Goal: Task Accomplishment & Management: Manage account settings

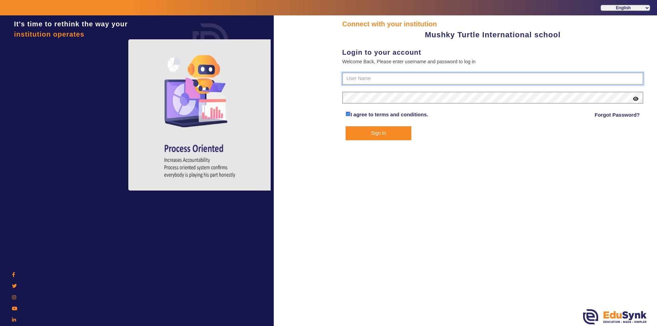
type input "9950605811"
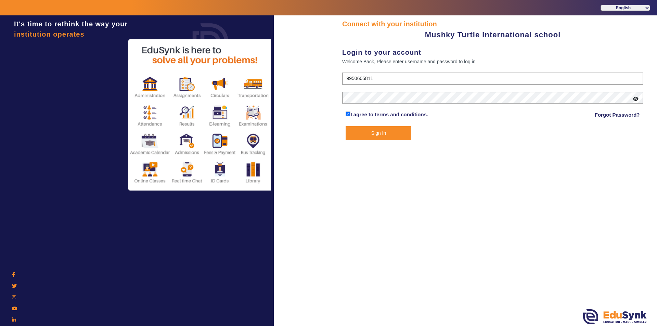
click at [373, 131] on button "Sign In" at bounding box center [379, 133] width 66 height 14
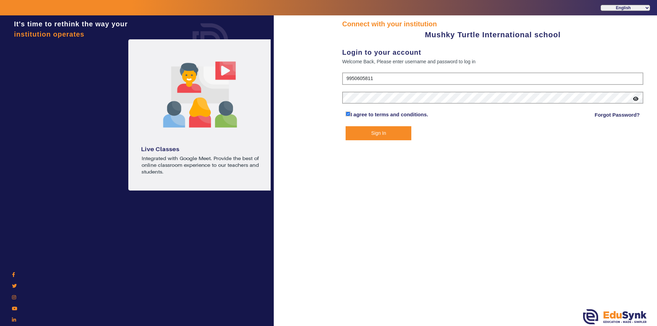
click at [384, 133] on button "Sign In" at bounding box center [379, 133] width 66 height 14
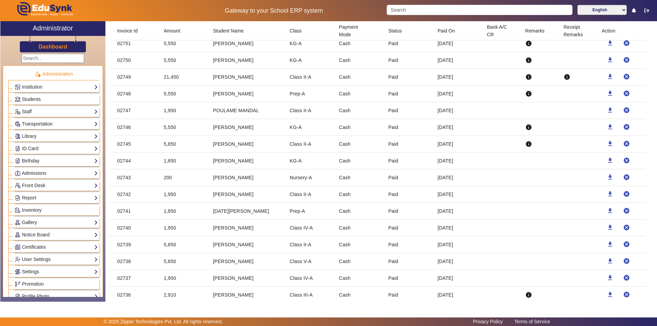
scroll to position [1096, 0]
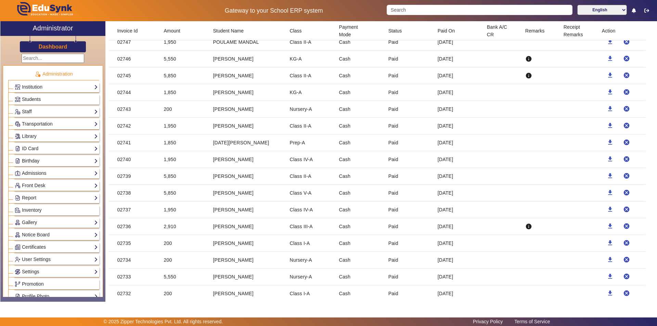
click at [230, 228] on mat-cell "[PERSON_NAME]" at bounding box center [246, 226] width 77 height 17
click at [607, 226] on mat-icon "download" at bounding box center [610, 226] width 7 height 7
click at [607, 243] on mat-icon "download" at bounding box center [610, 243] width 7 height 7
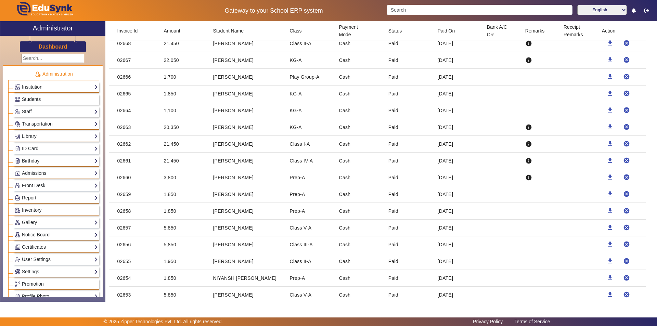
scroll to position [2397, 0]
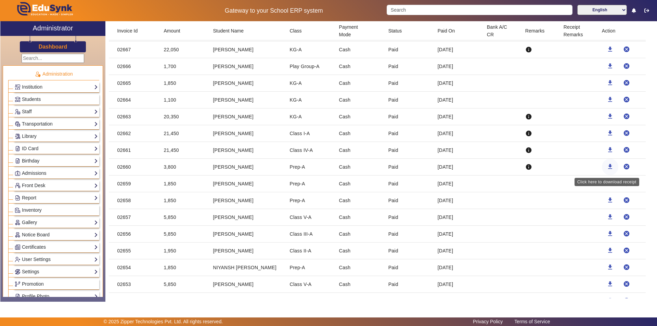
click at [610, 166] on mat-icon "download" at bounding box center [610, 166] width 7 height 7
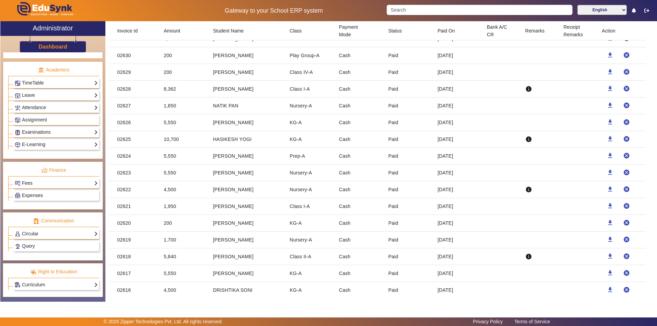
scroll to position [254, 0]
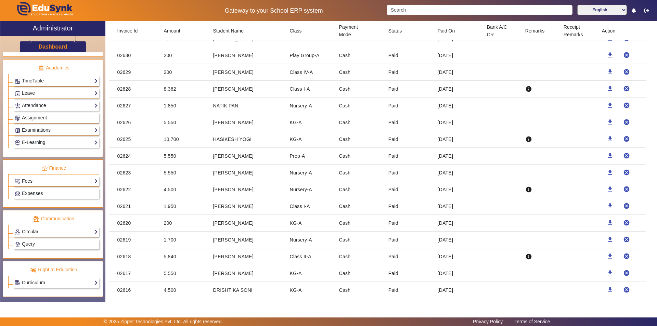
click at [53, 180] on link "Fees" at bounding box center [56, 181] width 83 height 8
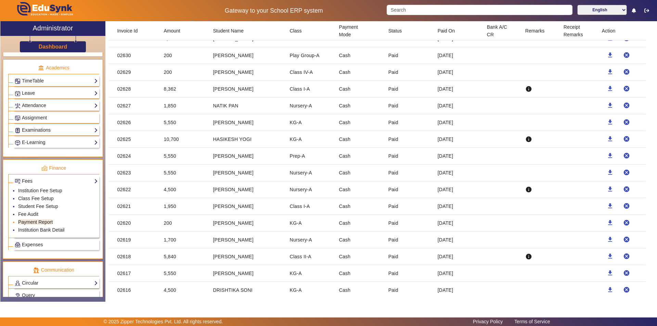
click at [30, 223] on link "Payment Report" at bounding box center [35, 222] width 35 height 5
click at [29, 214] on link "Fee Audit" at bounding box center [28, 214] width 20 height 5
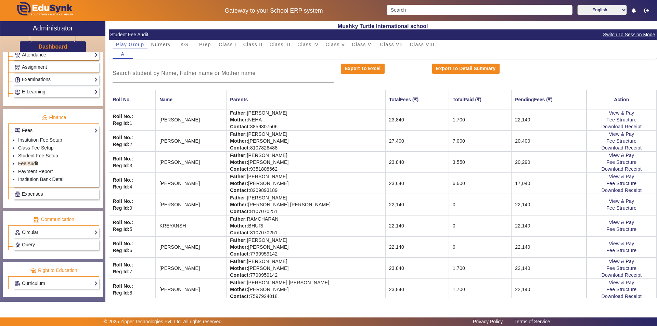
scroll to position [305, 0]
click at [42, 170] on link "Payment Report" at bounding box center [35, 170] width 35 height 5
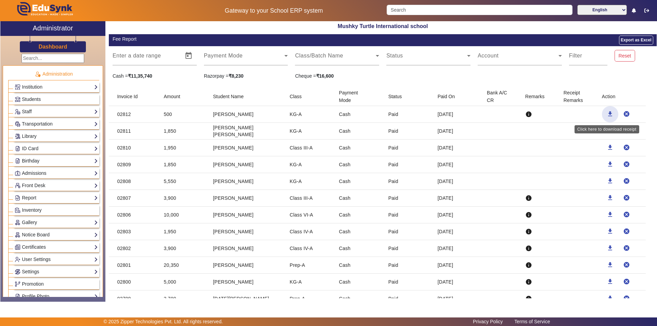
click at [608, 114] on mat-icon "download" at bounding box center [610, 114] width 7 height 7
click at [32, 99] on span "Students" at bounding box center [31, 99] width 19 height 5
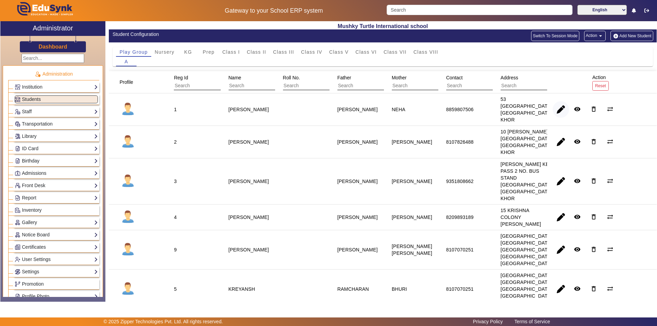
click at [556, 109] on span "button" at bounding box center [561, 109] width 16 height 16
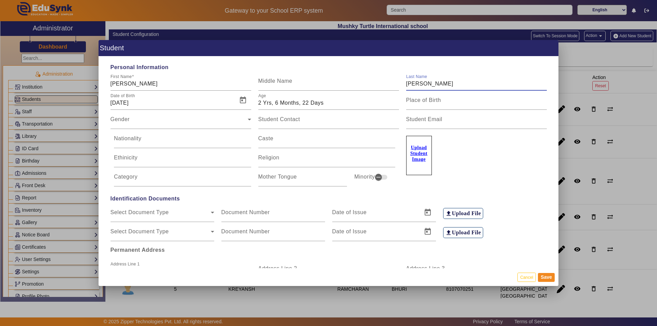
click at [419, 85] on input "KESHWANI" at bounding box center [476, 84] width 141 height 8
type input "KESWANI"
click at [547, 276] on button "Save" at bounding box center [546, 277] width 17 height 9
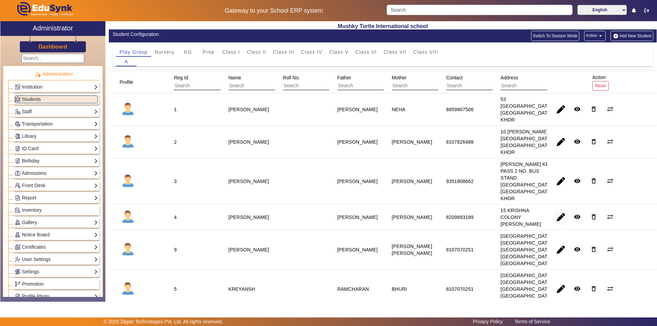
click at [556, 226] on span "button" at bounding box center [561, 217] width 16 height 16
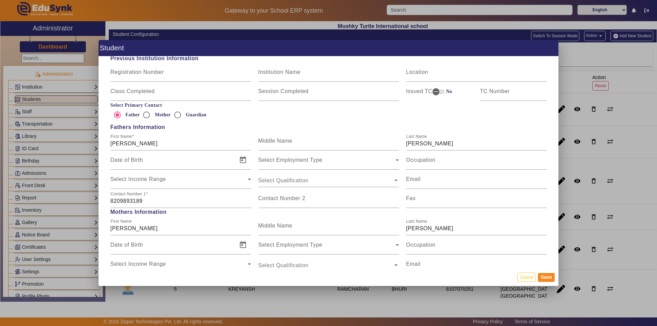
scroll to position [479, 0]
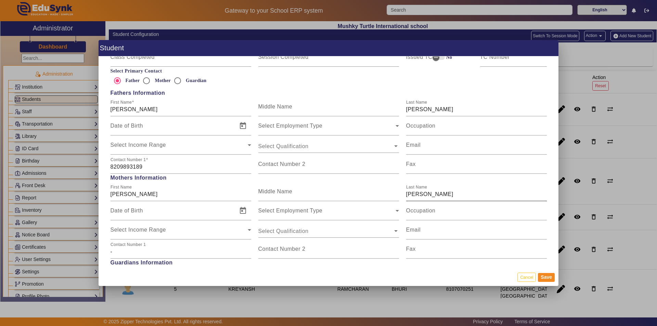
click at [424, 194] on input "CHOUCHAN" at bounding box center [476, 194] width 141 height 8
type input "[PERSON_NAME]"
click at [549, 277] on button "Save" at bounding box center [546, 277] width 17 height 9
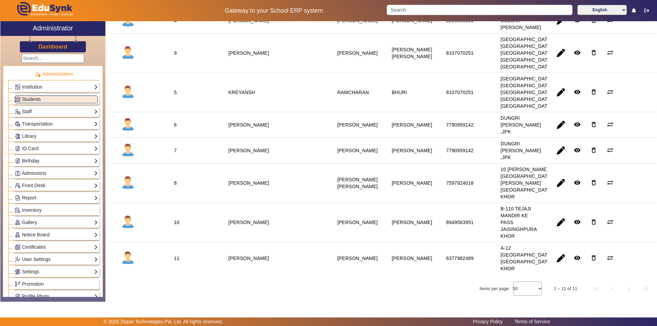
scroll to position [205, 0]
click at [559, 191] on span "button" at bounding box center [561, 183] width 16 height 16
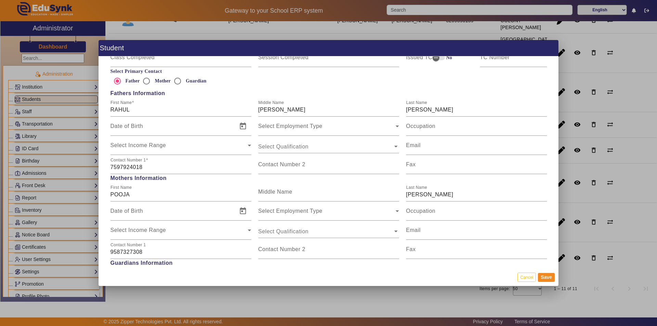
scroll to position [479, 0]
click at [425, 196] on input "CHOUCHAN" at bounding box center [476, 194] width 141 height 8
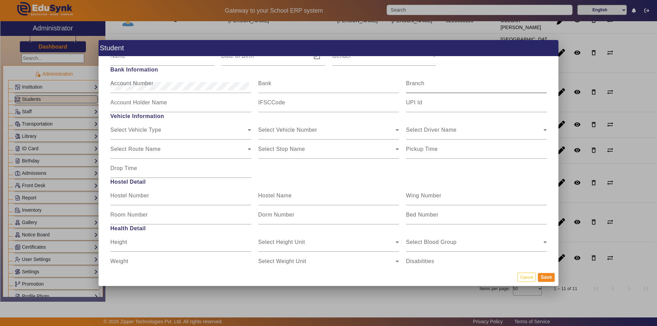
scroll to position [788, 0]
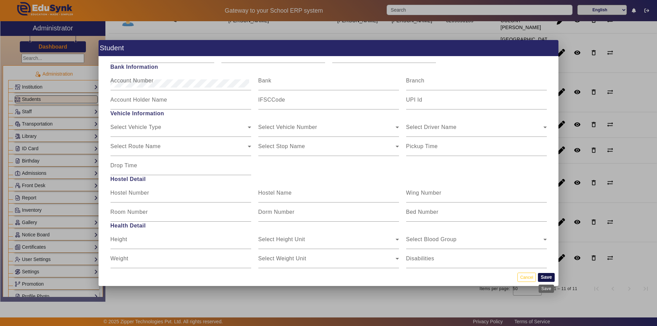
type input "[PERSON_NAME]"
click at [547, 278] on button "Save" at bounding box center [546, 277] width 17 height 9
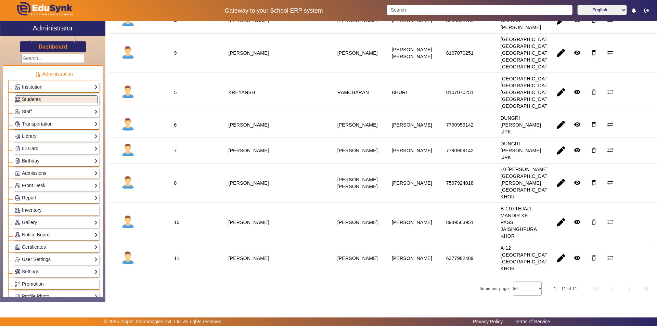
scroll to position [224, 0]
click at [558, 256] on span "button" at bounding box center [561, 258] width 16 height 16
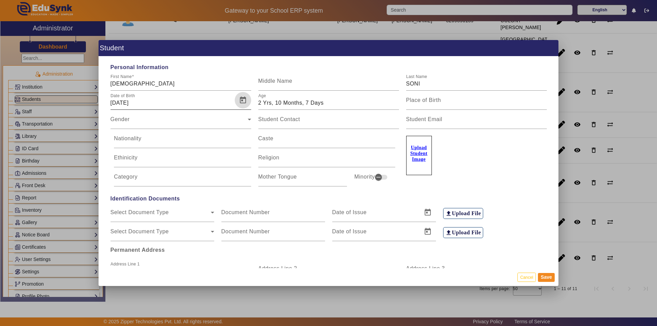
click at [243, 98] on span "Open calendar" at bounding box center [243, 100] width 16 height 16
click at [117, 178] on span "10" at bounding box center [120, 180] width 12 height 12
type input "10/10/2022"
type input "2 Yrs, 10 Months, 8 Days"
click at [244, 100] on span "Open calendar" at bounding box center [243, 100] width 16 height 16
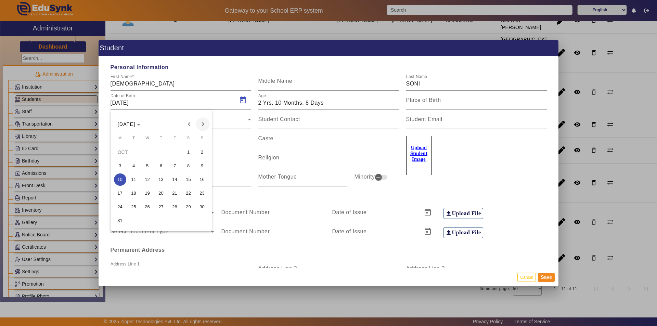
click at [204, 123] on span "Next month" at bounding box center [203, 124] width 14 height 14
click at [163, 179] on span "10" at bounding box center [161, 180] width 12 height 12
type input "10/11/2022"
type input "2 Yrs, 9 Months, 8 Days"
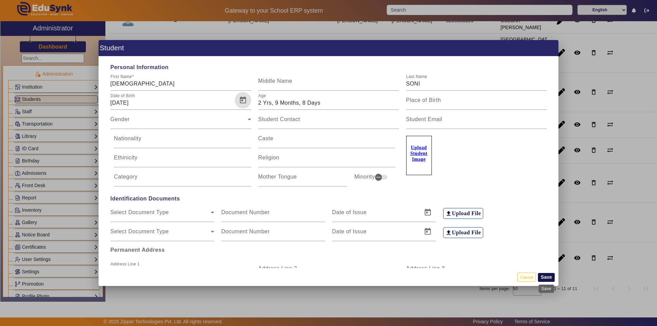
click at [550, 275] on button "Save" at bounding box center [546, 277] width 17 height 9
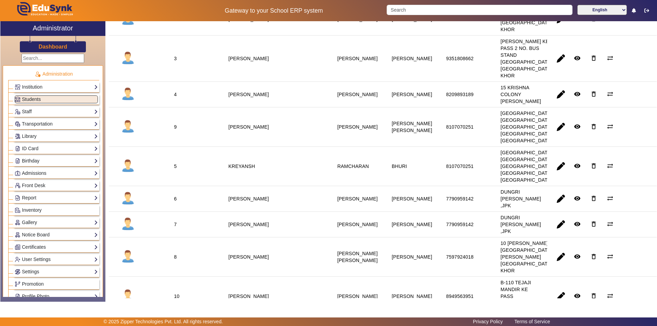
scroll to position [137, 0]
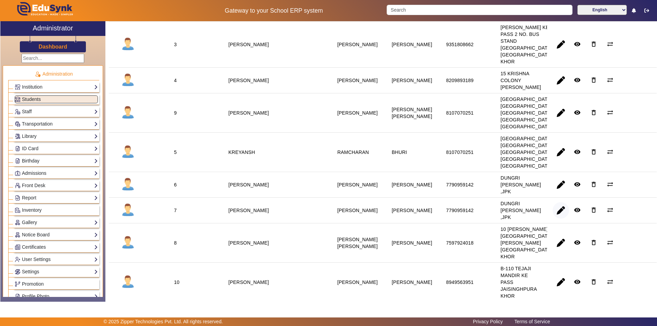
click at [557, 219] on span "button" at bounding box center [561, 210] width 16 height 16
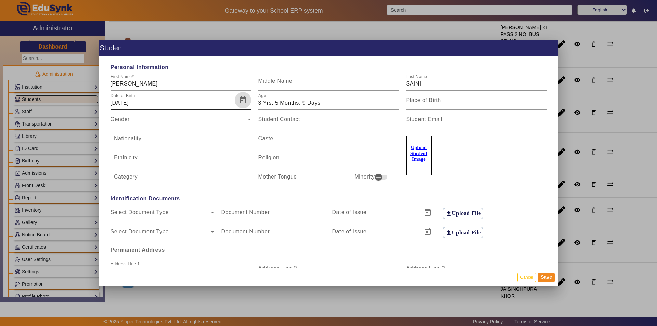
click at [243, 103] on span "Open calendar" at bounding box center [243, 100] width 16 height 16
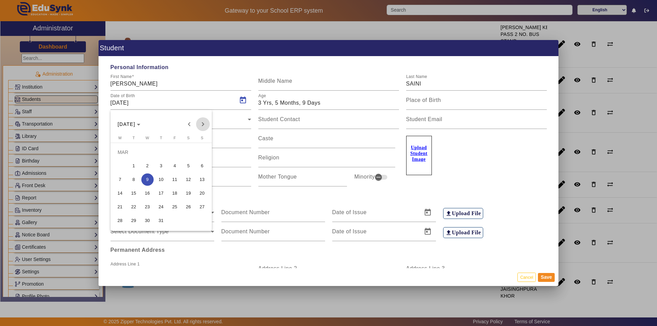
click at [201, 125] on span "Next month" at bounding box center [203, 124] width 14 height 14
click at [200, 125] on span "Next month" at bounding box center [203, 124] width 14 height 14
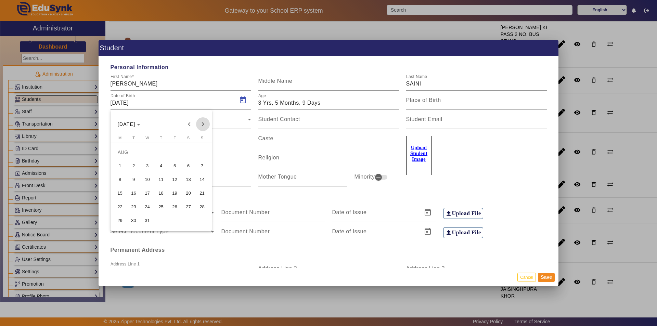
click at [200, 125] on span "Next month" at bounding box center [203, 124] width 14 height 14
click at [187, 151] on span "3" at bounding box center [189, 152] width 12 height 12
type input "03/09/2022"
type input "2 Yrs, 11 Months, 15 Days"
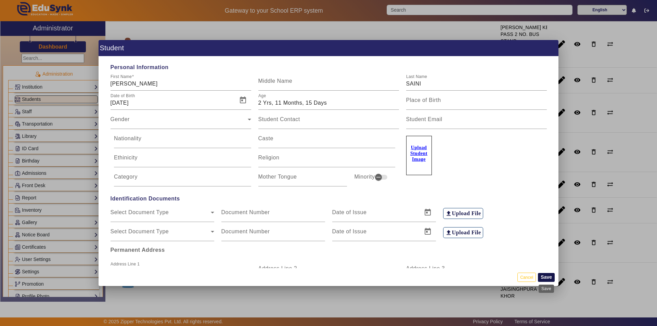
click at [547, 276] on button "Save" at bounding box center [546, 277] width 17 height 9
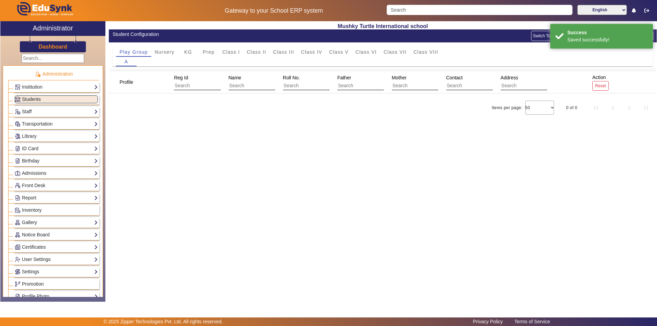
scroll to position [0, 0]
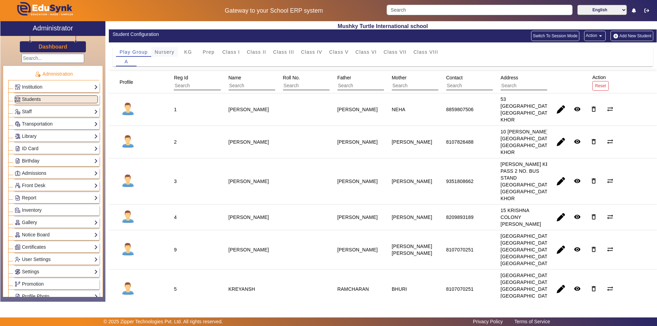
click at [169, 55] on span "Nursery" at bounding box center [165, 52] width 20 height 10
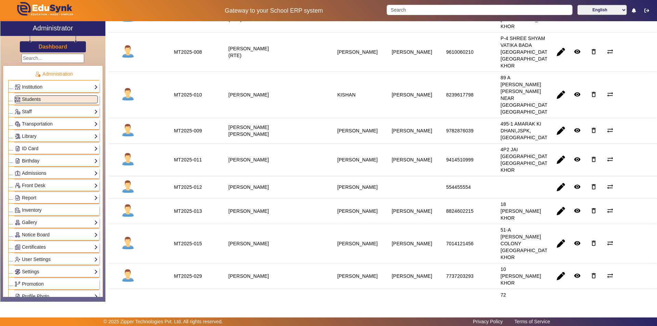
scroll to position [308, 0]
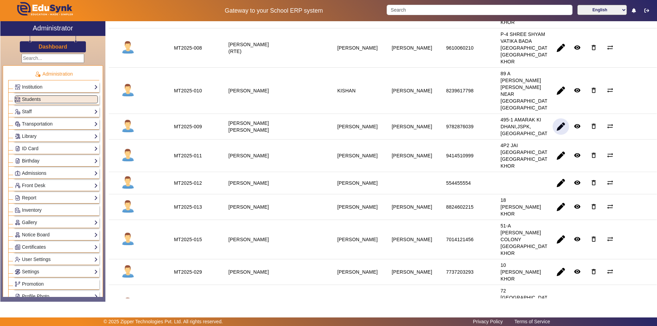
click at [560, 135] on span "button" at bounding box center [561, 126] width 16 height 16
click at [555, 135] on span "button" at bounding box center [561, 126] width 16 height 16
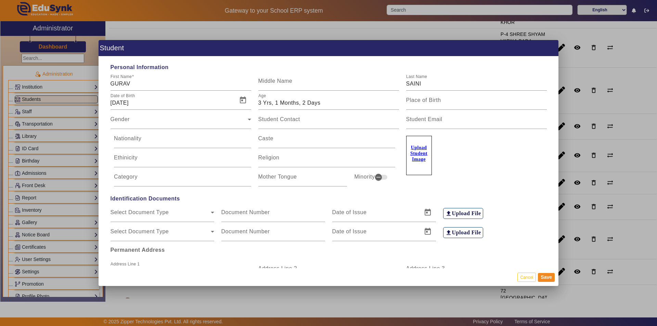
type input "GURAV"
type input "SAINI"
type input "16/07/2022"
type input "3 Yrs, 1 Months, 2 Days"
type input "495-1 AMARAK KI DHANI,JSPK,[GEOGRAPHIC_DATA]"
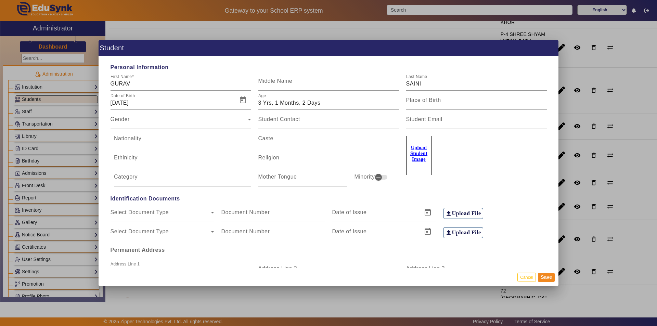
type input "34019"
type input "MT2025-009"
type input "Nursery"
type input "A"
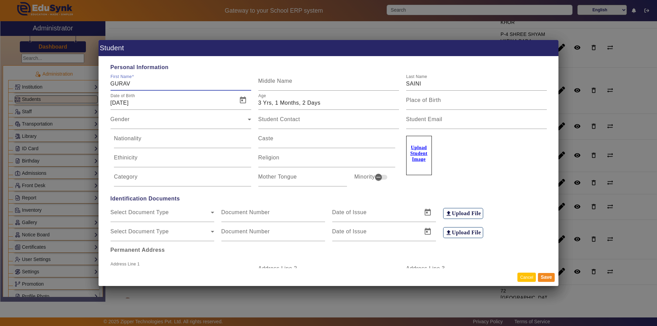
click at [528, 278] on button "Cancel" at bounding box center [527, 277] width 18 height 9
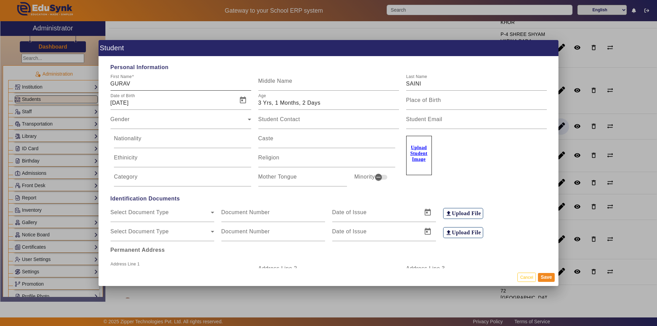
click at [133, 83] on input "GURAV" at bounding box center [181, 84] width 141 height 8
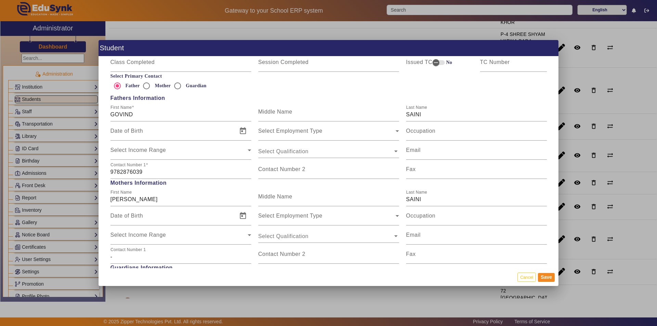
scroll to position [479, 0]
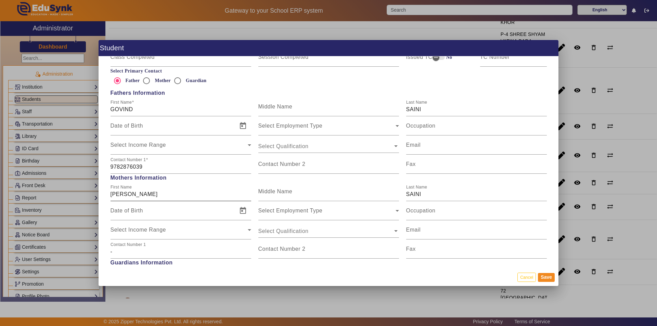
type input "GARV"
click at [122, 193] on input "NEELAM" at bounding box center [181, 194] width 141 height 8
type input "NILAM"
click at [549, 275] on button "Save" at bounding box center [546, 277] width 17 height 9
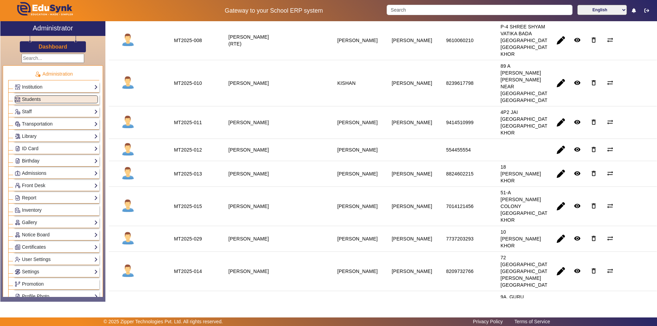
scroll to position [342, 0]
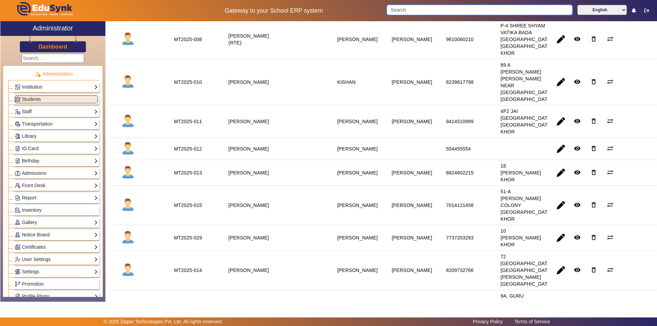
click at [458, 10] on input "Search" at bounding box center [480, 10] width 186 height 10
type input "[PERSON_NAME]"
click button "submit" at bounding box center [572, 10] width 1 height 10
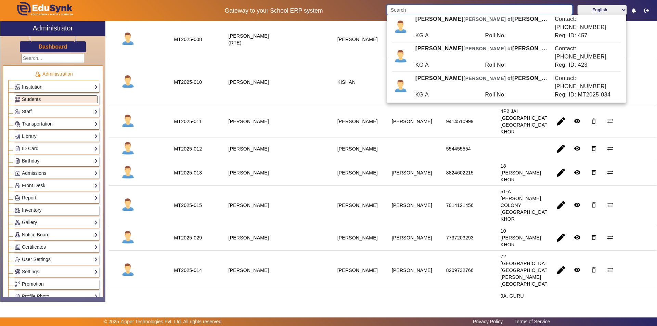
scroll to position [274, 0]
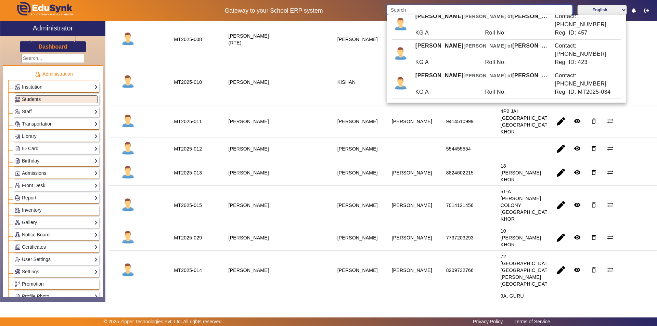
click at [437, 11] on input "Search" at bounding box center [480, 10] width 186 height 10
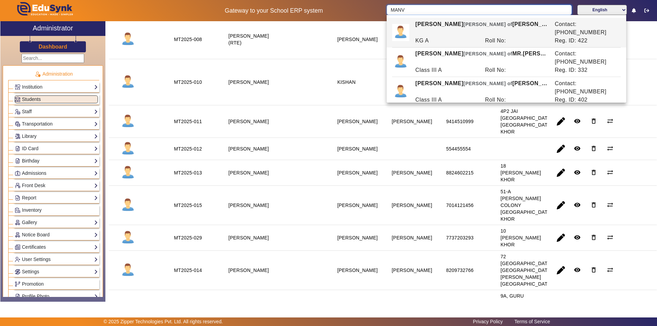
type input "MANV"
click at [316, 138] on mat-cell at bounding box center [302, 121] width 54 height 33
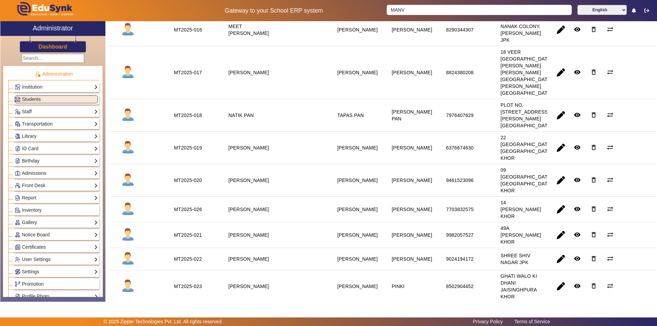
scroll to position [616, 0]
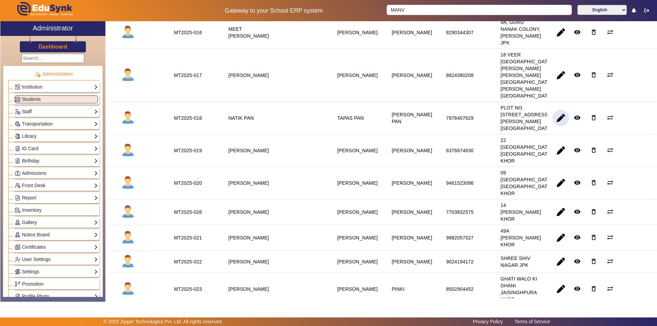
click at [553, 126] on span "button" at bounding box center [561, 118] width 16 height 16
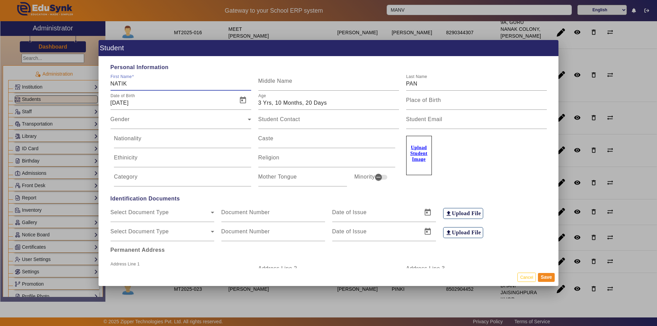
click at [117, 83] on input "NATIK" at bounding box center [181, 84] width 141 height 8
type input "NAITIK"
click at [545, 277] on button "Save" at bounding box center [546, 277] width 17 height 9
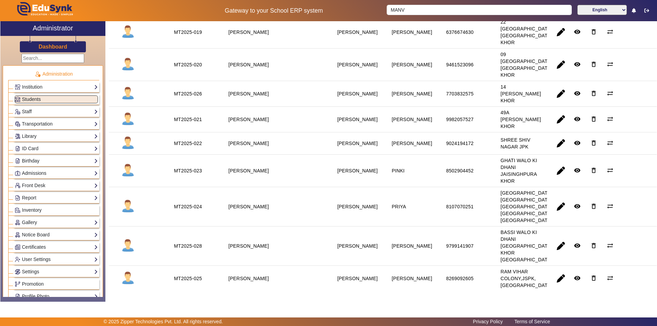
scroll to position [753, 0]
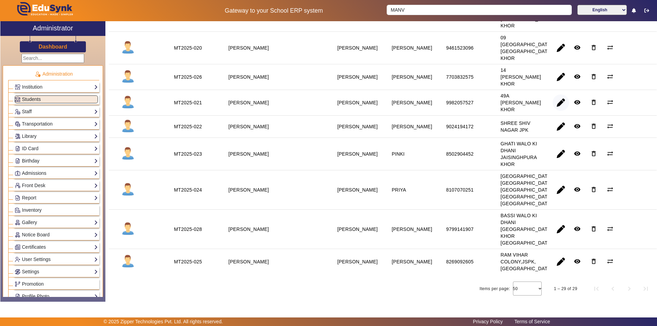
click at [559, 111] on span "button" at bounding box center [561, 103] width 16 height 16
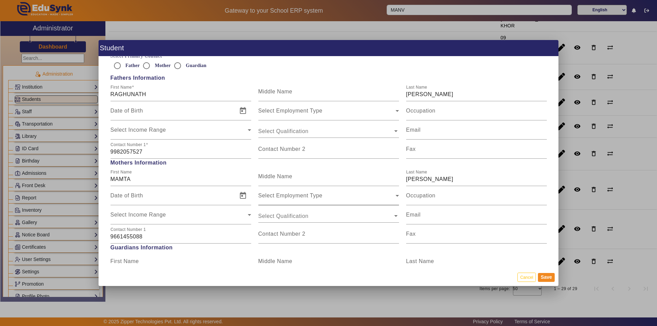
scroll to position [514, 0]
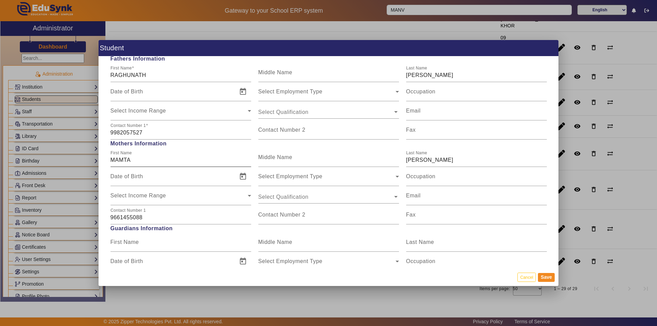
click at [125, 161] on input "MAMTA" at bounding box center [181, 160] width 141 height 8
type input "MAMATA"
click at [546, 278] on button "Save" at bounding box center [546, 277] width 17 height 9
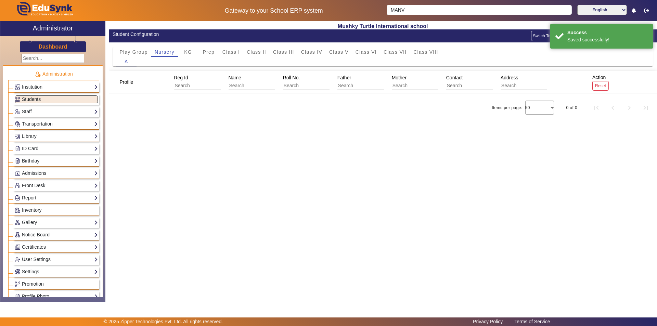
scroll to position [0, 0]
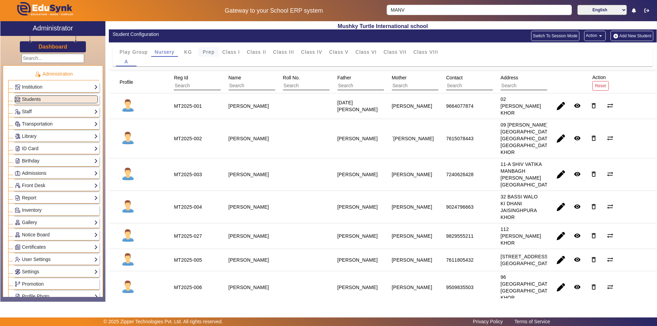
click at [212, 48] on span "Prep" at bounding box center [209, 52] width 12 height 10
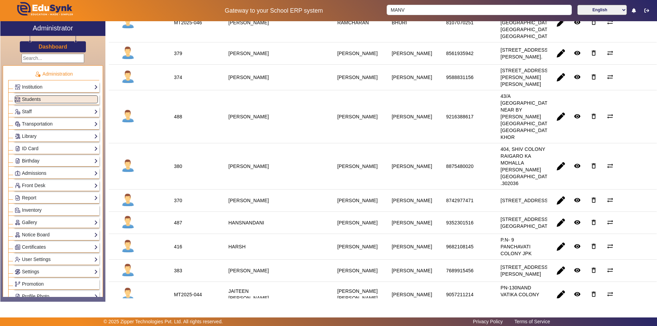
scroll to position [103, 0]
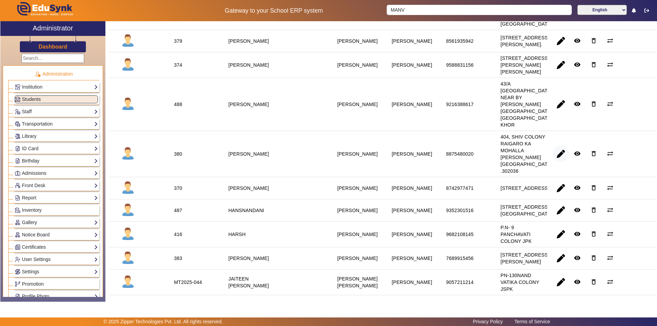
click at [556, 162] on span "button" at bounding box center [561, 154] width 16 height 16
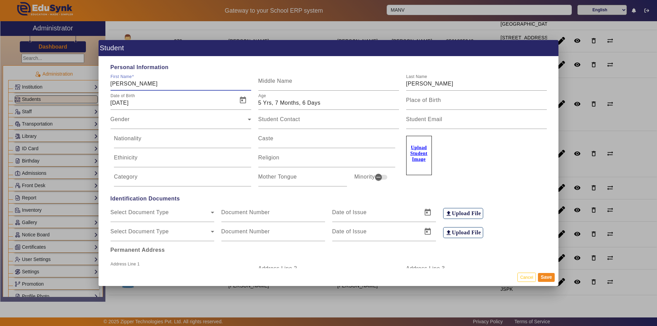
click at [129, 82] on input "DHANAJAY" at bounding box center [181, 84] width 141 height 8
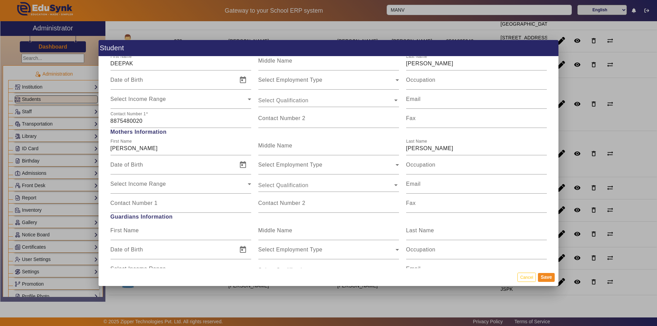
scroll to position [514, 0]
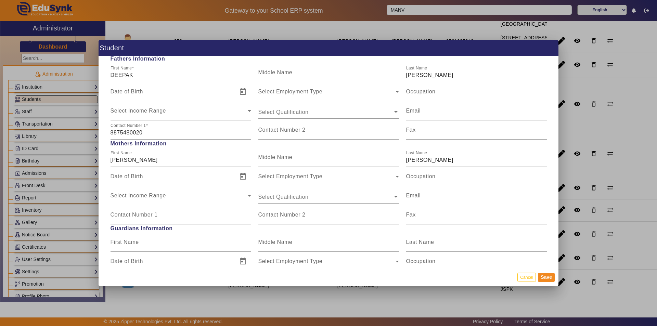
type input "DHANANJAY"
click at [151, 217] on mat-label "Contact Number 1" at bounding box center [134, 215] width 47 height 6
click at [151, 217] on input "Contact Number 1" at bounding box center [181, 218] width 141 height 8
type input "6375593825"
click at [543, 278] on button "Save" at bounding box center [546, 277] width 17 height 9
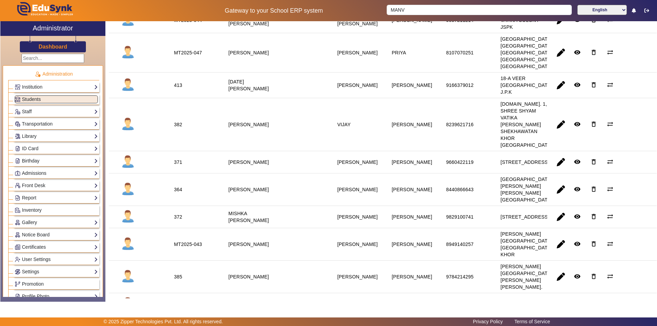
scroll to position [377, 0]
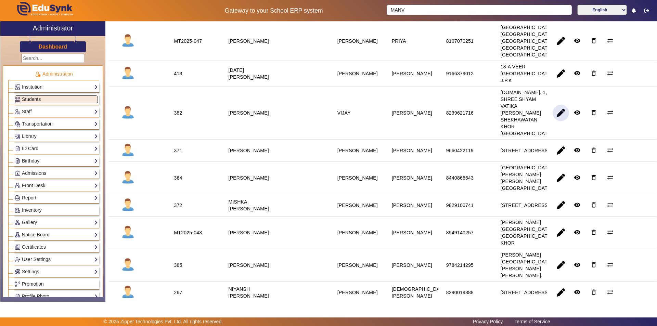
click at [557, 121] on span "button" at bounding box center [561, 113] width 16 height 16
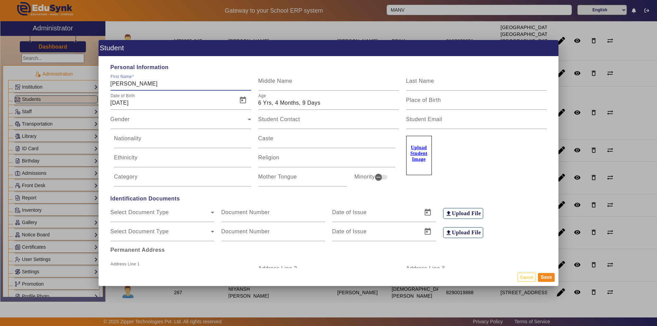
type input "KRISH KESHWANI"
click at [550, 278] on button "Save" at bounding box center [546, 277] width 17 height 9
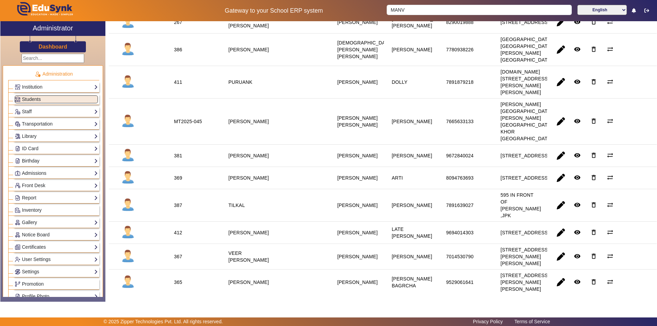
scroll to position [651, 0]
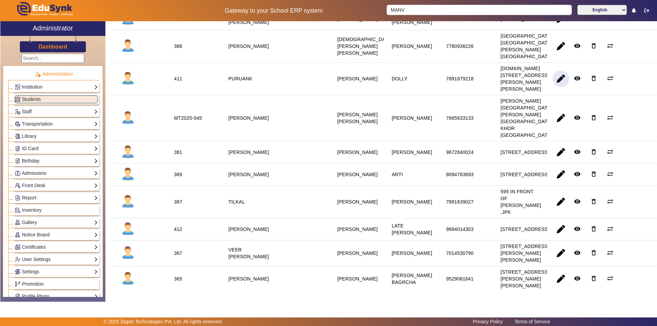
click at [557, 87] on span "button" at bounding box center [561, 79] width 16 height 16
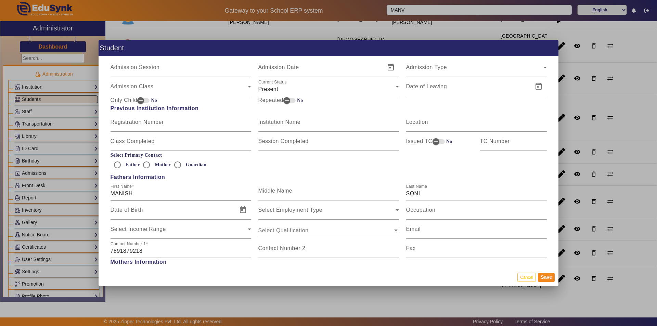
scroll to position [411, 0]
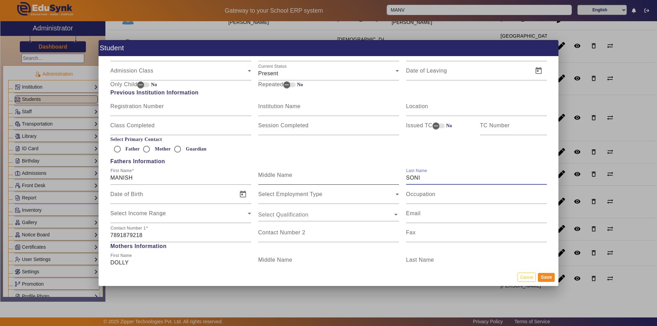
drag, startPoint x: 425, startPoint y: 181, endPoint x: 396, endPoint y: 184, distance: 28.6
click at [396, 184] on div "First Name MANISH Middle Name Last Name SONI" at bounding box center [329, 175] width 444 height 19
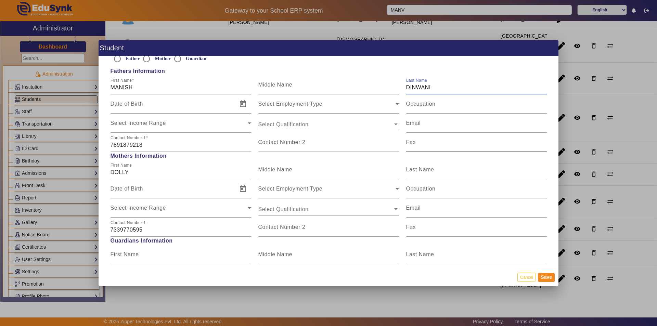
scroll to position [514, 0]
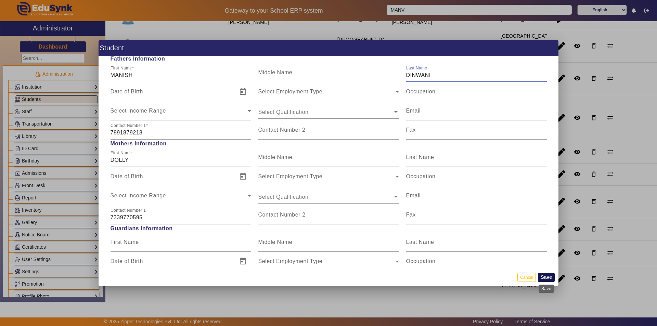
type input "DINWANI"
click at [544, 279] on button "Save" at bounding box center [546, 277] width 17 height 9
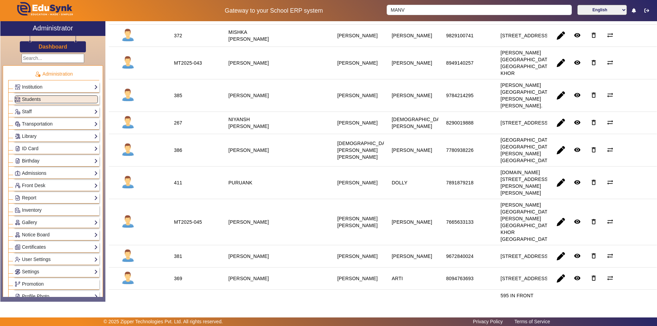
scroll to position [548, 0]
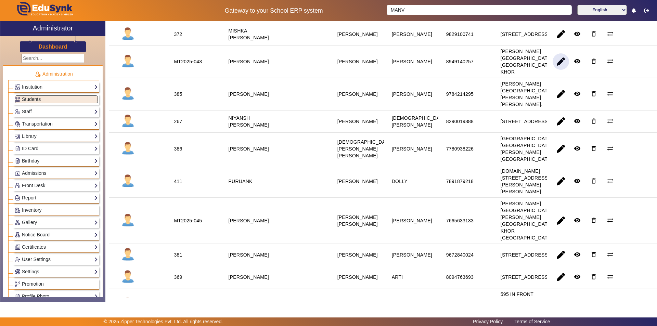
click at [555, 70] on span "button" at bounding box center [561, 61] width 16 height 16
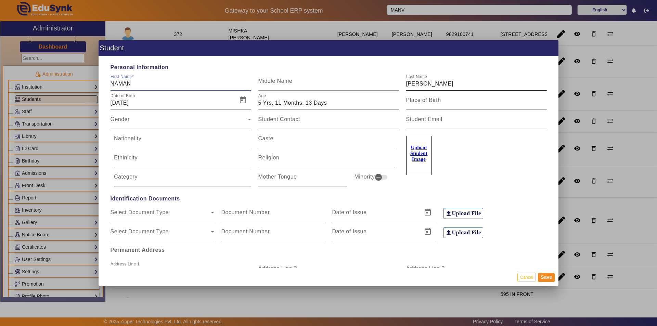
click at [427, 81] on input "KARIYA" at bounding box center [476, 84] width 141 height 8
type input "KARYANI"
click at [544, 278] on button "Save" at bounding box center [546, 277] width 17 height 9
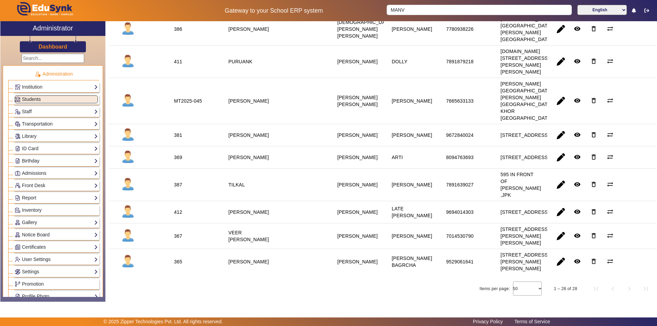
scroll to position [788, 0]
click at [561, 143] on span "button" at bounding box center [561, 135] width 16 height 16
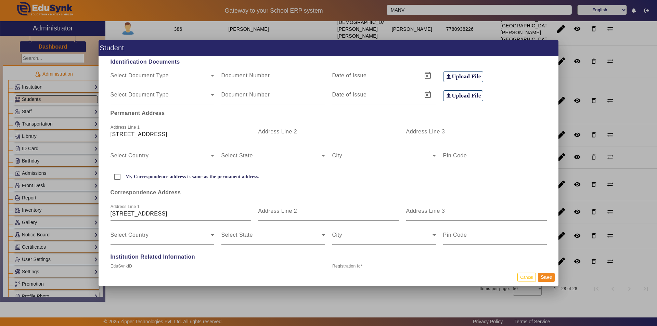
scroll to position [0, 17]
drag, startPoint x: 110, startPoint y: 135, endPoint x: 252, endPoint y: 134, distance: 142.1
click at [252, 134] on div "Address Line 1 15, KHCCHI BASTI RAM NAGAR SHASTRI JAIPUR 302016" at bounding box center [181, 131] width 148 height 19
click at [241, 135] on input "15, KHCCHI BASTI RAM NAGAR SHASTRI JAIPUR 302016" at bounding box center [181, 134] width 141 height 8
drag, startPoint x: 112, startPoint y: 136, endPoint x: 299, endPoint y: 152, distance: 187.7
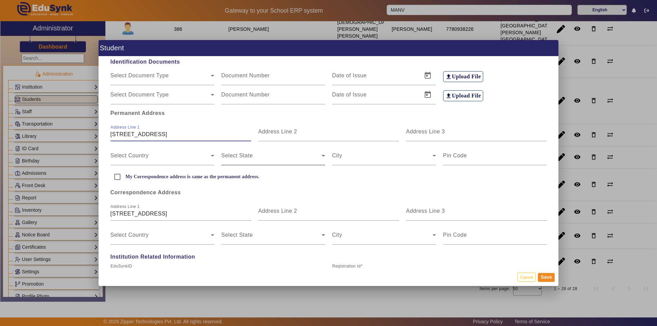
click at [299, 152] on app-address "Permanent Address Address Line 1 15, KHCCHI BASTI RAM NAGAR SHASTRI JAIPUR 3020…" at bounding box center [329, 174] width 444 height 140
type input "1"
type input "L"
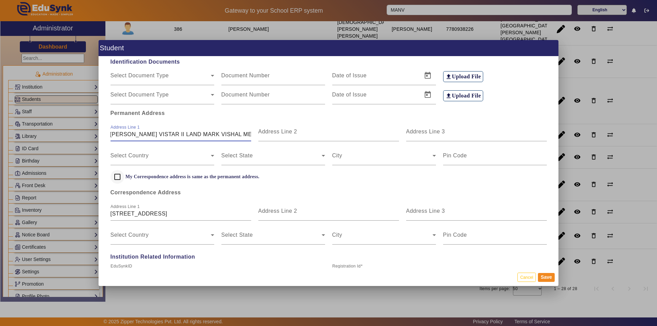
type input "PLOT NO. 20 JHULELAL VISTAR II LAND MARK VISHAL MEDICAL"
click at [117, 175] on input "My Correspondence address is same as the permanent address." at bounding box center [118, 177] width 14 height 14
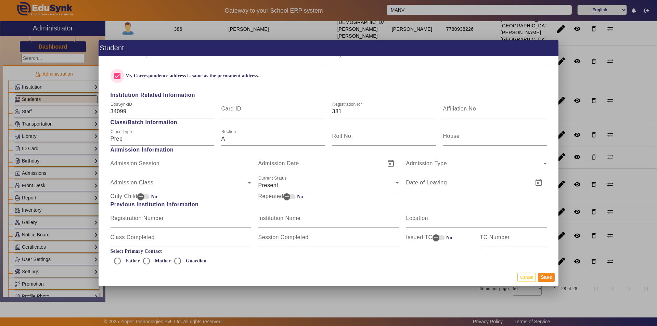
scroll to position [240, 0]
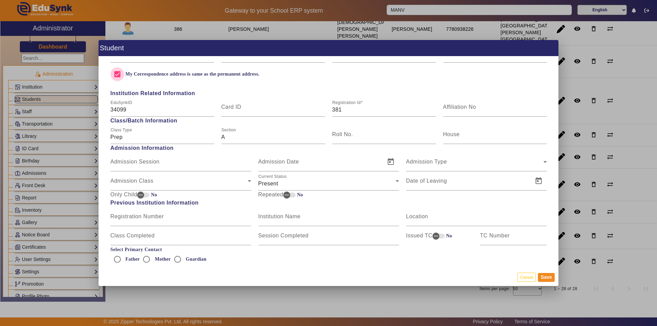
click at [118, 71] on input "My Correspondence address is same as the permanent address." at bounding box center [118, 74] width 14 height 14
checkbox input "false"
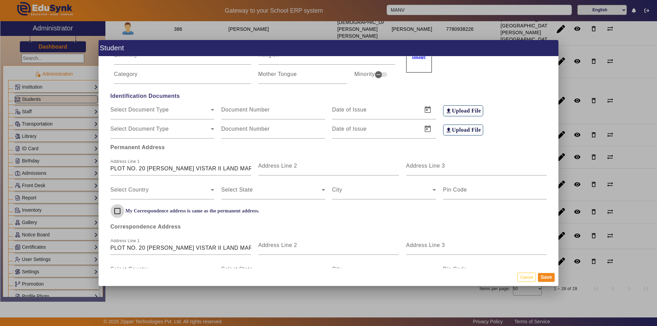
scroll to position [137, 0]
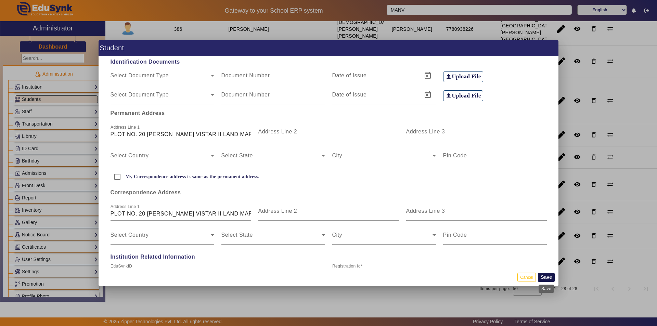
click at [550, 274] on button "Save" at bounding box center [546, 277] width 17 height 9
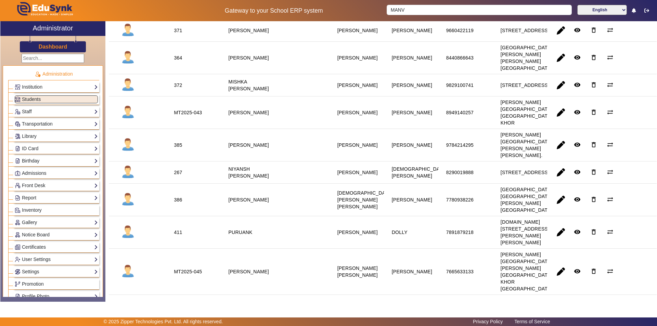
scroll to position [490, 0]
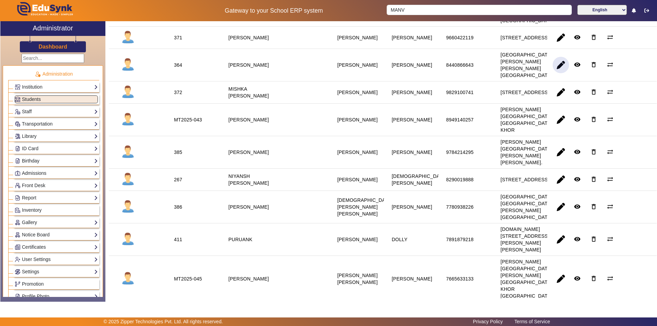
click at [558, 73] on span "button" at bounding box center [561, 65] width 16 height 16
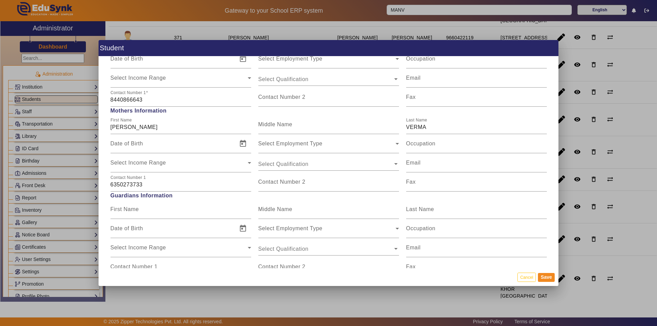
scroll to position [548, 0]
click at [543, 276] on button "Save" at bounding box center [546, 277] width 17 height 9
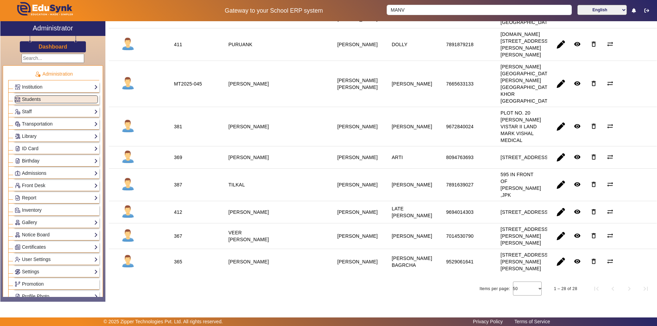
scroll to position [866, 0]
click at [556, 257] on span "button" at bounding box center [561, 262] width 16 height 16
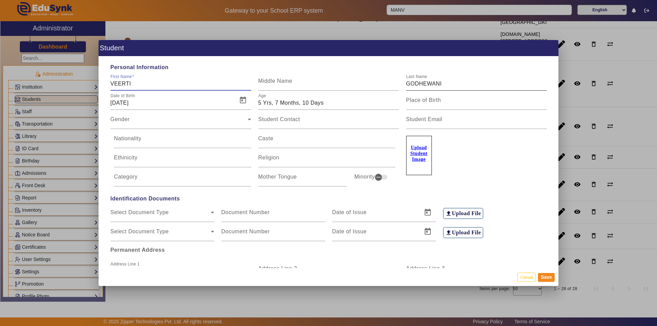
click at [424, 83] on input "GODHEWANI" at bounding box center [476, 84] width 141 height 8
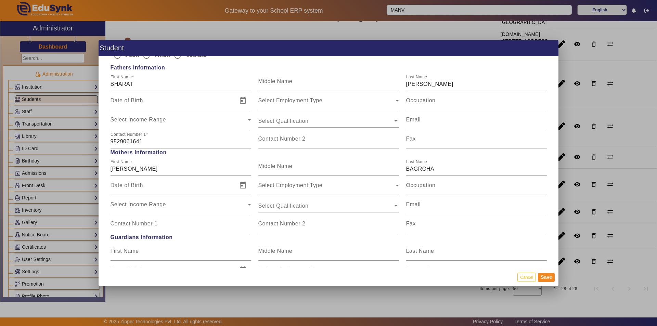
scroll to position [514, 0]
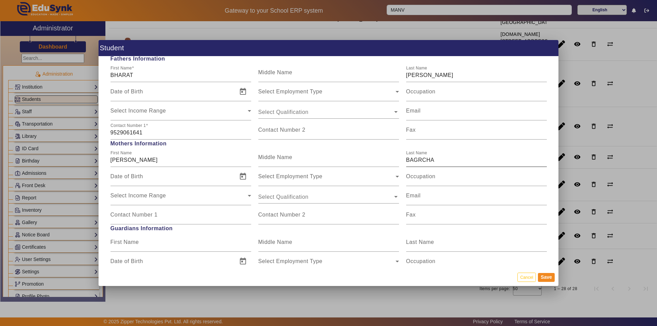
type input "GODHWANI"
click at [421, 160] on input "BAGRCHA" at bounding box center [476, 160] width 141 height 8
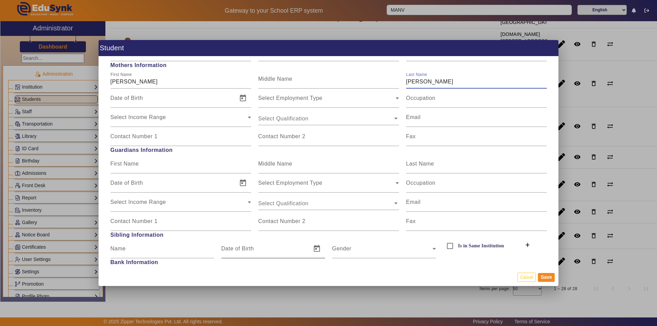
scroll to position [651, 0]
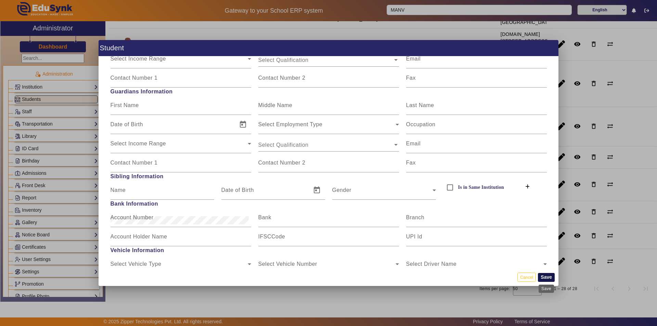
type input "BAGRECHA"
click at [544, 277] on button "Save" at bounding box center [546, 277] width 17 height 9
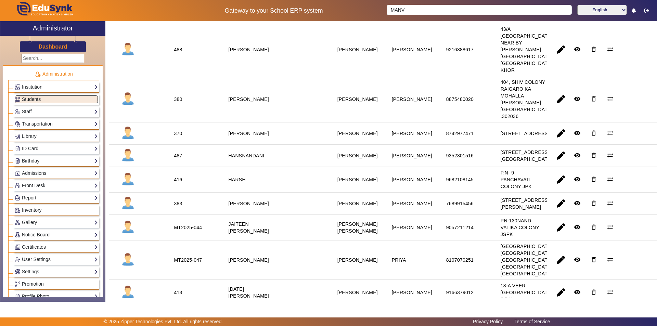
scroll to position [147, 0]
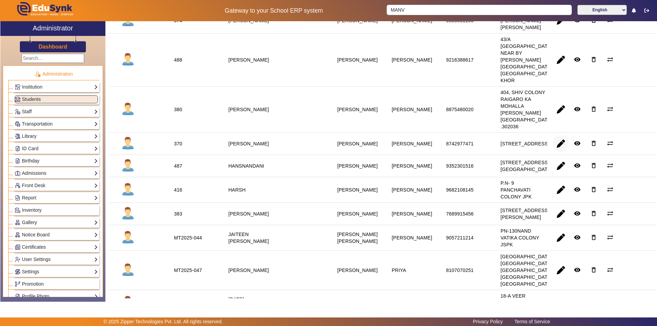
click at [556, 152] on span "button" at bounding box center [561, 144] width 16 height 16
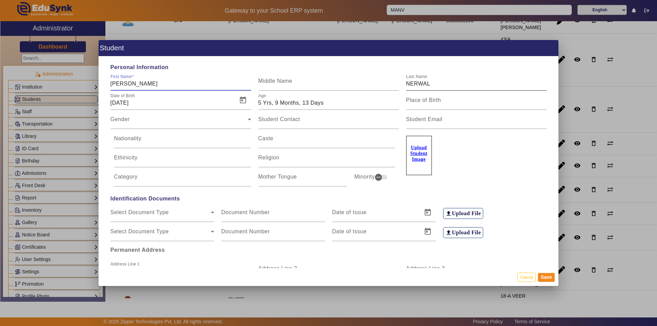
drag, startPoint x: 410, startPoint y: 81, endPoint x: 417, endPoint y: 89, distance: 10.2
click at [411, 81] on input "NERWAL" at bounding box center [476, 84] width 141 height 8
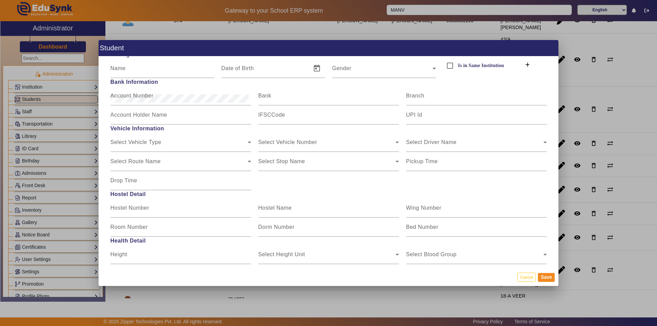
scroll to position [788, 0]
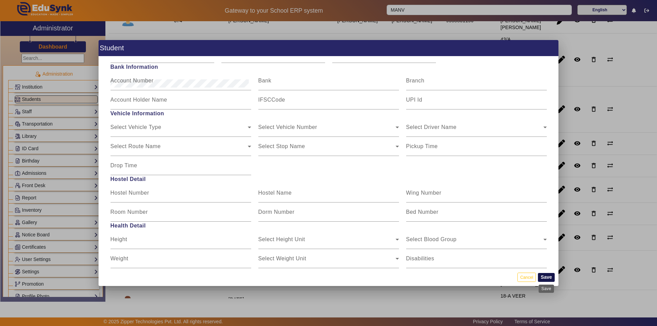
type input "NARWAL"
click at [553, 277] on button "Save" at bounding box center [546, 277] width 17 height 9
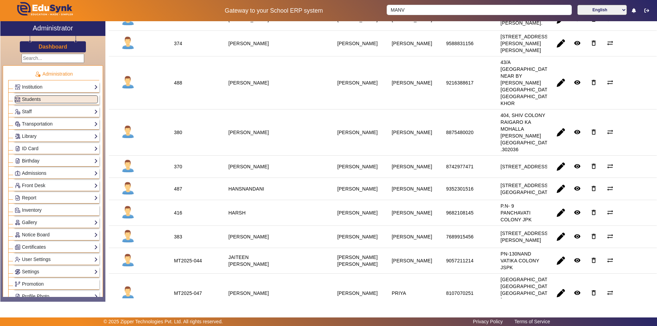
scroll to position [171, 0]
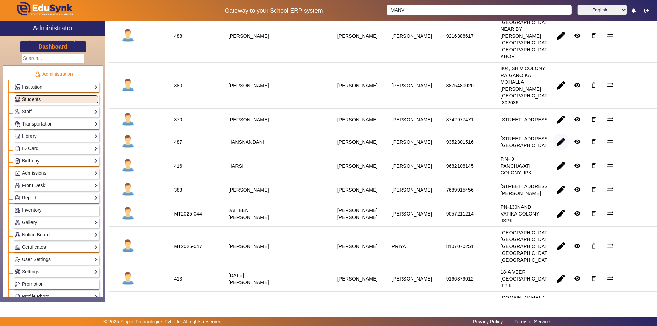
click at [559, 150] on span "button" at bounding box center [561, 142] width 16 height 16
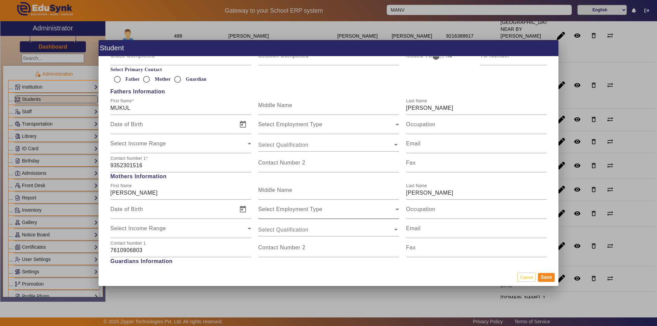
scroll to position [479, 0]
click at [290, 167] on label "Contact Number 2" at bounding box center [282, 164] width 47 height 6
click at [290, 167] on input "Contact Number 2" at bounding box center [329, 167] width 141 height 8
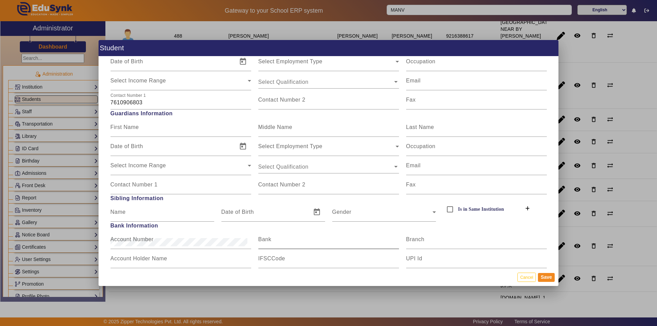
scroll to position [651, 0]
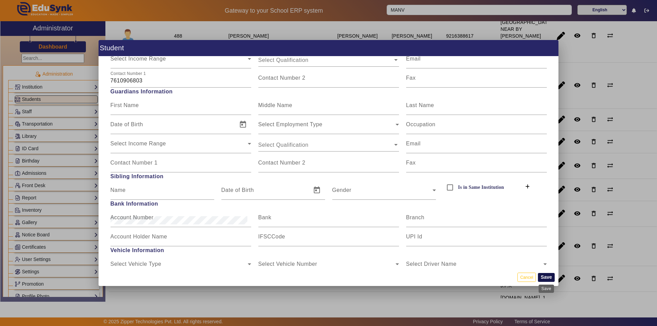
type input "9929219923"
click at [542, 276] on button "Save" at bounding box center [546, 277] width 17 height 9
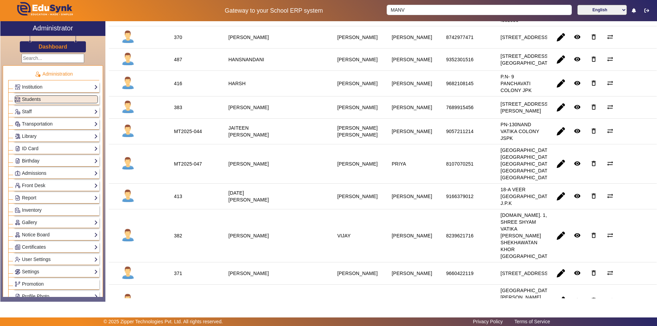
scroll to position [274, 0]
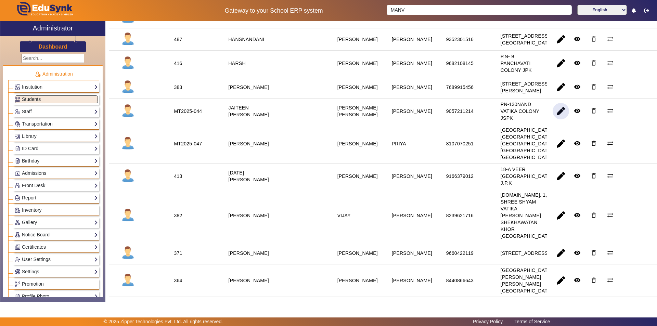
click at [557, 120] on span "button" at bounding box center [561, 111] width 16 height 16
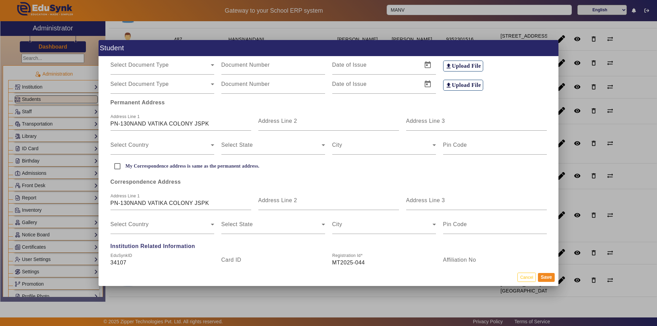
scroll to position [137, 0]
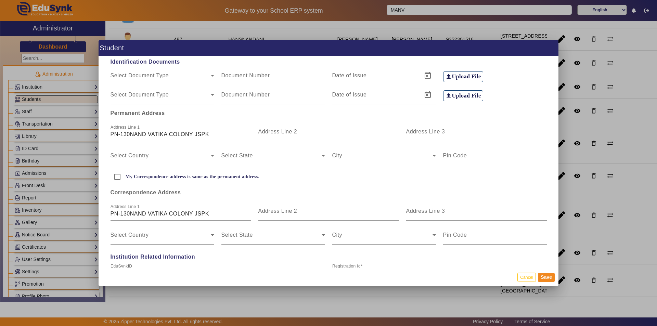
drag, startPoint x: 108, startPoint y: 135, endPoint x: 210, endPoint y: 139, distance: 102.2
click at [210, 139] on div "Address Line 1 PN-130NAND VATIKA COLONY JSPK" at bounding box center [181, 131] width 148 height 19
click at [218, 135] on input "PN-130NAND VATIKA COLONY JSPK" at bounding box center [181, 134] width 141 height 8
drag, startPoint x: 218, startPoint y: 135, endPoint x: 100, endPoint y: 134, distance: 117.5
click at [100, 134] on div "Personal Information First Name JAITEEN Middle Name Last Name VASWANI Date of B…" at bounding box center [329, 163] width 460 height 212
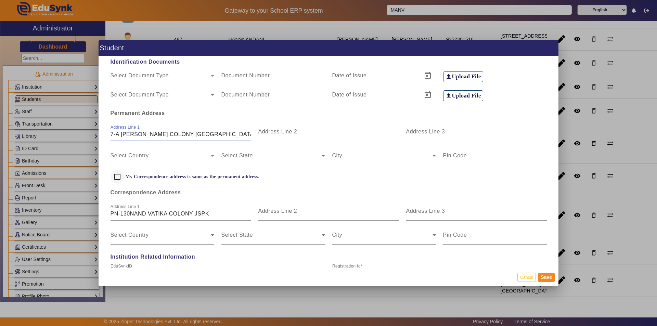
type input "7-A JAGDAMBA COLONY JAISINGHPURA KHOR"
click at [113, 177] on input "My Correspondence address is same as the permanent address." at bounding box center [118, 177] width 14 height 14
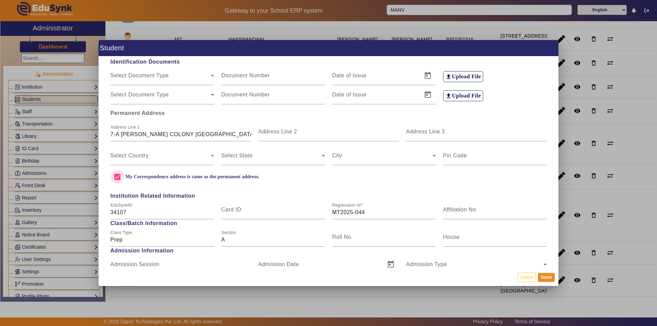
click at [119, 175] on input "My Correspondence address is same as the permanent address." at bounding box center [118, 177] width 14 height 14
checkbox input "false"
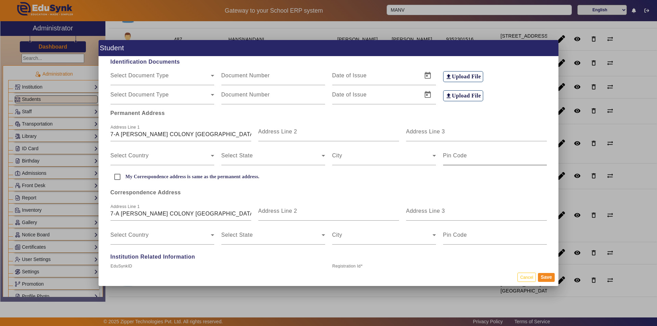
click at [454, 158] on mat-label "Pin Code" at bounding box center [455, 156] width 24 height 6
click at [454, 158] on input "Pin Code" at bounding box center [495, 158] width 104 height 8
type input "302027"
click at [548, 279] on button "Save" at bounding box center [546, 277] width 17 height 9
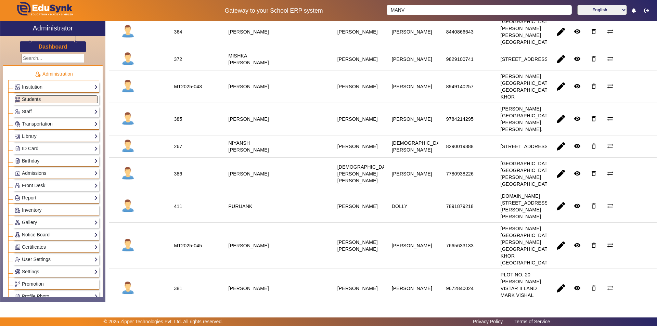
scroll to position [548, 0]
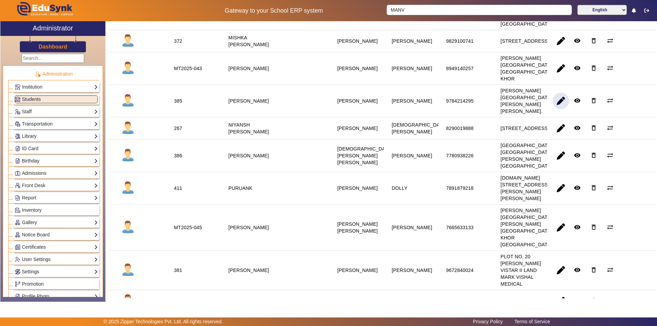
click at [557, 109] on span "button" at bounding box center [561, 101] width 16 height 16
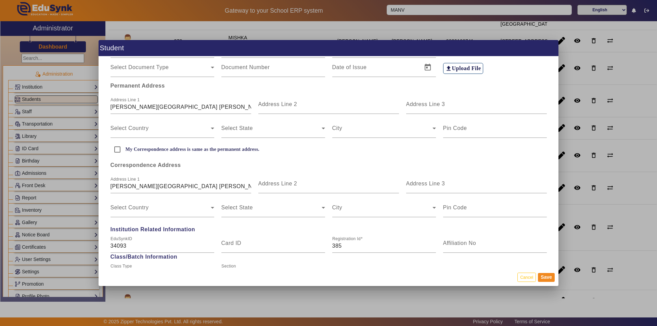
scroll to position [171, 0]
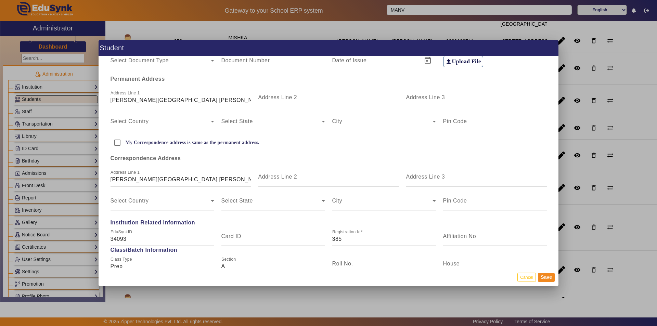
drag, startPoint x: 108, startPoint y: 100, endPoint x: 190, endPoint y: 106, distance: 81.7
click at [190, 106] on div "Address Line 1 SHREE SHIV NAGAR JAI SINGH PURA KHOR." at bounding box center [181, 97] width 148 height 19
click at [239, 102] on input "SHREE SHIV NAGAR JAI SINGH PURA KHOR." at bounding box center [181, 100] width 141 height 8
drag, startPoint x: 239, startPoint y: 102, endPoint x: 71, endPoint y: 98, distance: 168.2
click at [71, 98] on div "Student Personal Information First Name NIRAJ Middle Name Last Name KUMAR Date …" at bounding box center [328, 163] width 657 height 326
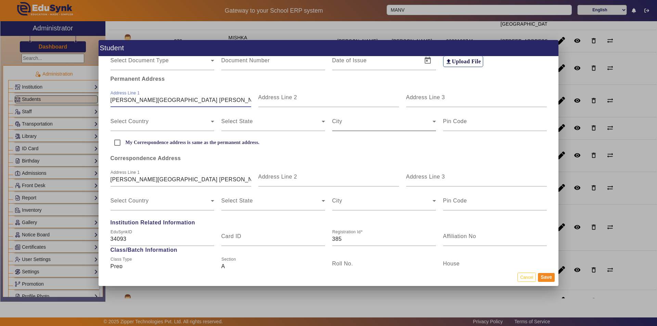
type input "J"
type input "NAND VATIKA [PERSON_NAME] KHOR"
click at [115, 141] on input "My Correspondence address is same as the permanent address." at bounding box center [118, 143] width 14 height 14
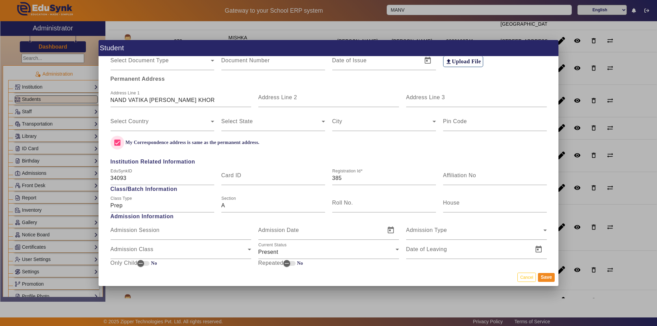
click at [115, 141] on input "My Correspondence address is same as the permanent address." at bounding box center [118, 143] width 14 height 14
checkbox input "false"
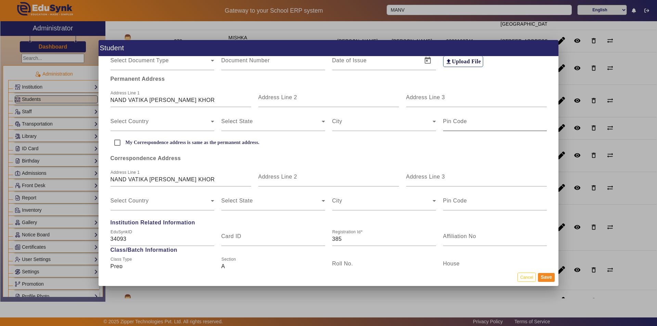
click at [462, 127] on input "Pin Code" at bounding box center [495, 124] width 104 height 8
type input "302027"
click at [544, 277] on button "Save" at bounding box center [546, 277] width 17 height 9
click at [544, 278] on button "Save" at bounding box center [546, 277] width 17 height 9
click at [115, 141] on input "My Correspondence address is same as the permanent address." at bounding box center [118, 143] width 14 height 14
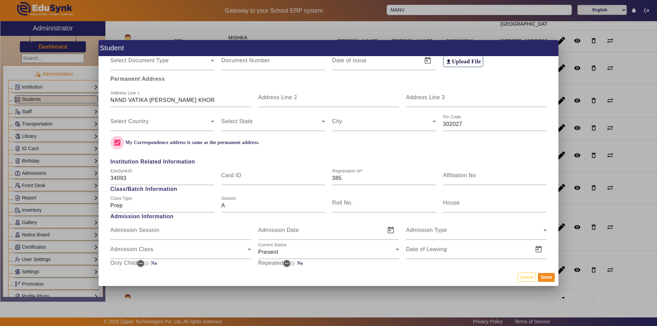
click at [115, 140] on input "My Correspondence address is same as the permanent address." at bounding box center [118, 143] width 14 height 14
checkbox input "false"
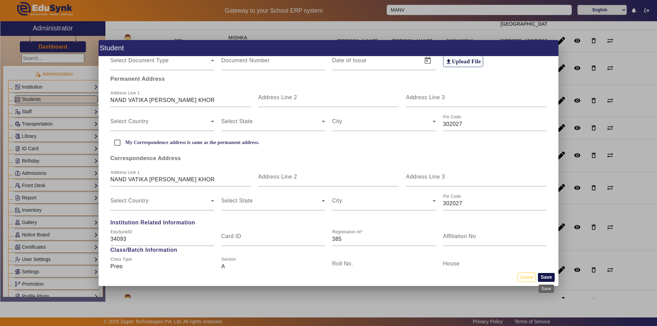
click at [547, 277] on button "Save" at bounding box center [546, 277] width 17 height 9
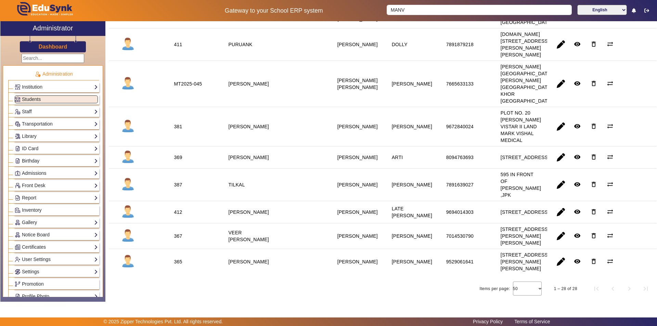
scroll to position [856, 0]
click at [560, 204] on span "button" at bounding box center [561, 212] width 16 height 16
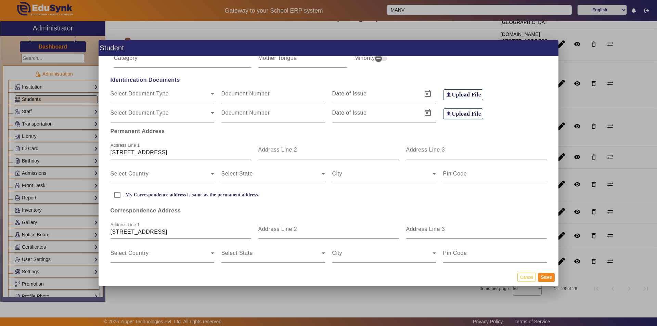
scroll to position [205, 0]
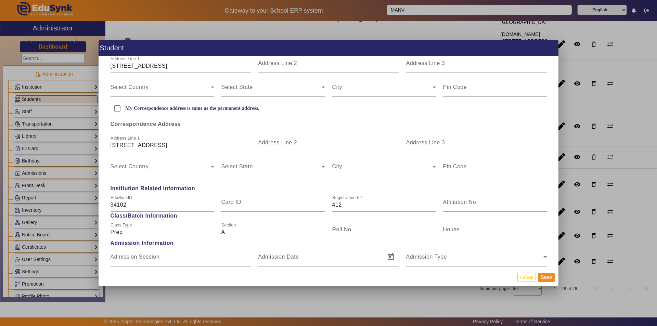
click at [170, 147] on input "P.NO.281, BAGHUALO KIN DHANI KUND ROAD KHOR.302027" at bounding box center [181, 145] width 141 height 8
click at [128, 146] on input "P.NO.281, BAG WALO KI DHANI KUND ROAD KHOR.302027" at bounding box center [181, 145] width 141 height 8
type input "P.NO.81, BAG WALO KI DHANI KUND ROAD KHOR.302027"
click at [546, 277] on button "Save" at bounding box center [546, 277] width 17 height 9
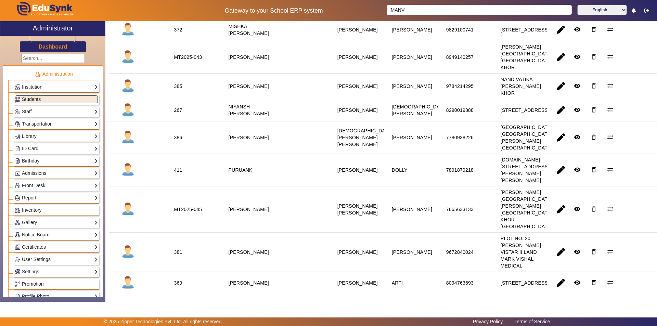
scroll to position [582, 0]
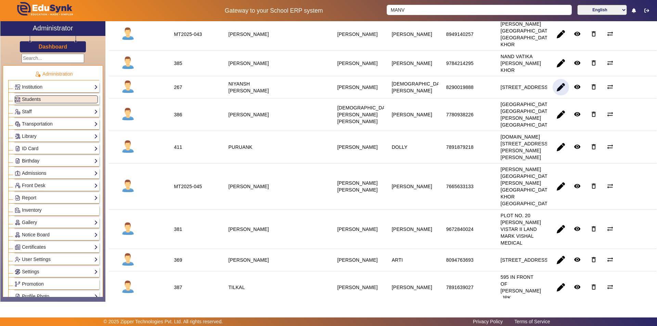
click at [560, 96] on span "button" at bounding box center [561, 87] width 16 height 16
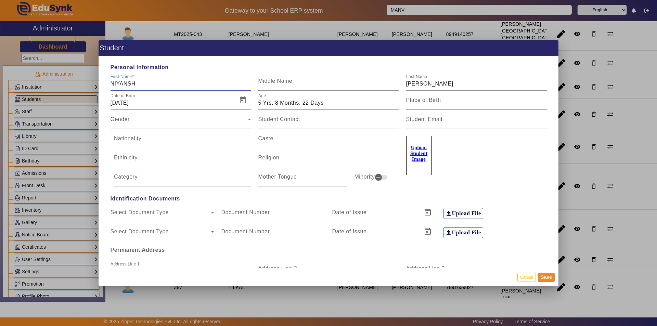
click at [116, 85] on input "NIYANSH" at bounding box center [181, 84] width 141 height 8
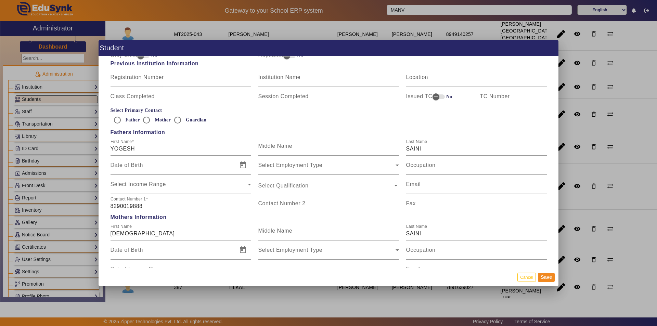
scroll to position [445, 0]
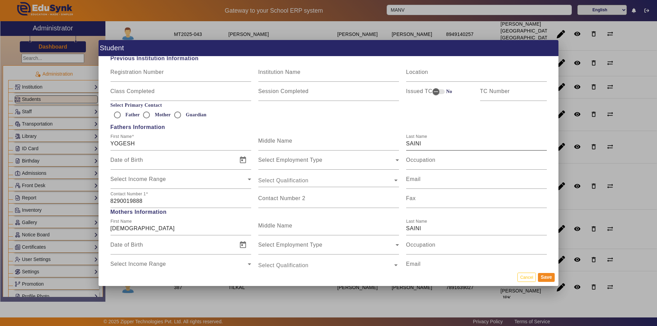
type input "NAYANSH"
click at [424, 142] on input "SAINI" at bounding box center [476, 144] width 141 height 8
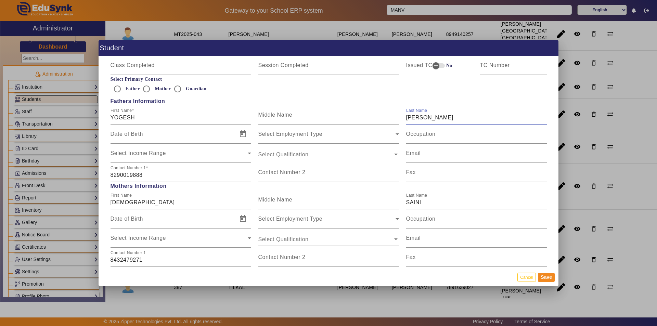
scroll to position [514, 0]
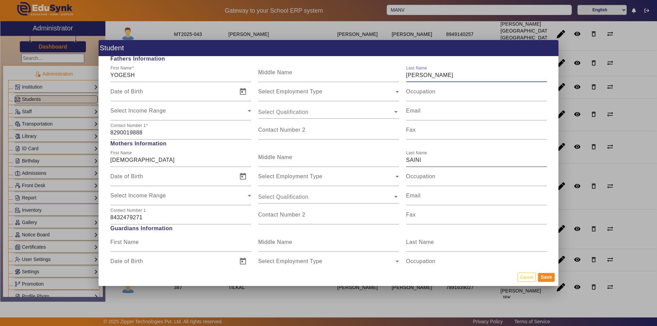
type input "SAIN"
click at [421, 163] on input "SAINI" at bounding box center [476, 160] width 141 height 8
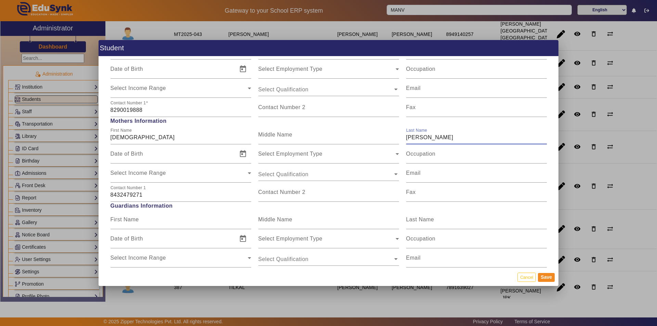
scroll to position [548, 0]
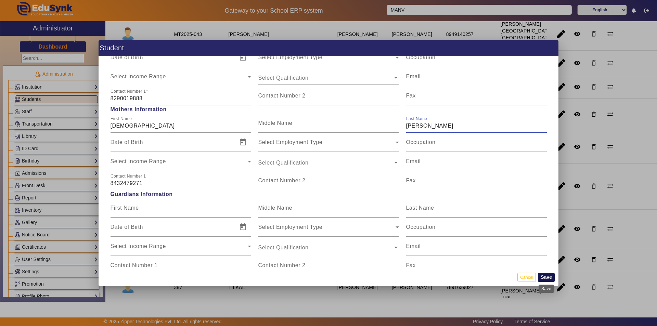
type input "SAIN"
click at [550, 275] on button "Save" at bounding box center [546, 277] width 17 height 9
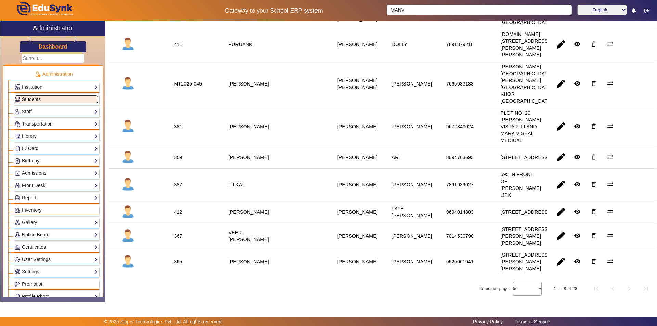
scroll to position [860, 0]
click at [560, 228] on span "button" at bounding box center [561, 236] width 16 height 16
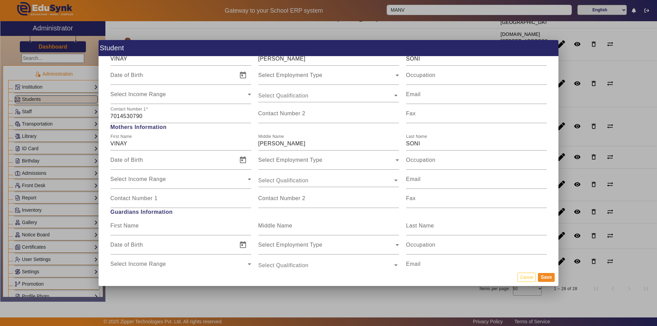
scroll to position [514, 0]
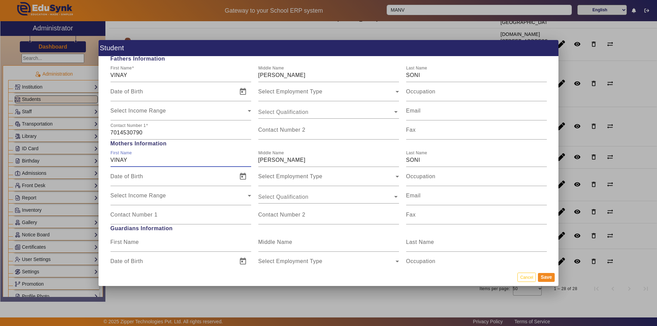
drag, startPoint x: 128, startPoint y: 160, endPoint x: 91, endPoint y: 160, distance: 36.6
click at [91, 160] on div "Student Personal Information First Name VEER Middle Name PRTAP Last Name SONI D…" at bounding box center [328, 163] width 657 height 326
type input "PRITI"
drag, startPoint x: 291, startPoint y: 158, endPoint x: 235, endPoint y: 163, distance: 57.0
click at [235, 163] on div "First Name PRITI Middle Name KUMAR Last Name SONI" at bounding box center [329, 157] width 444 height 19
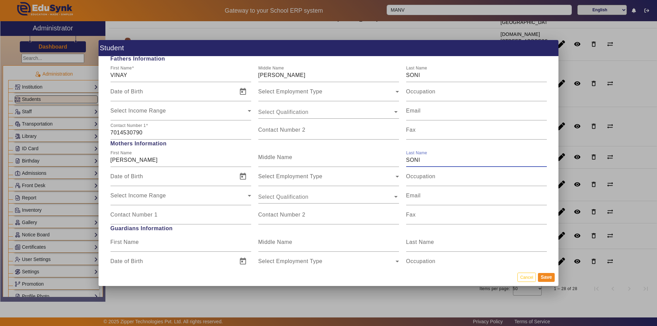
drag, startPoint x: 435, startPoint y: 159, endPoint x: 421, endPoint y: 163, distance: 14.6
click at [421, 163] on input "SONI" at bounding box center [476, 160] width 141 height 8
click at [546, 278] on button "Save" at bounding box center [546, 277] width 17 height 9
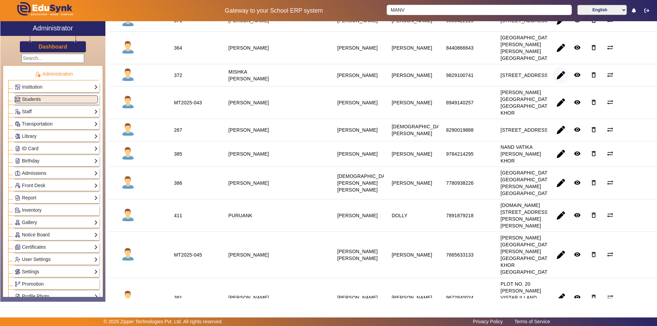
click at [558, 84] on span "button" at bounding box center [561, 75] width 16 height 16
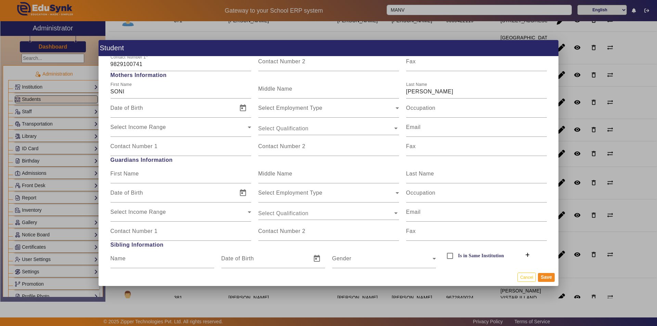
scroll to position [548, 0]
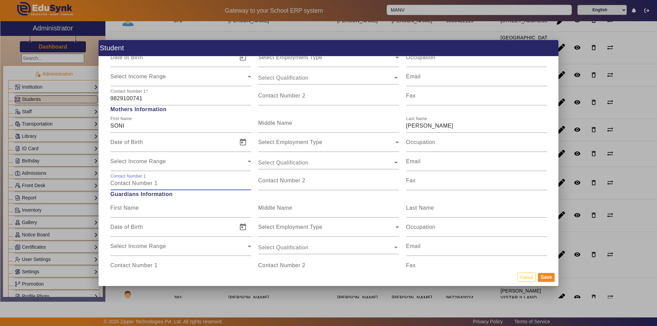
click at [166, 180] on input "Contact Number 1" at bounding box center [181, 183] width 141 height 8
type input "8005952764"
click at [544, 277] on button "Save" at bounding box center [546, 277] width 17 height 9
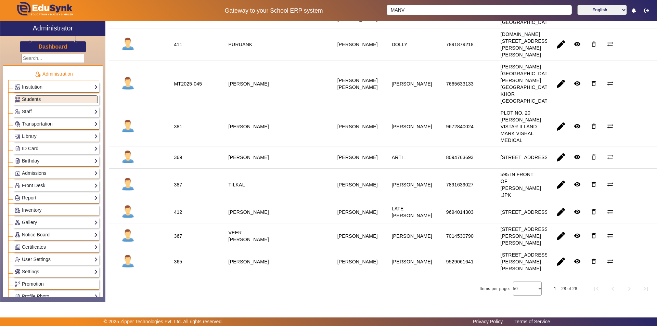
scroll to position [688, 0]
click at [556, 20] on span "button" at bounding box center [561, 12] width 16 height 16
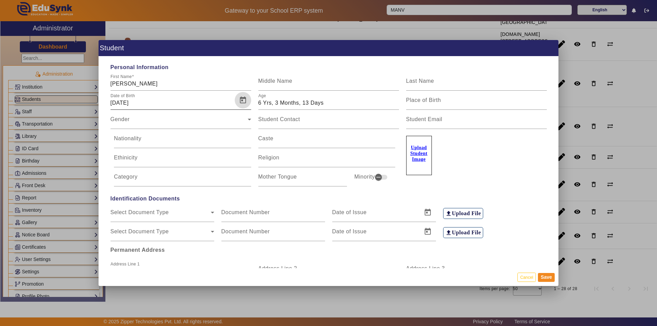
click at [235, 97] on span "Open calendar" at bounding box center [243, 100] width 16 height 16
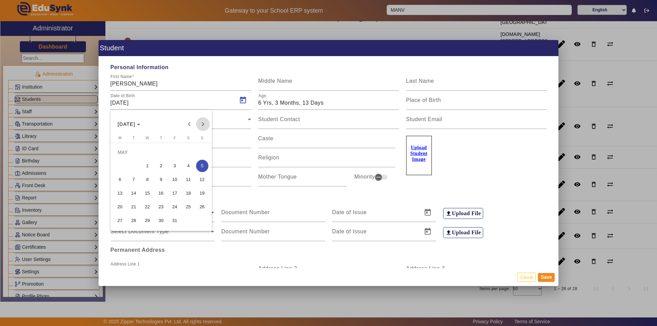
click at [203, 122] on span "Next month" at bounding box center [203, 124] width 14 height 14
click at [120, 168] on span "5" at bounding box center [120, 166] width 12 height 12
type input "[DATE]"
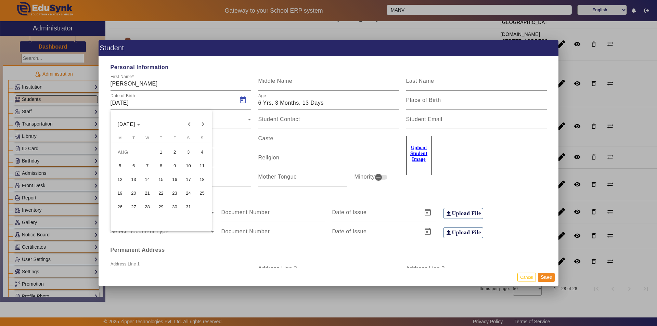
type input "6 Yrs, 0 Months, 13 Days"
click at [547, 276] on button "Save" at bounding box center [546, 277] width 17 height 9
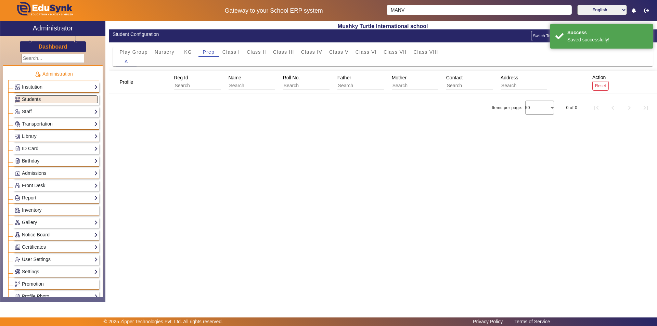
scroll to position [0, 0]
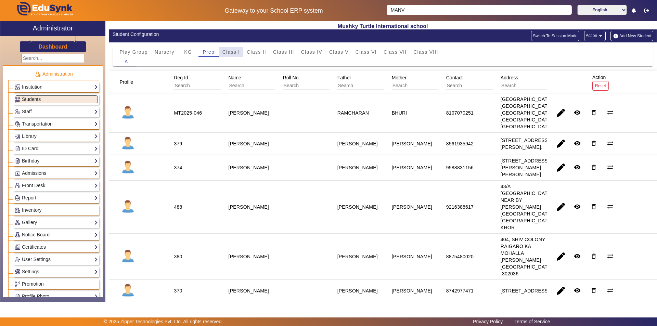
click at [236, 50] on span "Class I" at bounding box center [232, 52] width 18 height 5
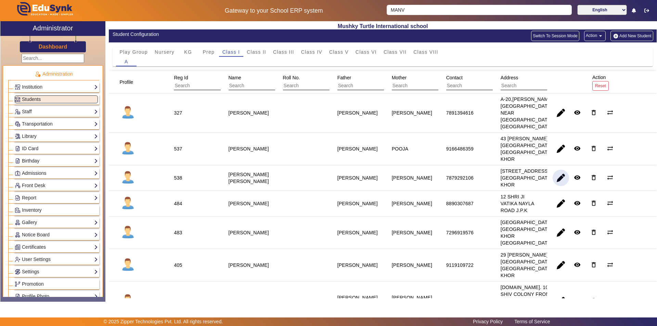
click at [559, 186] on span "button" at bounding box center [561, 178] width 16 height 16
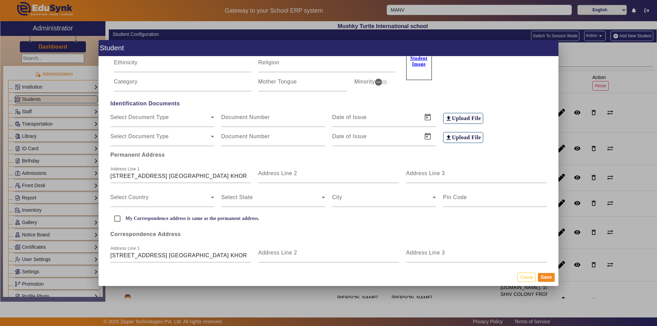
scroll to position [137, 0]
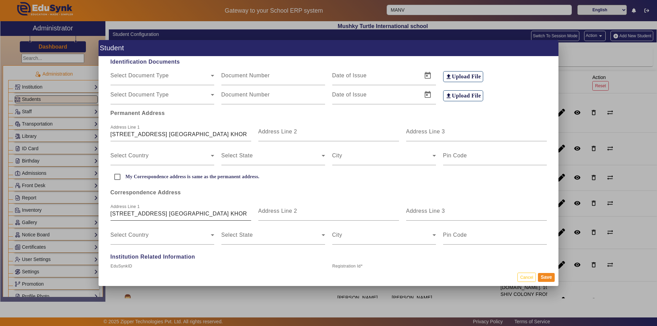
click at [124, 214] on input "24 GEETA VIHAR NAYLA ROAD JAISINGHPURA KHOR" at bounding box center [181, 214] width 141 height 8
click at [153, 214] on input "24 JEETA VIHAR NAYLA ROAD JAISINGHPURA KHOR" at bounding box center [181, 214] width 141 height 8
click at [161, 213] on input "24 JEETA VIHAR 2n NAYLA ROAD JAISINGHPURA KHOR" at bounding box center [181, 214] width 141 height 8
click at [163, 211] on input "24 JEETA VIHAR 2n NAYLA ROAD JAISINGHPURA KHOR" at bounding box center [181, 214] width 141 height 8
type input "24 JEETA [GEOGRAPHIC_DATA] [GEOGRAPHIC_DATA] KHOR"
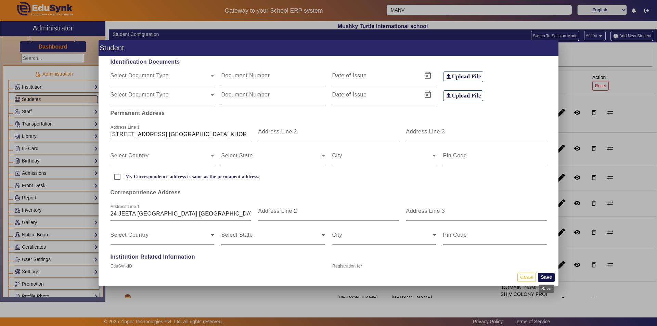
click at [547, 276] on button "Save" at bounding box center [546, 277] width 17 height 9
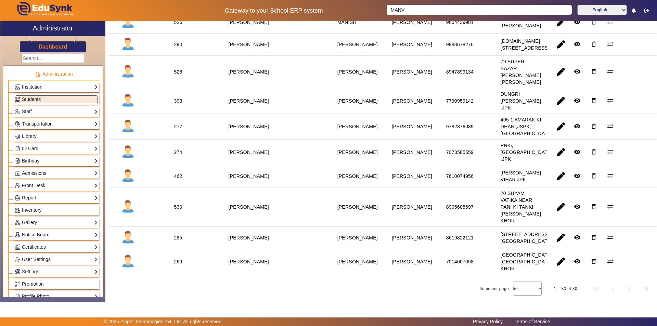
scroll to position [808, 0]
click at [561, 255] on span "button" at bounding box center [561, 262] width 16 height 16
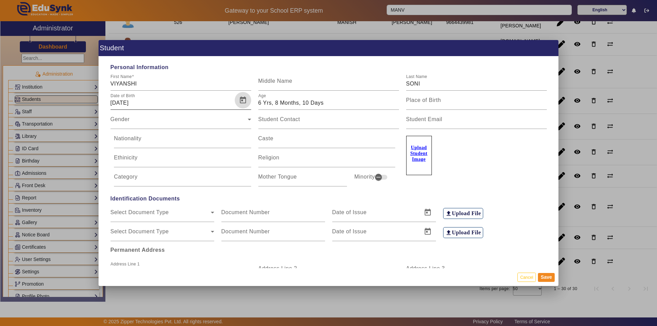
click at [245, 97] on span "Open calendar" at bounding box center [243, 100] width 16 height 16
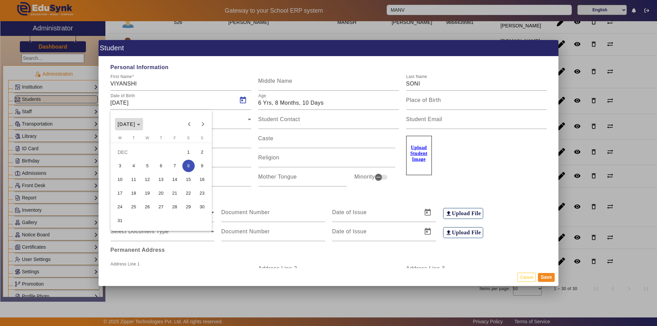
click at [141, 124] on span "[DATE]" at bounding box center [129, 124] width 23 height 5
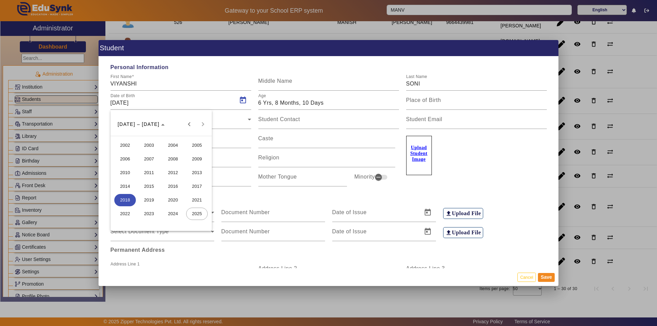
click at [152, 202] on span "2019" at bounding box center [149, 200] width 22 height 12
click at [181, 158] on span "MAR" at bounding box center [173, 159] width 22 height 12
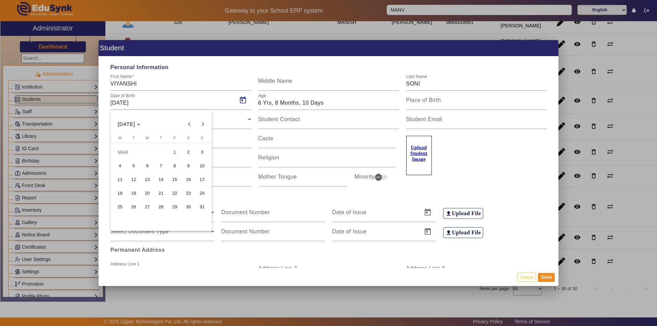
click at [147, 180] on span "13" at bounding box center [147, 180] width 12 height 12
type input "13/03/2019"
type input "6 Yrs, 5 Months, 5 Days"
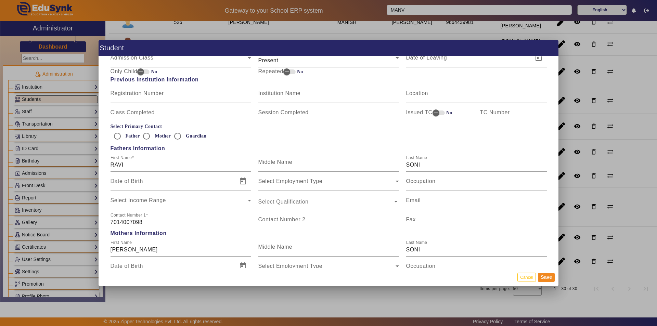
scroll to position [445, 0]
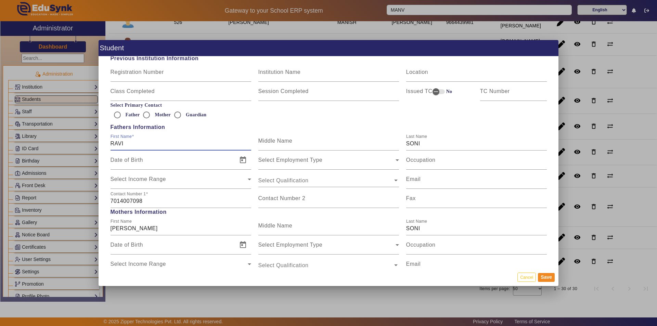
drag, startPoint x: 127, startPoint y: 143, endPoint x: 101, endPoint y: 145, distance: 25.8
click at [101, 145] on div "Personal Information First Name VIYANSHI Middle Name Last Name SONI Date of Bir…" at bounding box center [329, 163] width 460 height 212
type input "PRAKASH"
drag, startPoint x: 142, startPoint y: 228, endPoint x: 75, endPoint y: 223, distance: 67.3
click at [83, 234] on div "Student Personal Information First Name VIYANSHI Middle Name Last Name SONI Dat…" at bounding box center [328, 163] width 657 height 326
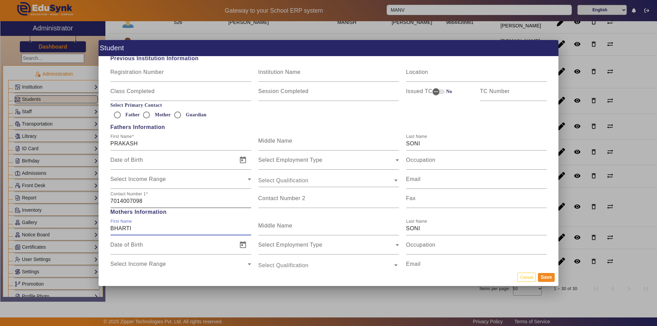
type input "BHARTI"
drag, startPoint x: 142, startPoint y: 202, endPoint x: 97, endPoint y: 204, distance: 45.9
click at [97, 204] on div "Student Personal Information First Name VIYANSHI Middle Name Last Name SONI Dat…" at bounding box center [328, 163] width 657 height 326
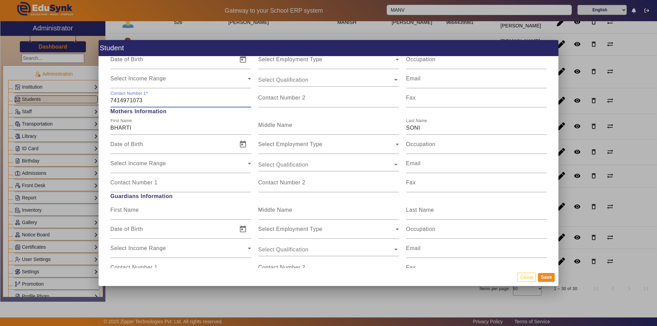
scroll to position [548, 0]
type input "7414971073"
click at [155, 180] on mat-label "Contact Number 1" at bounding box center [134, 181] width 47 height 6
click at [155, 180] on input "Contact Number 1" at bounding box center [181, 183] width 141 height 8
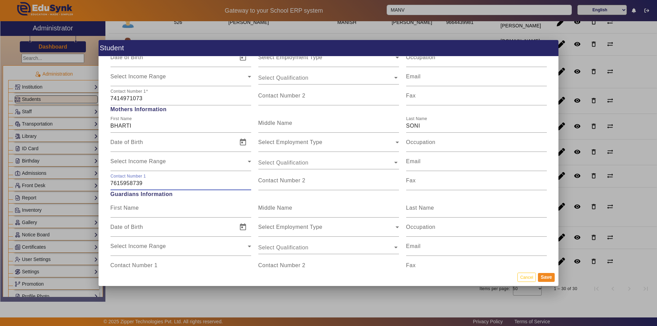
type input "7615958739"
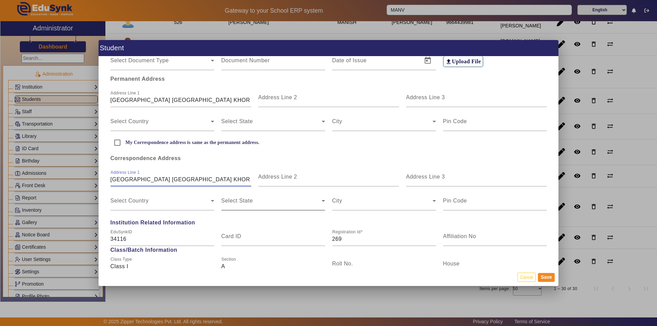
scroll to position [0, 5]
drag, startPoint x: 111, startPoint y: 180, endPoint x: 189, endPoint y: 179, distance: 78.4
click at [189, 179] on input "SHREE SHIV NAGAR COLONY JAISINGHPURA KHOR" at bounding box center [181, 180] width 141 height 8
type input "44-A [PERSON_NAME] KHOR"
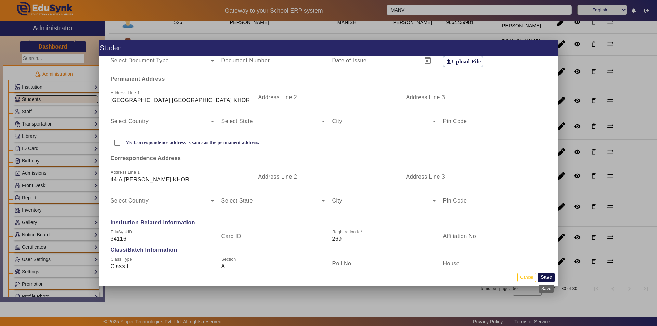
click at [552, 277] on button "Save" at bounding box center [546, 277] width 17 height 9
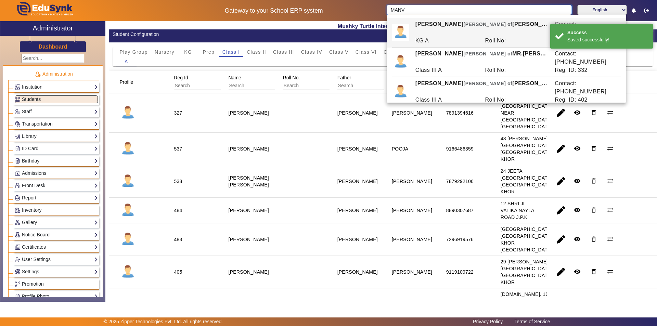
click at [456, 10] on input "MANV" at bounding box center [479, 10] width 185 height 10
drag, startPoint x: 456, startPoint y: 10, endPoint x: 329, endPoint y: 14, distance: 127.4
click at [329, 14] on div "Gateway to your School ERP system MANV English हिंदी (Hindi) ಕನ್ನಡ (Kannada) தம…" at bounding box center [328, 10] width 657 height 21
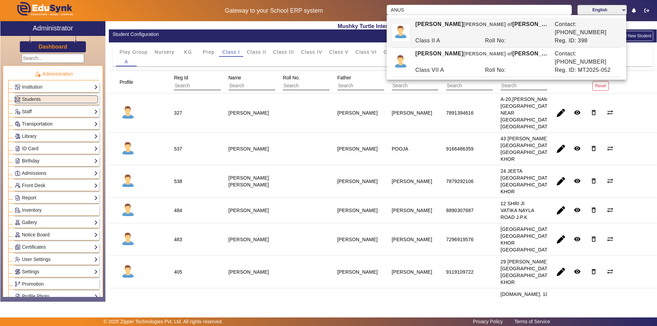
click at [428, 23] on div "ANUSHKA DEY Ward of ASIM DEY" at bounding box center [481, 28] width 139 height 16
type input "[PERSON_NAME]"
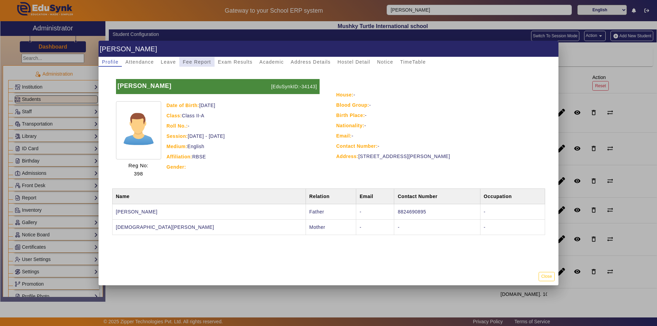
click at [203, 60] on span "Fee Report" at bounding box center [197, 62] width 28 height 5
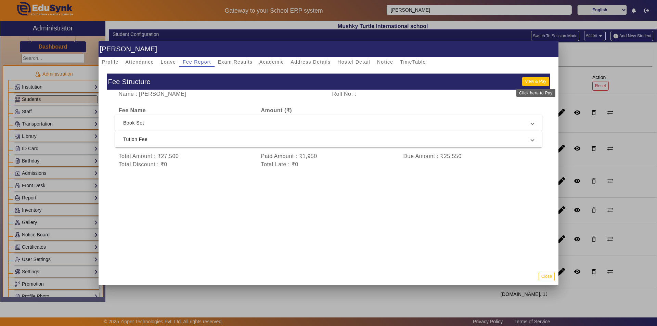
click at [536, 80] on button "View & Pay" at bounding box center [536, 81] width 27 height 9
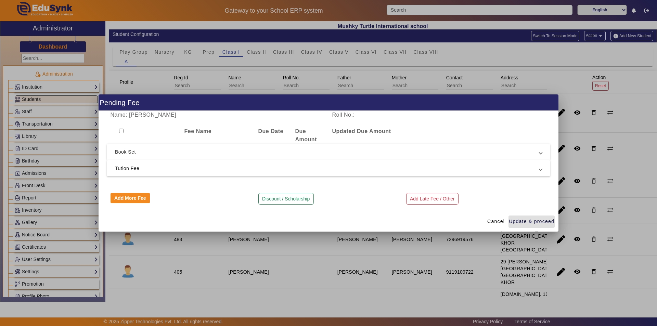
click at [239, 167] on span "Tution Fee" at bounding box center [327, 168] width 425 height 8
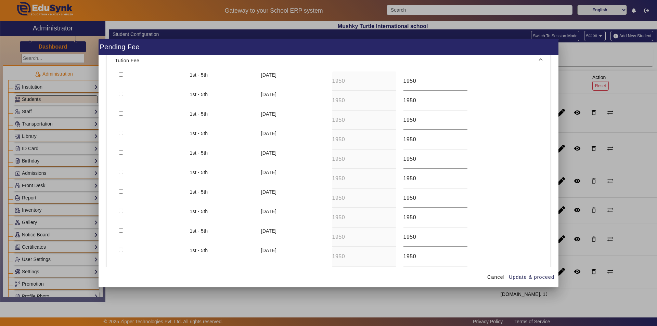
scroll to position [51, 0]
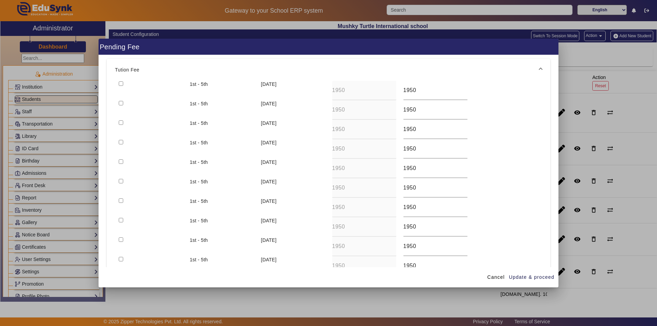
click at [122, 143] on input "checkbox" at bounding box center [121, 142] width 4 height 4
checkbox input "true"
click at [591, 57] on div at bounding box center [328, 163] width 657 height 326
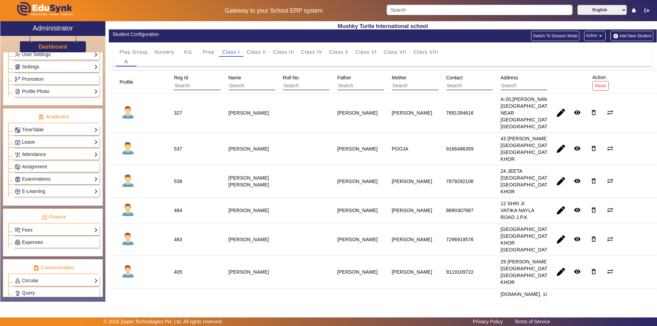
scroll to position [205, 0]
click at [55, 229] on link "Fees" at bounding box center [56, 230] width 83 height 8
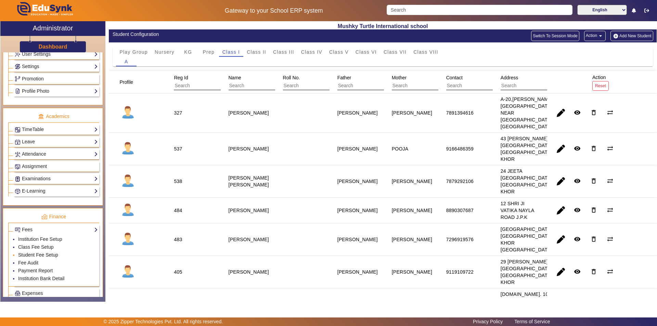
click at [35, 255] on link "Student Fee Setup" at bounding box center [38, 254] width 40 height 5
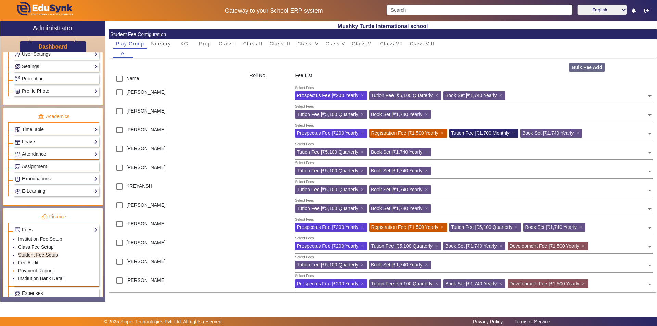
click at [36, 271] on link "Payment Report" at bounding box center [35, 270] width 35 height 5
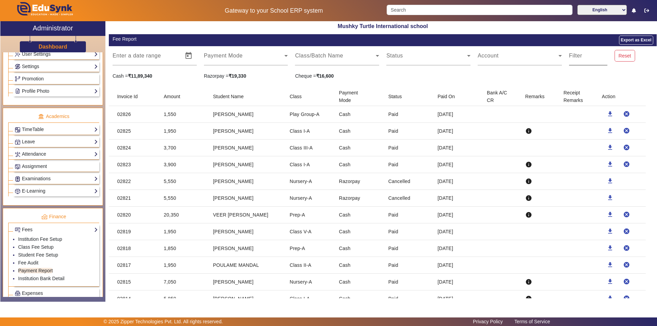
click at [580, 59] on input "Filter" at bounding box center [588, 58] width 38 height 8
click at [595, 58] on input "Filter" at bounding box center [588, 58] width 38 height 8
click at [326, 54] on span at bounding box center [335, 58] width 81 height 8
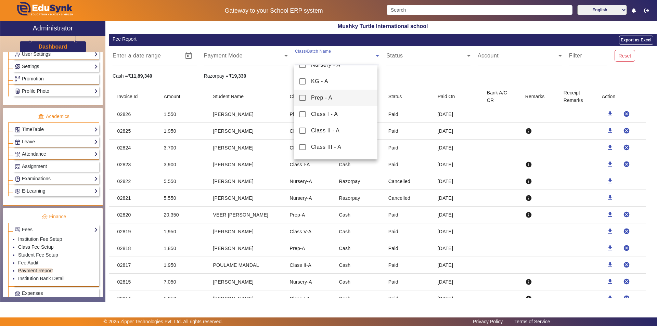
scroll to position [68, 0]
click at [302, 87] on mat-pseudo-checkbox at bounding box center [303, 90] width 6 height 6
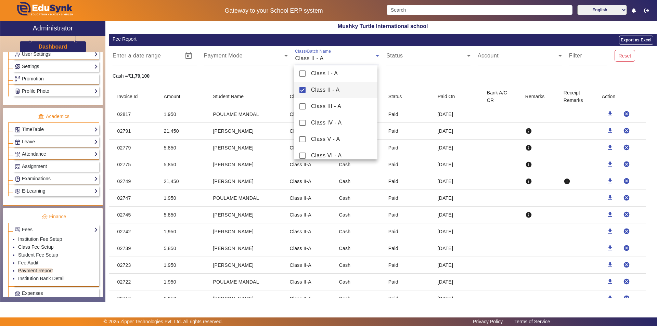
click at [245, 187] on div at bounding box center [328, 163] width 657 height 326
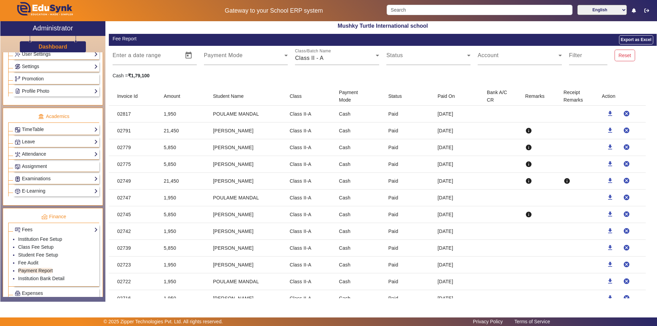
scroll to position [0, 0]
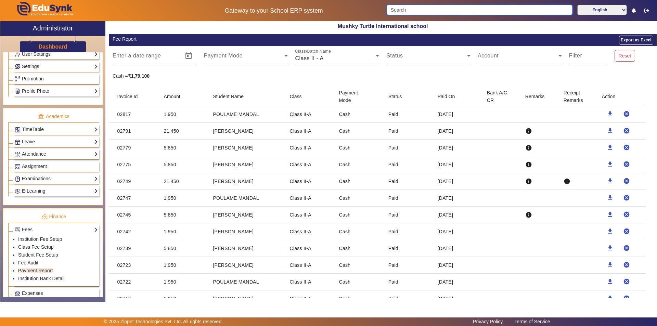
click at [416, 7] on input "Search" at bounding box center [480, 10] width 186 height 10
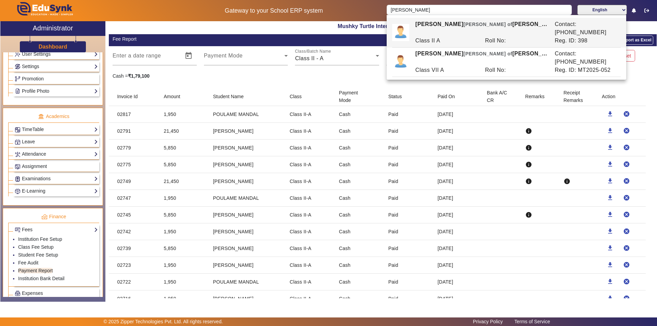
click at [442, 37] on div "Class II A" at bounding box center [447, 41] width 70 height 8
type input "[PERSON_NAME]"
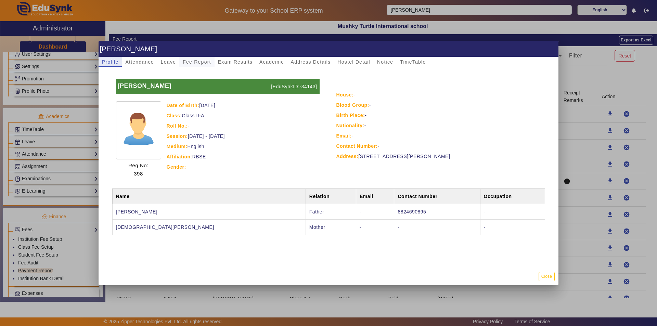
click at [200, 60] on span "Fee Report" at bounding box center [197, 62] width 28 height 5
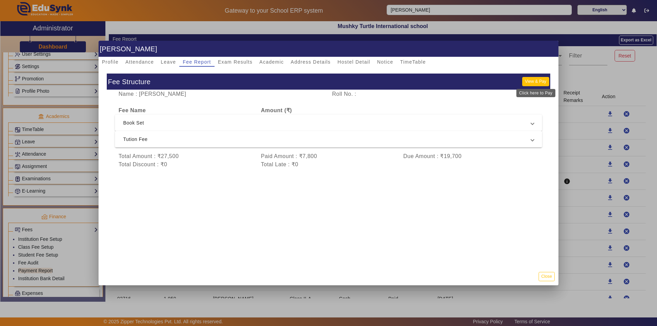
click at [531, 82] on button "View & Pay" at bounding box center [536, 81] width 27 height 9
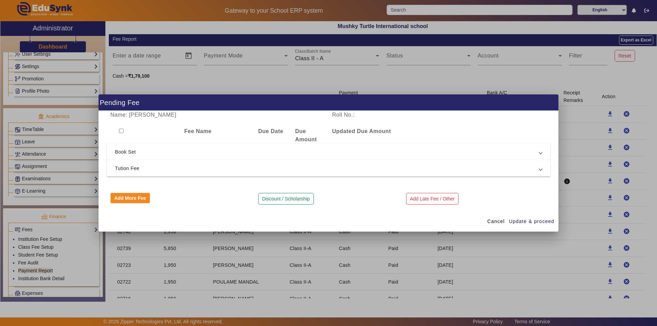
click at [225, 170] on span "Tution Fee" at bounding box center [327, 168] width 425 height 8
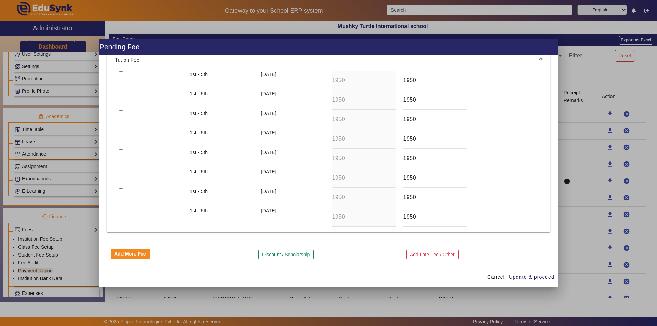
scroll to position [27, 0]
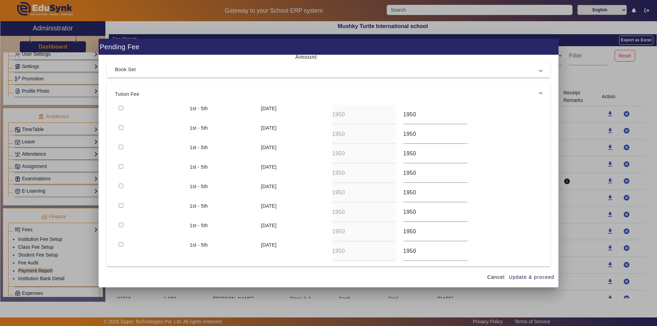
click at [122, 109] on input "checkbox" at bounding box center [121, 108] width 4 height 4
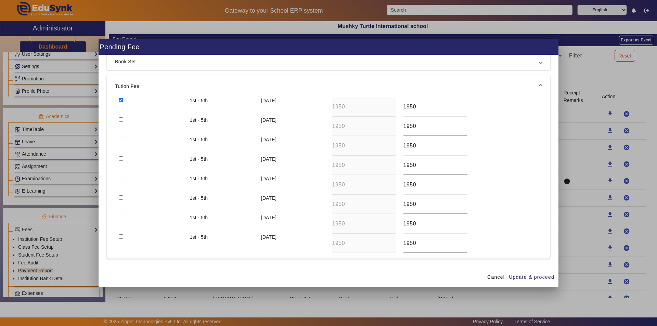
scroll to position [0, 0]
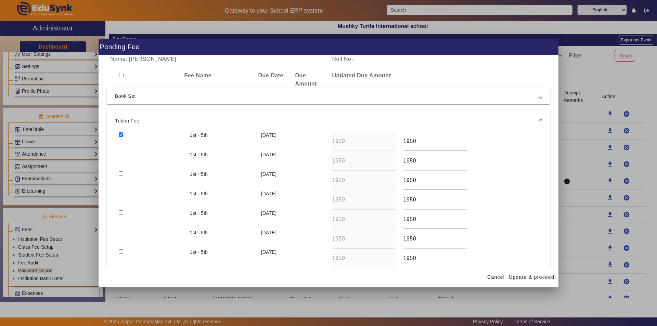
click at [122, 135] on input "checkbox" at bounding box center [121, 135] width 4 height 4
checkbox input "false"
click at [496, 278] on span "Cancel" at bounding box center [496, 277] width 17 height 7
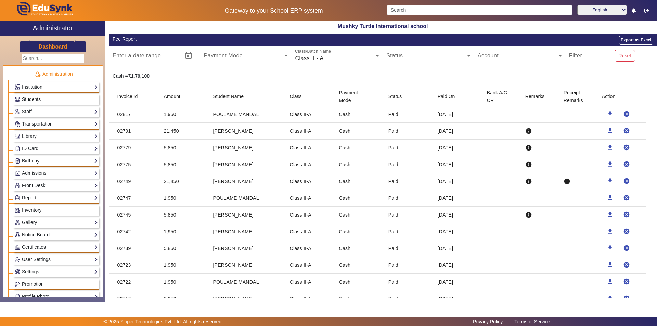
click at [43, 97] on link "Students" at bounding box center [56, 100] width 83 height 8
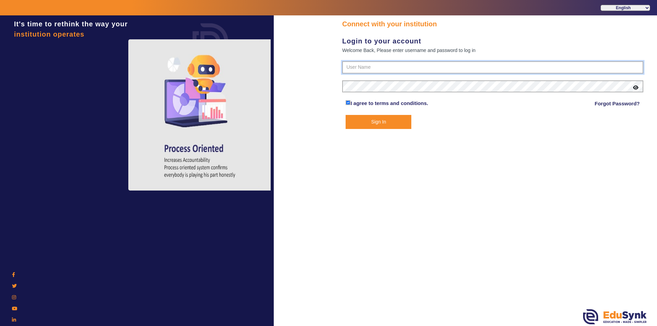
type input "9950605811"
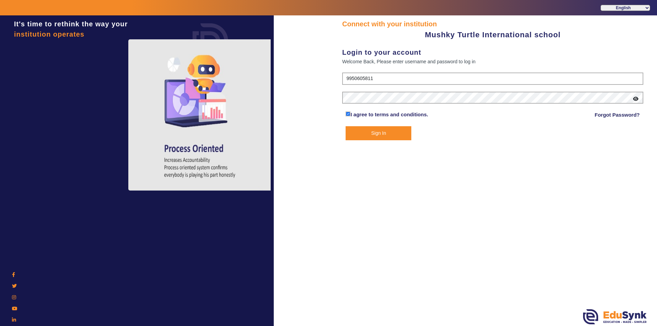
click at [378, 133] on button "Sign In" at bounding box center [379, 133] width 66 height 14
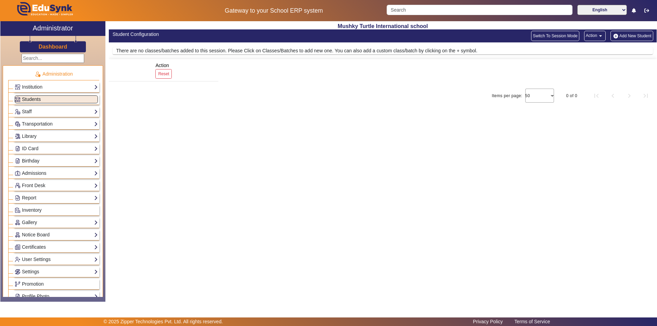
click at [45, 98] on link "Students" at bounding box center [56, 100] width 83 height 8
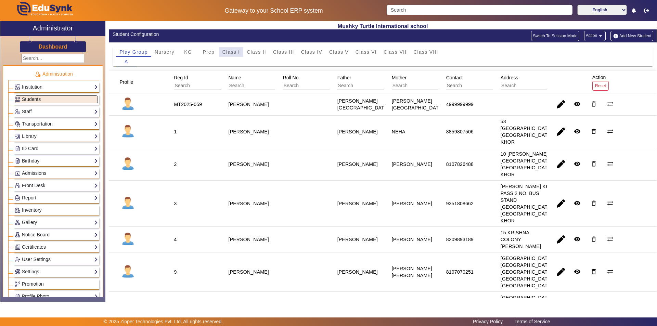
click at [227, 53] on span "Class I" at bounding box center [232, 52] width 18 height 5
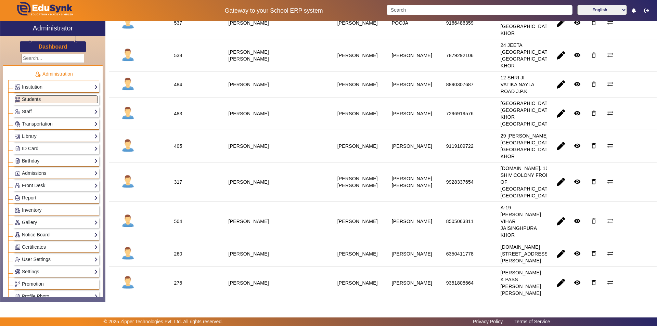
scroll to position [137, 0]
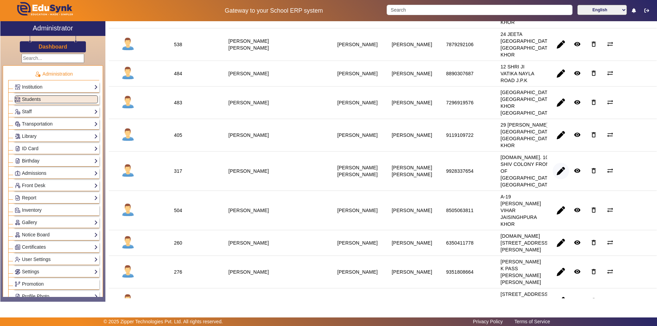
click at [553, 179] on span "button" at bounding box center [561, 171] width 16 height 16
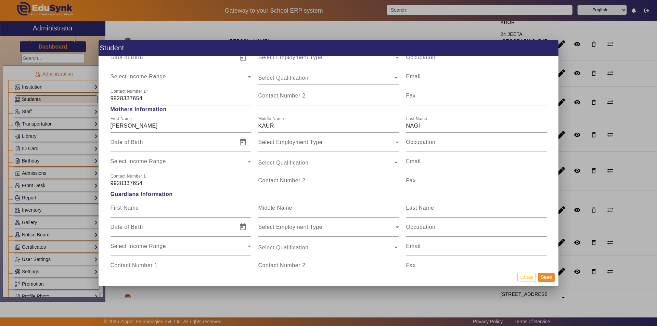
scroll to position [514, 0]
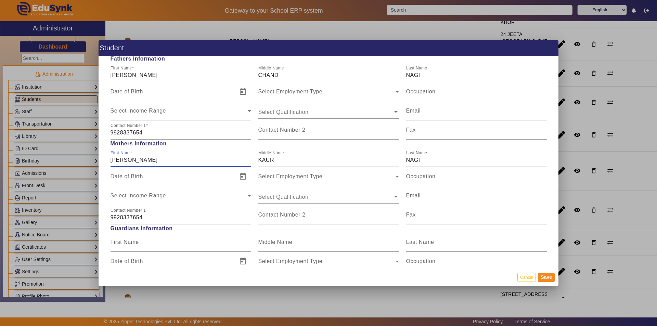
drag, startPoint x: 138, startPoint y: 161, endPoint x: 90, endPoint y: 168, distance: 48.5
click at [90, 168] on div "Student Personal Information First Name [PERSON_NAME] Middle Name Last Name [PE…" at bounding box center [328, 163] width 657 height 326
drag, startPoint x: 419, startPoint y: 161, endPoint x: 317, endPoint y: 160, distance: 101.7
click at [317, 160] on div "First Name Middle Name [PERSON_NAME] Last Name [PERSON_NAME]" at bounding box center [329, 157] width 444 height 19
drag, startPoint x: 278, startPoint y: 161, endPoint x: 243, endPoint y: 164, distance: 34.3
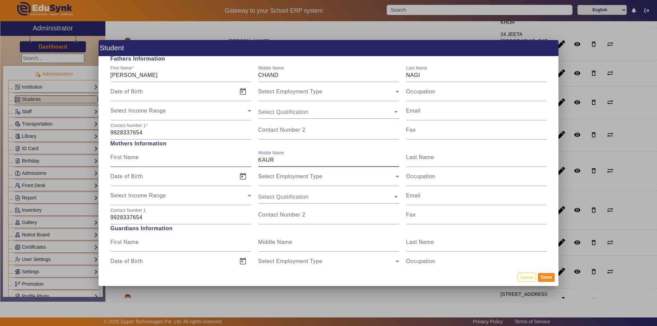
click at [246, 164] on div "First Name Middle Name [PERSON_NAME] Last Name" at bounding box center [329, 157] width 444 height 19
drag, startPoint x: 147, startPoint y: 219, endPoint x: 89, endPoint y: 216, distance: 57.9
click at [89, 216] on div "Student Personal Information First Name [PERSON_NAME] Middle Name Last Name [PE…" at bounding box center [328, 163] width 657 height 326
click at [548, 276] on button "Save" at bounding box center [546, 277] width 17 height 9
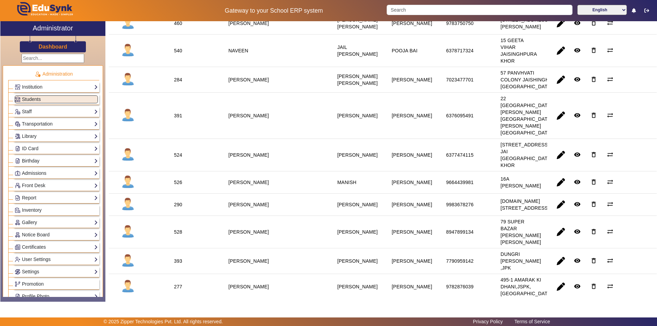
scroll to position [582, 0]
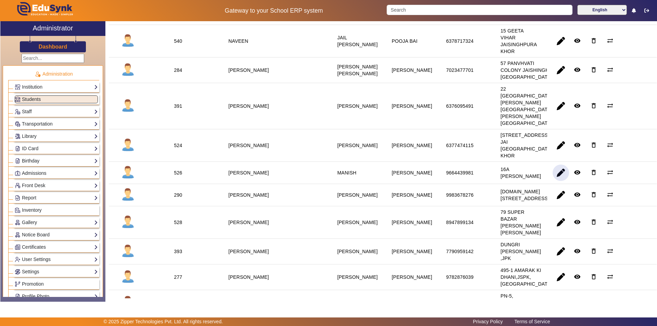
click at [556, 181] on span "button" at bounding box center [561, 173] width 16 height 16
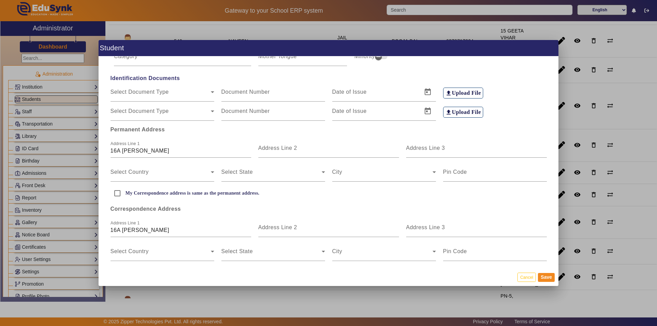
scroll to position [137, 0]
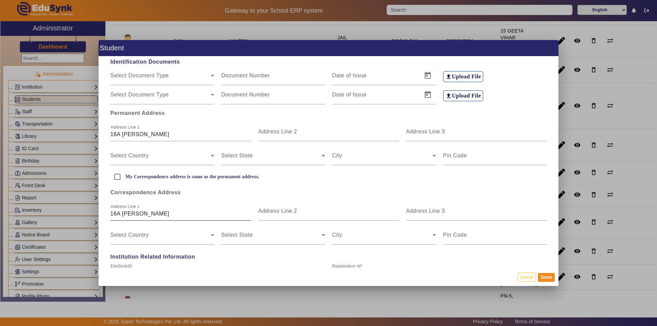
click at [117, 215] on input "16A [PERSON_NAME]" at bounding box center [181, 214] width 141 height 8
type input "15-A [PERSON_NAME]"
click at [322, 212] on input "Address Line 2" at bounding box center [329, 214] width 141 height 8
type input "[PERSON_NAME] KHOR"
click at [166, 239] on span at bounding box center [161, 238] width 100 height 8
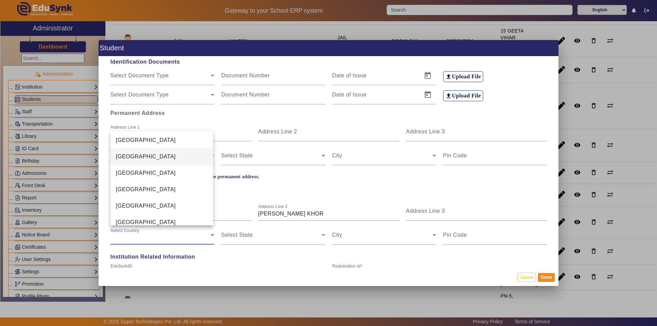
scroll to position [1621, 0]
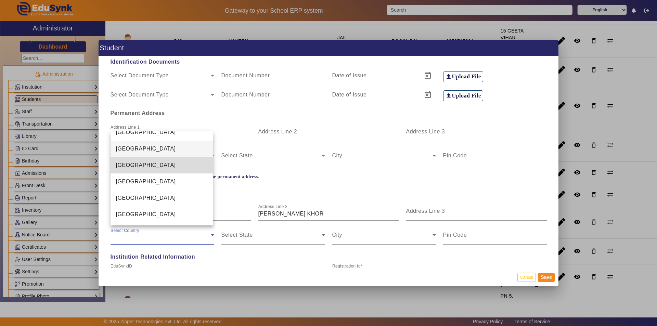
click at [188, 167] on mat-option "[GEOGRAPHIC_DATA]" at bounding box center [162, 165] width 103 height 16
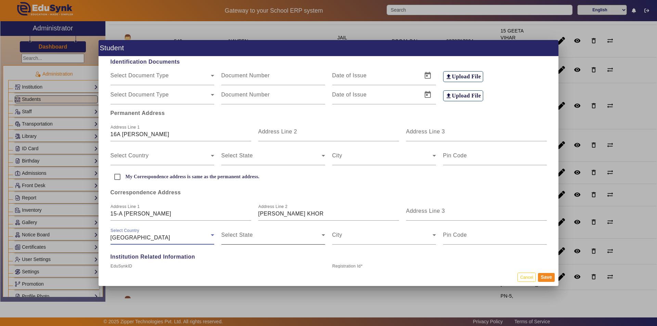
click at [269, 235] on span at bounding box center [272, 238] width 100 height 8
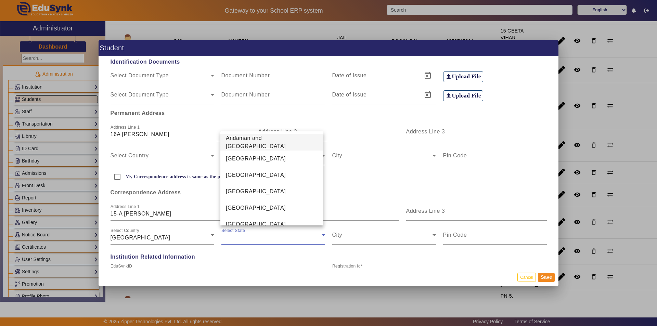
scroll to position [385, 0]
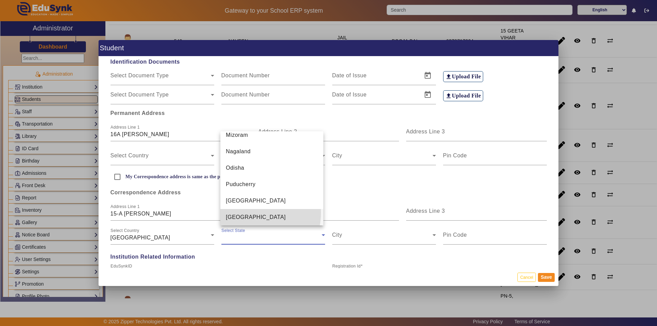
click at [247, 213] on mat-option "[GEOGRAPHIC_DATA]" at bounding box center [272, 217] width 103 height 16
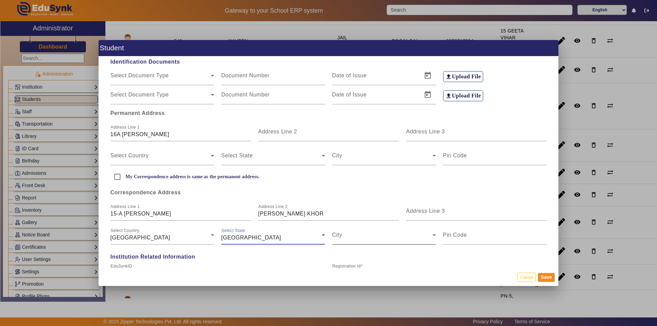
click at [350, 236] on span at bounding box center [383, 238] width 100 height 8
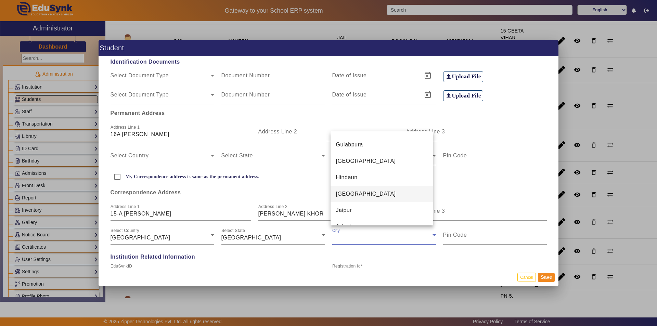
scroll to position [1044, 0]
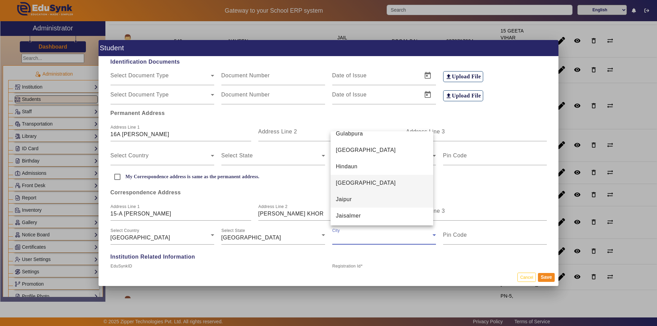
click at [358, 201] on mat-option "Jaipur" at bounding box center [382, 199] width 103 height 16
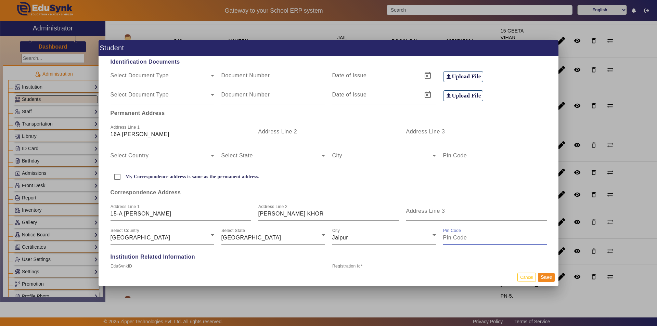
click at [470, 241] on input "Pin Code" at bounding box center [495, 238] width 104 height 8
type input "302027"
click at [542, 274] on button "Save" at bounding box center [546, 277] width 17 height 9
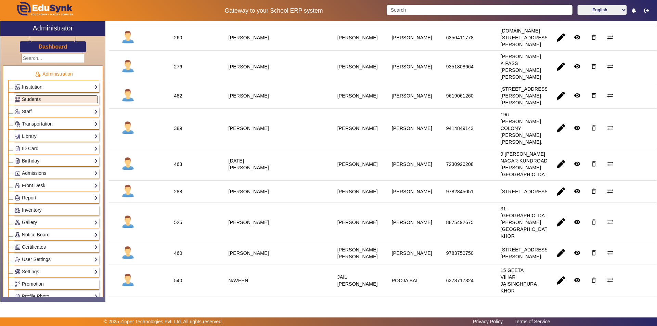
scroll to position [377, 0]
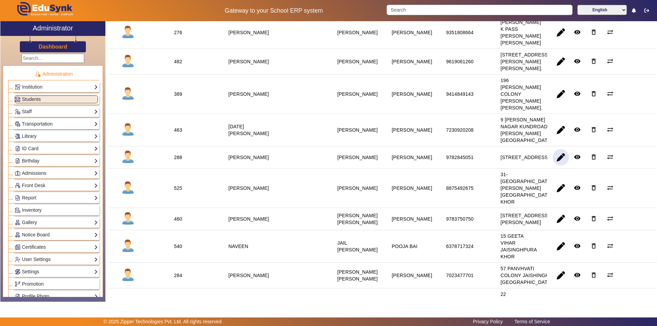
click at [557, 166] on span "button" at bounding box center [561, 157] width 16 height 16
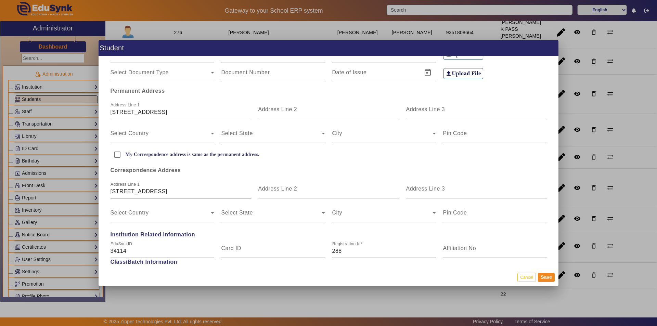
scroll to position [171, 0]
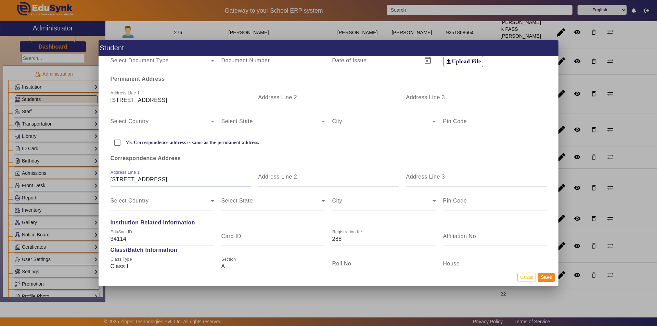
click at [218, 179] on input "[STREET_ADDRESS]" at bounding box center [181, 180] width 141 height 8
click at [238, 179] on input "[STREET_ADDRESS]" at bounding box center [181, 180] width 141 height 8
drag, startPoint x: 200, startPoint y: 180, endPoint x: 261, endPoint y: 181, distance: 61.3
click at [261, 181] on div "Address [STREET_ADDRESS] JPK Address Line 2 Address Line 3" at bounding box center [329, 175] width 444 height 24
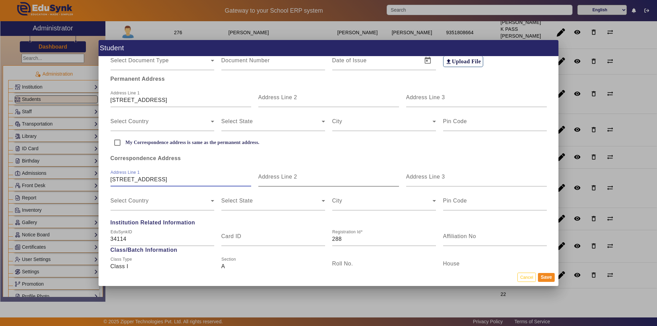
scroll to position [0, 0]
type input "[STREET_ADDRESS]"
click at [283, 177] on mat-label "Address Line 2" at bounding box center [278, 177] width 39 height 6
click at [283, 177] on input "Address Line 2" at bounding box center [329, 180] width 141 height 8
type input "[PERSON_NAME] KHOR"
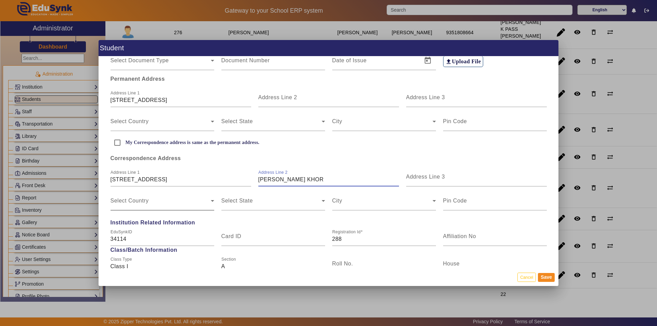
click at [180, 204] on span at bounding box center [161, 204] width 100 height 8
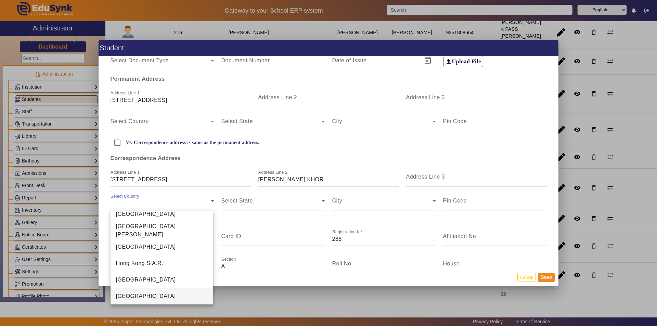
scroll to position [1587, 0]
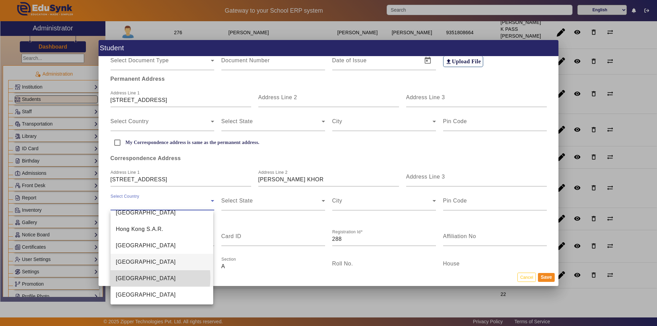
click at [147, 278] on mat-option "[GEOGRAPHIC_DATA]" at bounding box center [162, 279] width 103 height 16
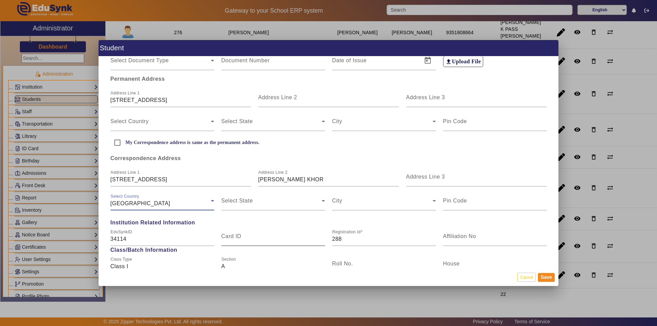
click at [240, 238] on mat-label "Card ID" at bounding box center [232, 237] width 20 height 6
click at [240, 238] on input "Card ID" at bounding box center [274, 239] width 104 height 8
click at [249, 203] on span at bounding box center [272, 204] width 100 height 8
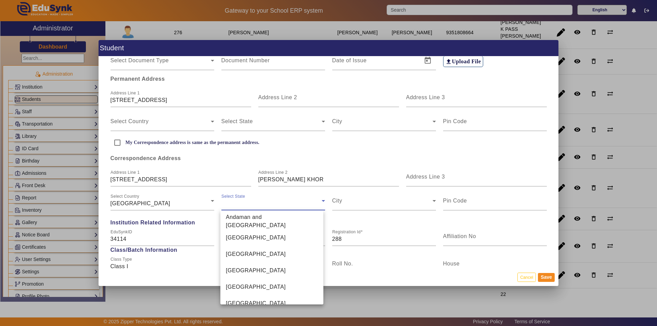
scroll to position [385, 0]
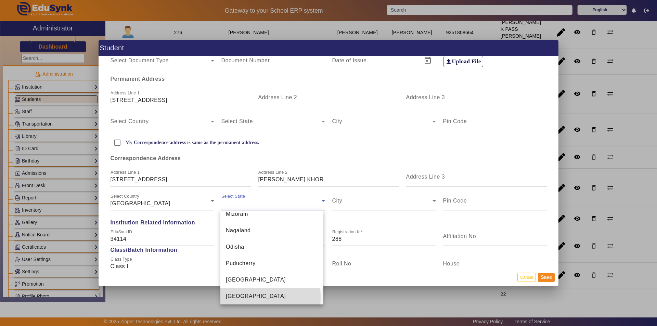
click at [256, 298] on mat-option "[GEOGRAPHIC_DATA]" at bounding box center [272, 296] width 103 height 16
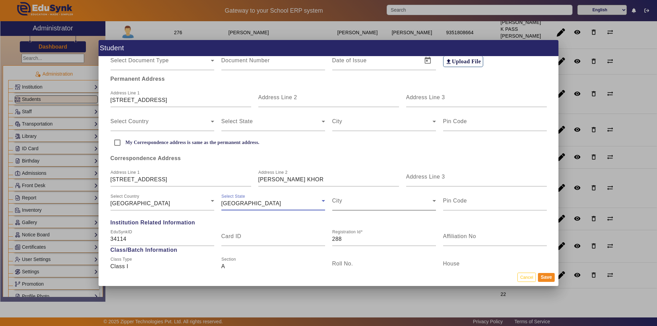
click at [368, 204] on span at bounding box center [383, 204] width 100 height 8
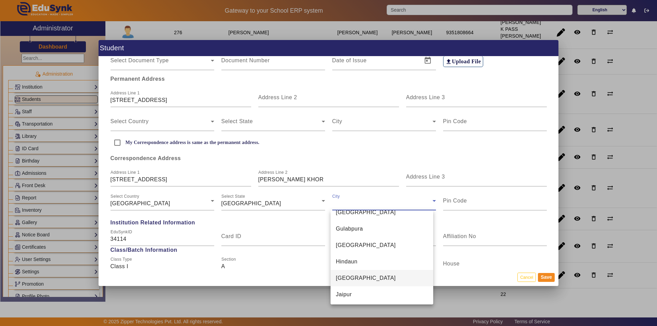
scroll to position [1044, 0]
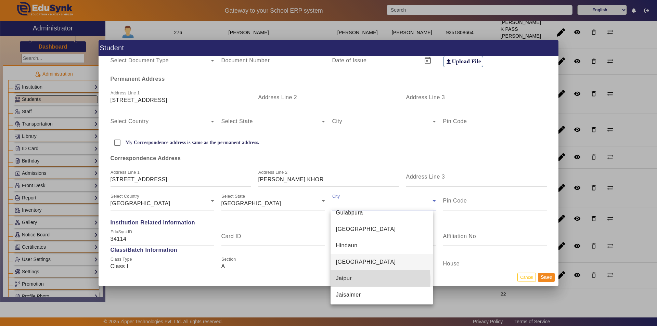
click at [358, 280] on mat-option "Jaipur" at bounding box center [382, 279] width 103 height 16
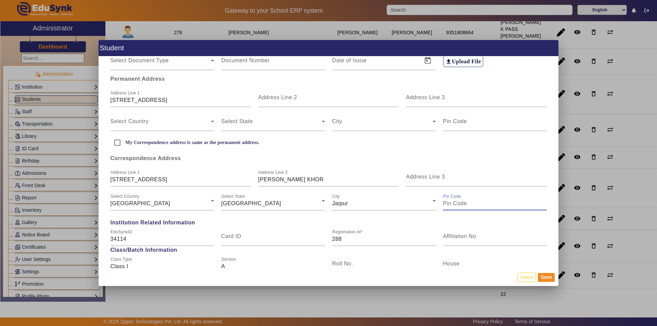
click at [449, 206] on input "Pin Code" at bounding box center [495, 204] width 104 height 8
type input "302027"
click at [549, 275] on button "Save" at bounding box center [546, 277] width 17 height 9
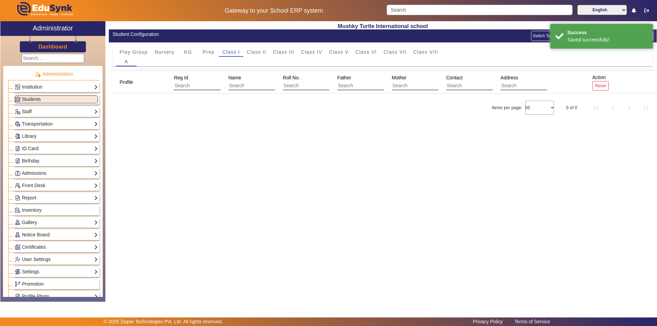
scroll to position [0, 0]
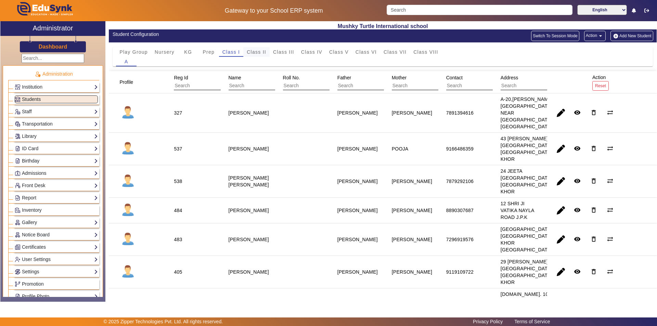
click at [254, 51] on span "Class II" at bounding box center [257, 52] width 20 height 5
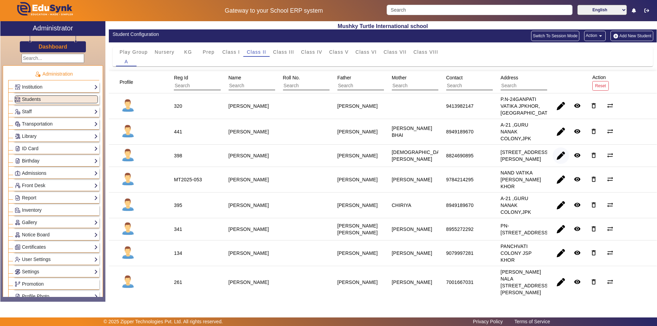
click at [557, 164] on span "button" at bounding box center [561, 156] width 16 height 16
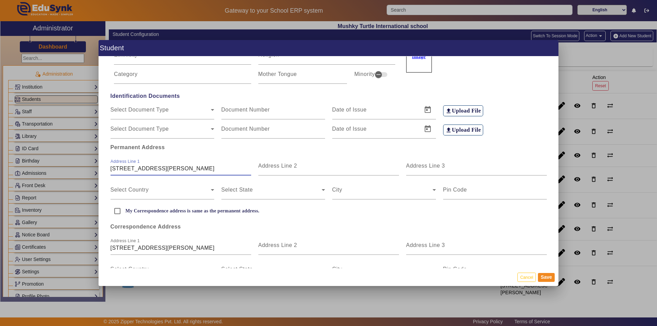
scroll to position [0, 29]
drag, startPoint x: 111, startPoint y: 170, endPoint x: 263, endPoint y: 178, distance: 152.6
click at [263, 178] on app-address "Permanent Address Address [STREET_ADDRESS][PERSON_NAME] Address Line 2 Address …" at bounding box center [329, 209] width 444 height 140
type input "PLOT NO. 1 VEER VATIKA"
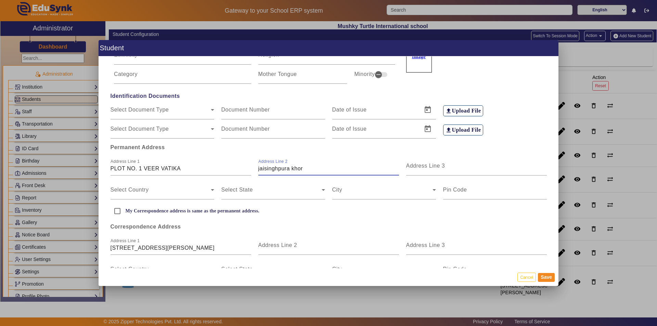
click at [307, 171] on input "jaisinghpura khor" at bounding box center [329, 169] width 141 height 8
drag, startPoint x: 307, startPoint y: 171, endPoint x: 227, endPoint y: 172, distance: 79.8
click at [227, 172] on div "Address Line 1 PLOT NO. 1 VEER VATIKA Address Line 2 jaisinghpura khor Address …" at bounding box center [329, 164] width 444 height 24
type input "JAISINGHPURA KHOR"
click at [180, 193] on span at bounding box center [161, 193] width 100 height 8
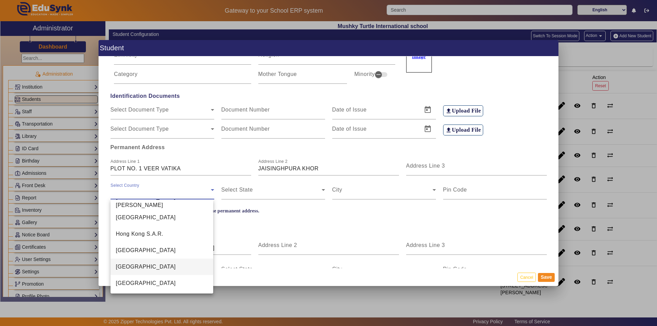
scroll to position [1621, 0]
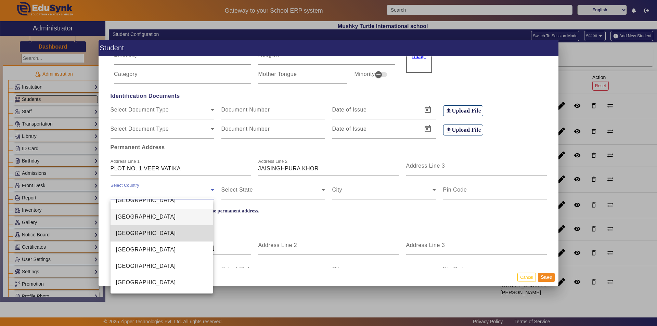
click at [162, 236] on mat-option "[GEOGRAPHIC_DATA]" at bounding box center [162, 233] width 103 height 16
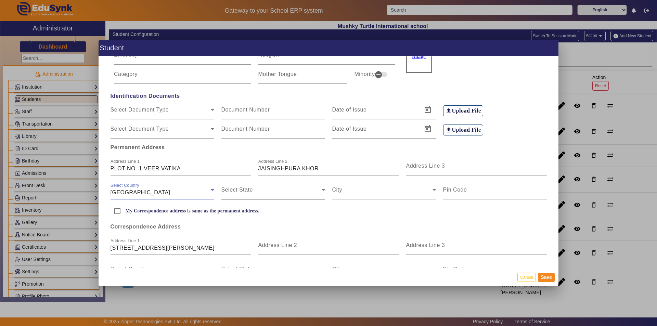
click at [275, 192] on span at bounding box center [272, 193] width 100 height 8
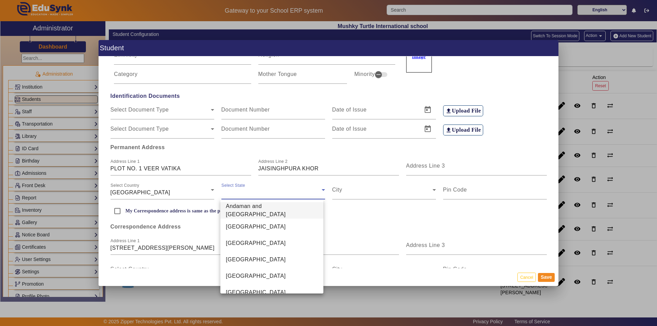
scroll to position [385, 0]
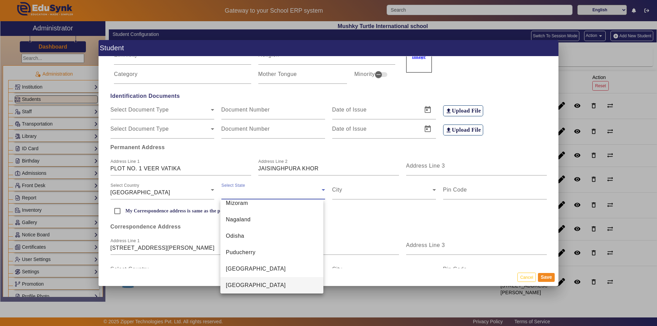
click at [246, 285] on span "[GEOGRAPHIC_DATA]" at bounding box center [256, 285] width 60 height 8
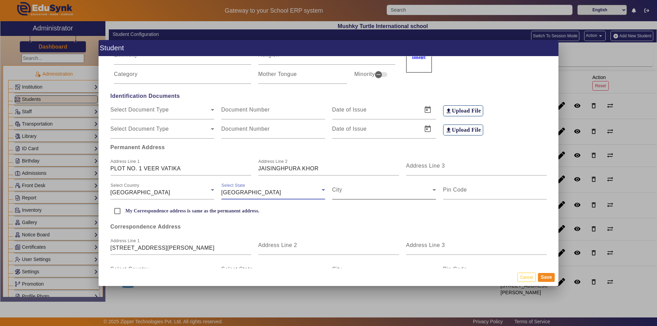
click at [384, 194] on span at bounding box center [383, 193] width 100 height 8
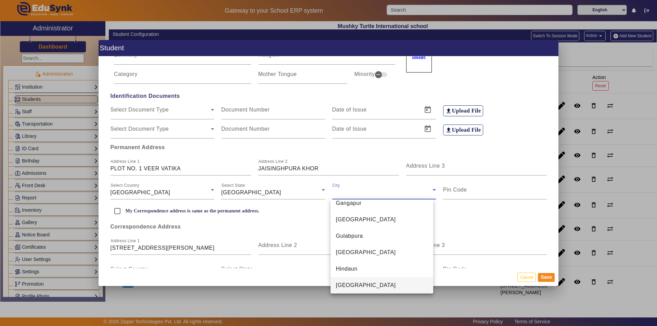
scroll to position [1044, 0]
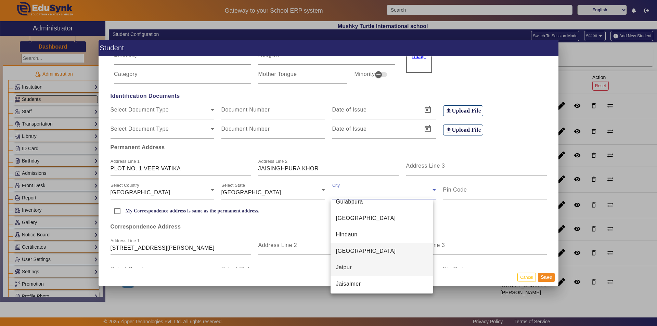
click at [356, 270] on mat-option "Jaipur" at bounding box center [382, 268] width 103 height 16
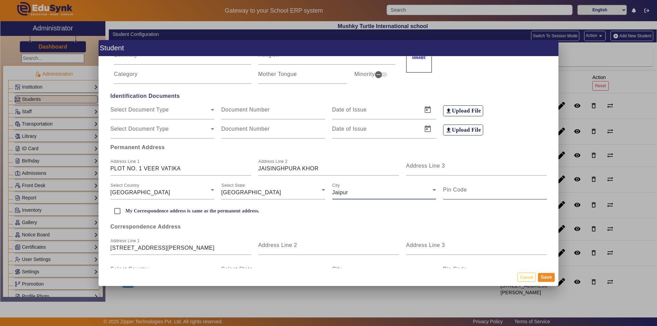
click at [464, 190] on mat-label "Pin Code" at bounding box center [455, 190] width 24 height 6
click at [464, 190] on input "Pin Code" at bounding box center [495, 193] width 104 height 8
type input "302027"
click at [116, 211] on input "My Correspondence address is same as the permanent address." at bounding box center [118, 211] width 14 height 14
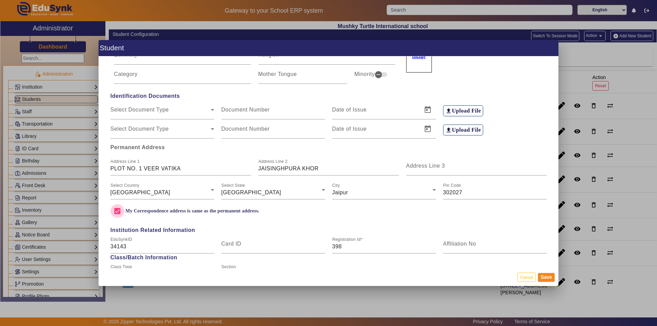
click at [116, 211] on input "My Correspondence address is same as the permanent address." at bounding box center [118, 211] width 14 height 14
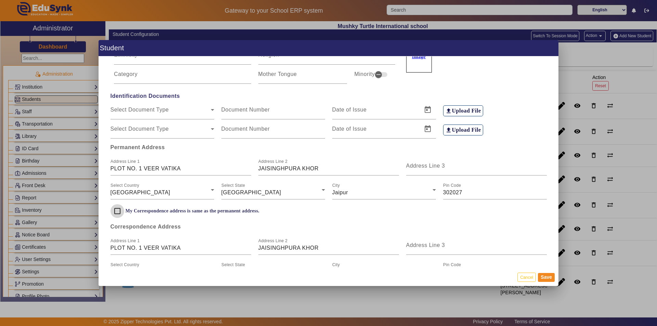
click at [119, 211] on input "My Correspondence address is same as the permanent address." at bounding box center [118, 211] width 14 height 14
checkbox input "true"
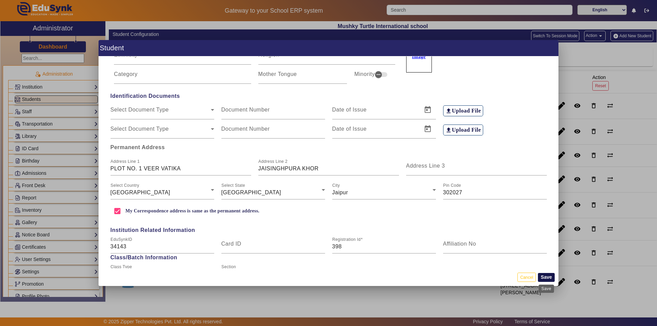
click at [547, 275] on button "Save" at bounding box center [546, 277] width 17 height 9
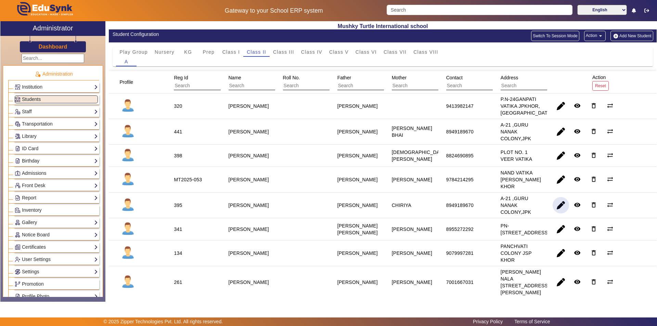
click at [556, 212] on span "button" at bounding box center [561, 205] width 16 height 16
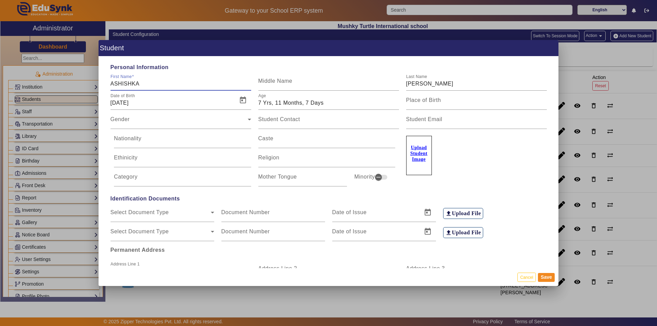
click at [118, 82] on input "ASHISHKA" at bounding box center [181, 84] width 141 height 8
click at [121, 82] on input "ASHISHKA" at bounding box center [181, 84] width 141 height 8
click at [164, 85] on input "[PERSON_NAME]" at bounding box center [181, 84] width 141 height 8
type input "[PERSON_NAME]"
click at [197, 121] on div "Gender" at bounding box center [179, 122] width 137 height 8
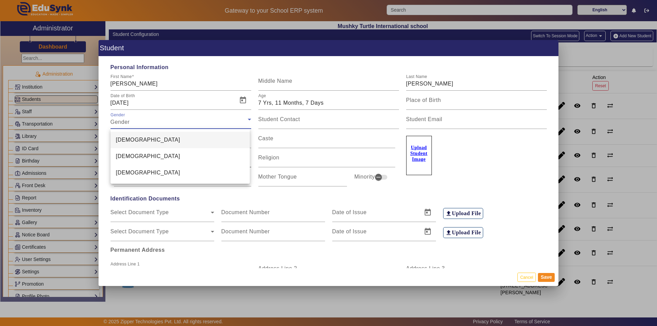
click at [164, 157] on mat-option "[DEMOGRAPHIC_DATA]" at bounding box center [181, 156] width 140 height 16
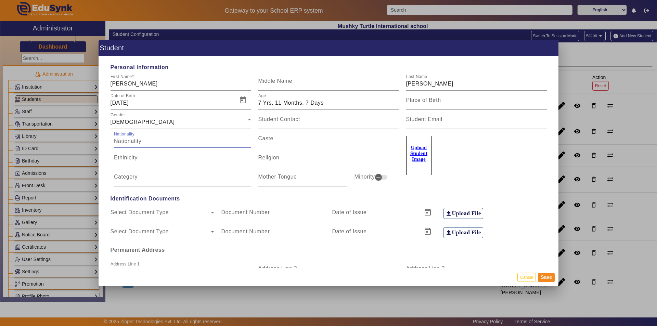
click at [175, 143] on input "Nationality" at bounding box center [182, 141] width 137 height 8
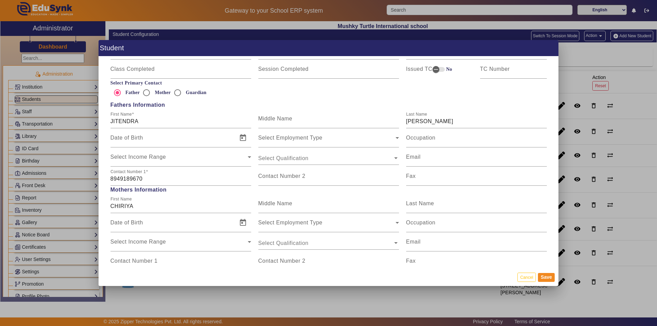
scroll to position [479, 0]
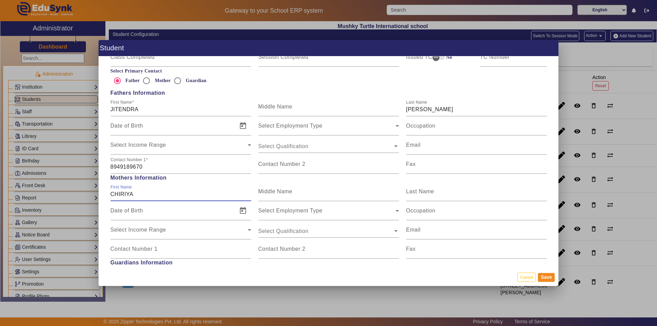
drag, startPoint x: 135, startPoint y: 195, endPoint x: 96, endPoint y: 192, distance: 38.4
click at [96, 192] on div "Student Personal Information First Name [PERSON_NAME] Middle Name Last Name [PE…" at bounding box center [328, 163] width 657 height 326
type input "[PERSON_NAME]"
type input "BAI"
type input "RAJPUT"
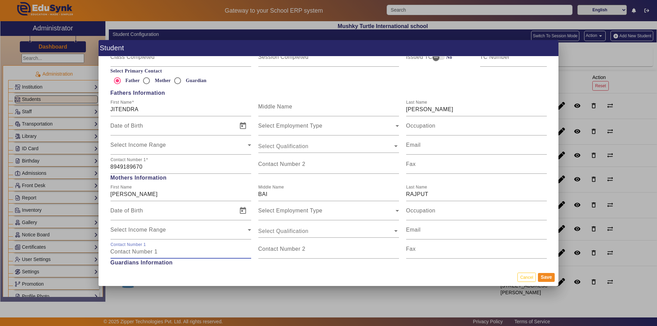
click at [195, 254] on input "Contact Number 1" at bounding box center [181, 252] width 141 height 8
type input "8290450650"
click at [547, 275] on button "Save" at bounding box center [546, 277] width 17 height 9
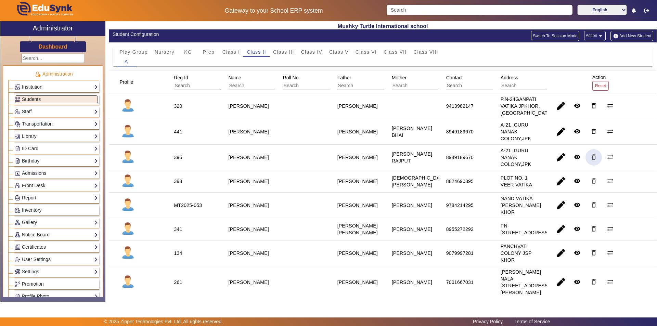
click at [591, 161] on mat-icon "delete_outline" at bounding box center [594, 157] width 7 height 7
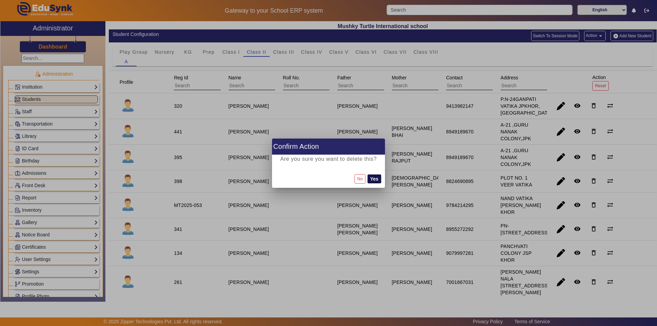
click at [371, 178] on button "Yes" at bounding box center [375, 179] width 14 height 9
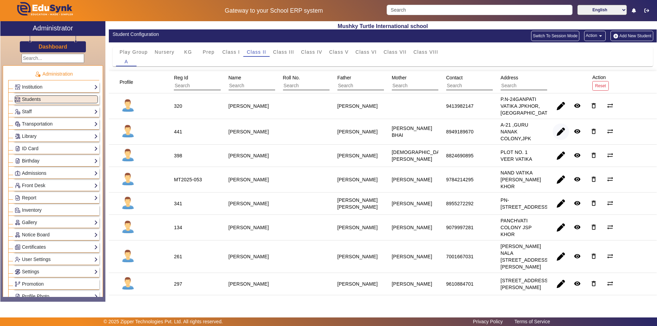
click at [556, 138] on span "button" at bounding box center [561, 132] width 16 height 16
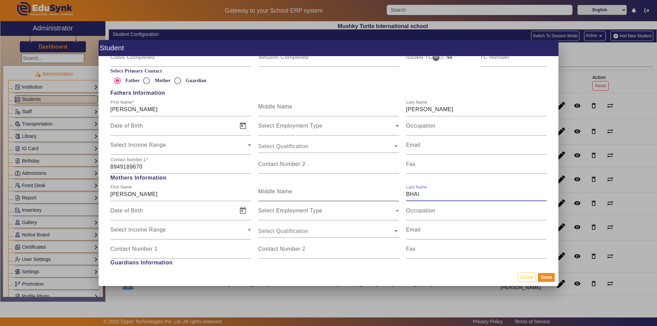
drag, startPoint x: 420, startPoint y: 194, endPoint x: 373, endPoint y: 194, distance: 46.9
click at [373, 194] on div "First Name [PERSON_NAME] Middle Name Last Name BHAI" at bounding box center [329, 191] width 444 height 19
click at [311, 197] on input "Middle Name" at bounding box center [329, 194] width 141 height 8
type input "BAI"
type input "RAJPUT"
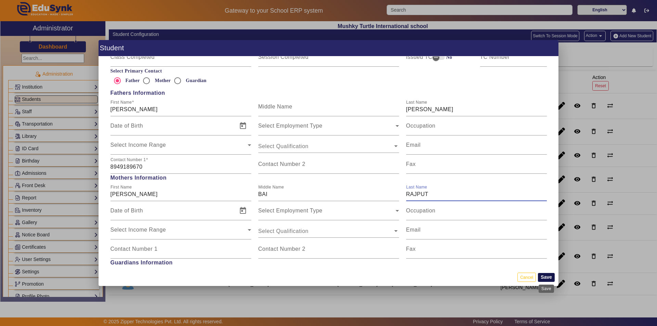
click at [547, 278] on button "Save" at bounding box center [546, 277] width 17 height 9
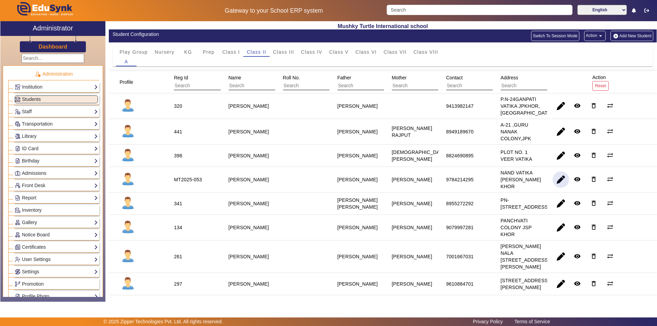
click at [555, 185] on span "button" at bounding box center [561, 180] width 16 height 16
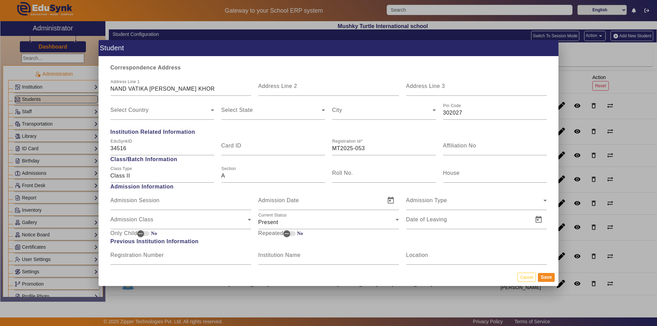
scroll to position [274, 0]
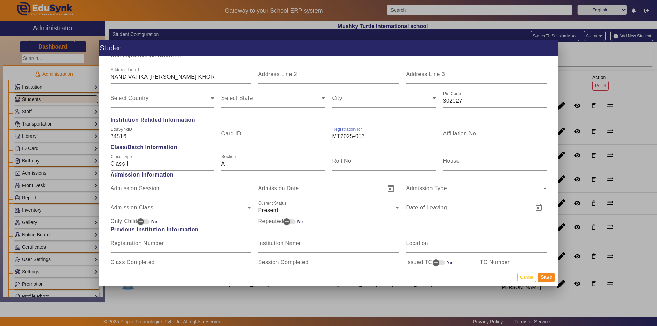
drag, startPoint x: 365, startPoint y: 136, endPoint x: 322, endPoint y: 140, distance: 43.3
click at [322, 140] on div "EduSynkID 34516 Card ID Registration Id MT2025-053 Affiliation No" at bounding box center [329, 133] width 444 height 19
click at [245, 139] on input "Card ID" at bounding box center [274, 137] width 104 height 8
click at [547, 276] on button "Save" at bounding box center [546, 277] width 17 height 9
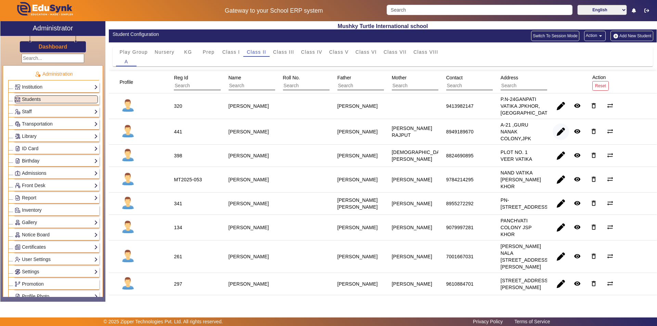
click at [559, 139] on span "button" at bounding box center [561, 132] width 16 height 16
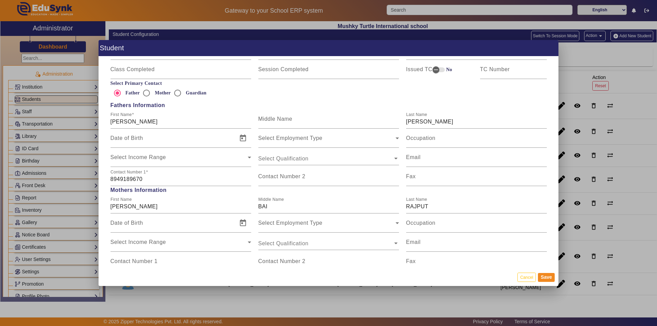
scroll to position [479, 0]
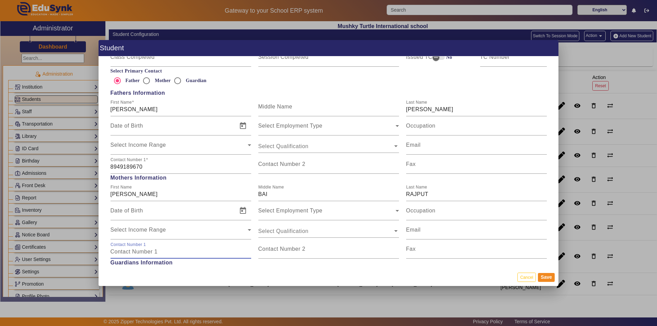
click at [176, 250] on input "Contact Number 1" at bounding box center [181, 252] width 141 height 8
type input "8290450650"
click at [548, 278] on button "Save" at bounding box center [546, 277] width 17 height 9
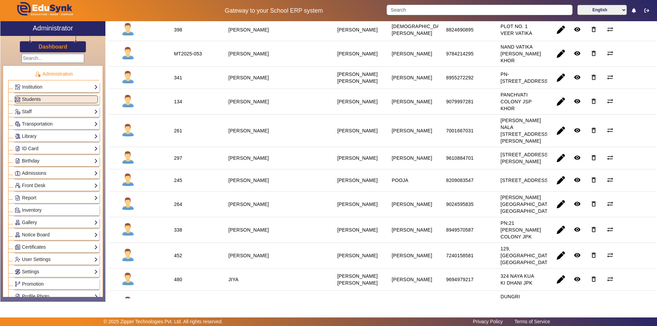
scroll to position [137, 0]
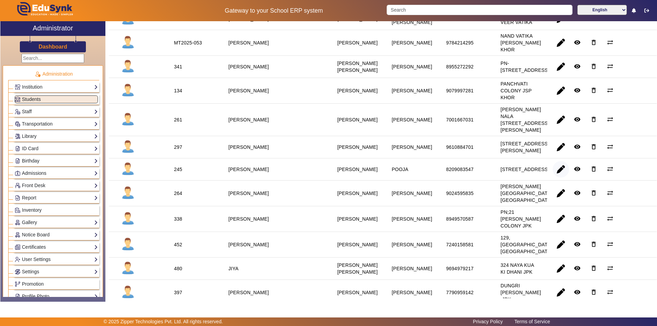
click at [561, 178] on span "button" at bounding box center [561, 169] width 16 height 16
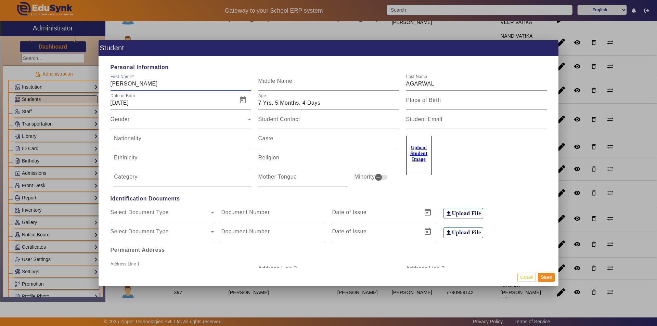
click at [117, 85] on input "[PERSON_NAME]" at bounding box center [181, 84] width 141 height 8
type input "GAURI"
click at [199, 114] on div "Gender Gender" at bounding box center [181, 119] width 141 height 19
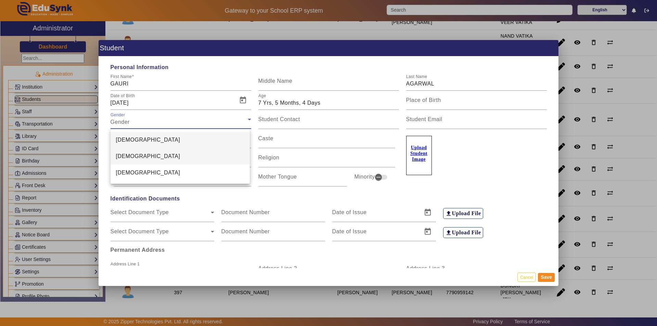
click at [189, 155] on mat-option "[DEMOGRAPHIC_DATA]" at bounding box center [181, 156] width 140 height 16
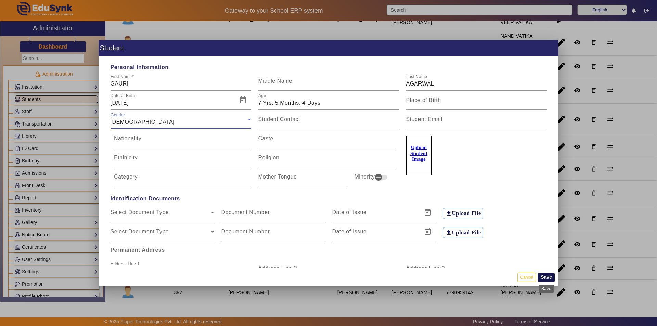
click at [546, 279] on button "Save" at bounding box center [546, 277] width 17 height 9
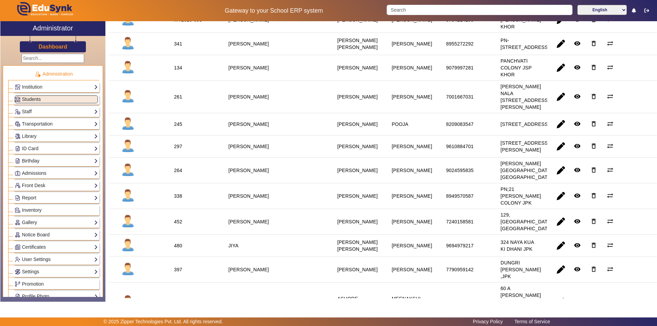
scroll to position [171, 0]
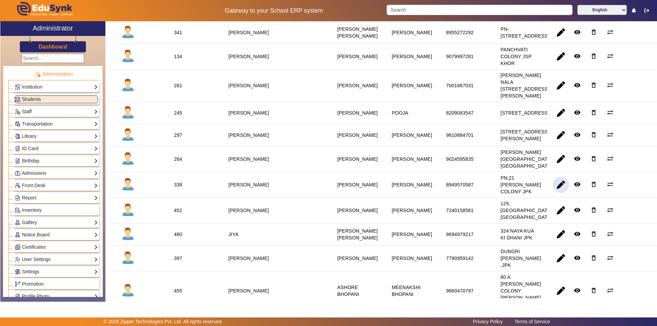
click at [560, 193] on span "button" at bounding box center [561, 185] width 16 height 16
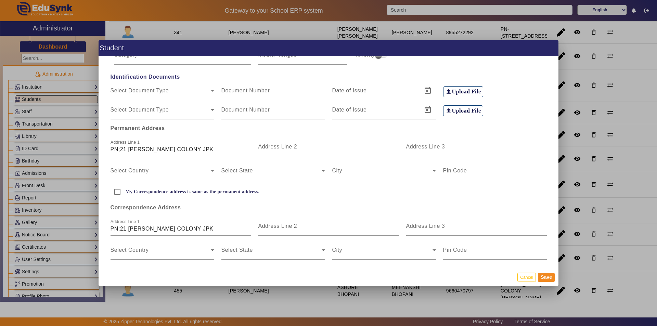
scroll to position [137, 0]
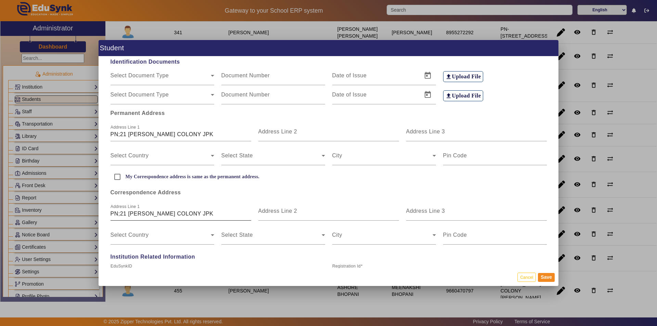
click at [125, 213] on input "PN;21 [PERSON_NAME] COLONY JPK" at bounding box center [181, 214] width 141 height 8
type input "PN;19 [PERSON_NAME] COLONY JPK"
click at [550, 279] on button "Save" at bounding box center [546, 277] width 17 height 9
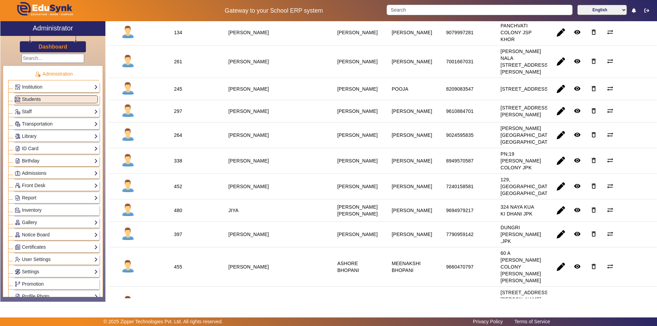
scroll to position [205, 0]
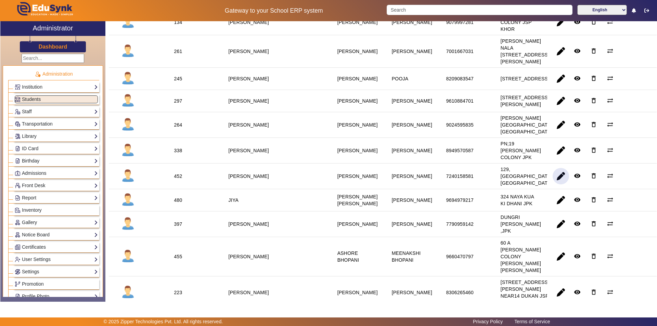
click at [559, 185] on span "button" at bounding box center [561, 176] width 16 height 16
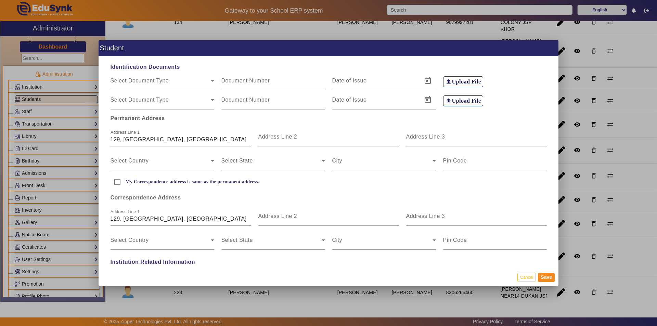
scroll to position [137, 0]
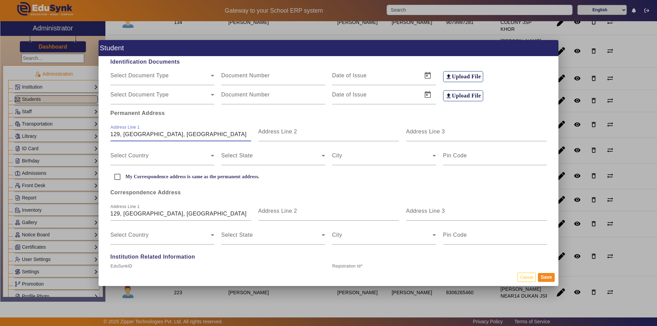
drag, startPoint x: 207, startPoint y: 133, endPoint x: 81, endPoint y: 130, distance: 126.1
click at [81, 130] on div "Student Personal Information First Name [PERSON_NAME] Middle Name Last Name [PE…" at bounding box center [328, 163] width 657 height 326
click at [159, 136] on input "38 RAM VIHAR" at bounding box center [181, 134] width 141 height 8
type input "38 [GEOGRAPHIC_DATA]"
type input "JAISINGHPURA KHOR"
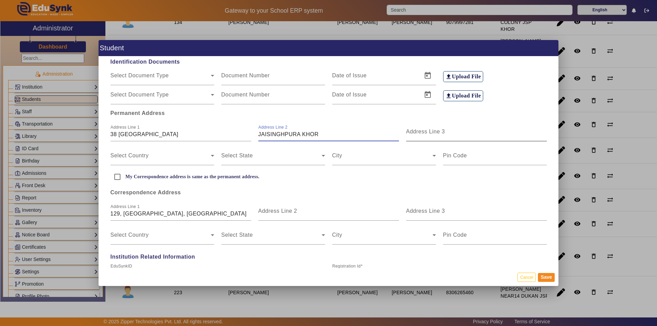
click at [431, 134] on mat-label "Address Line 3" at bounding box center [425, 132] width 39 height 6
click at [431, 134] on input "Address Line 3" at bounding box center [476, 134] width 141 height 8
click at [188, 160] on span at bounding box center [161, 158] width 100 height 8
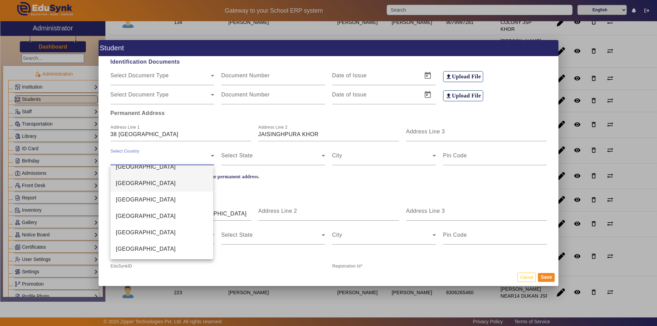
scroll to position [1621, 0]
click at [168, 199] on mat-option "[GEOGRAPHIC_DATA]" at bounding box center [162, 199] width 103 height 16
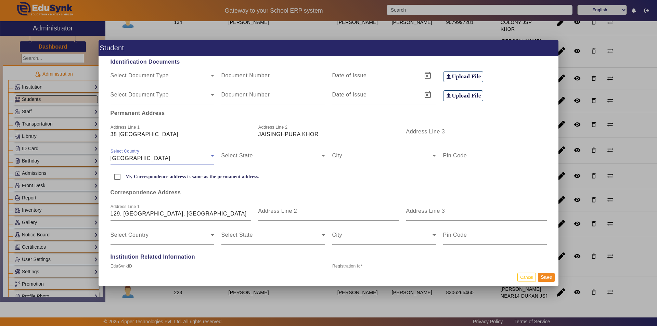
click at [255, 157] on span at bounding box center [272, 158] width 100 height 8
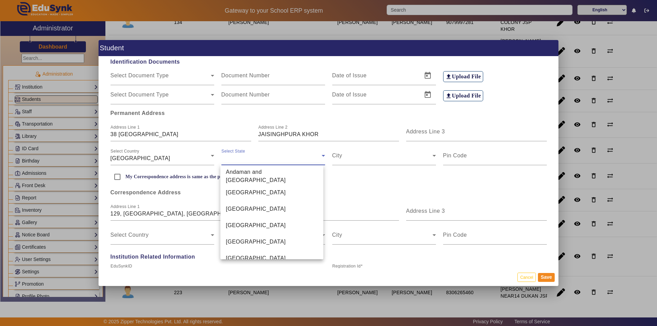
scroll to position [385, 0]
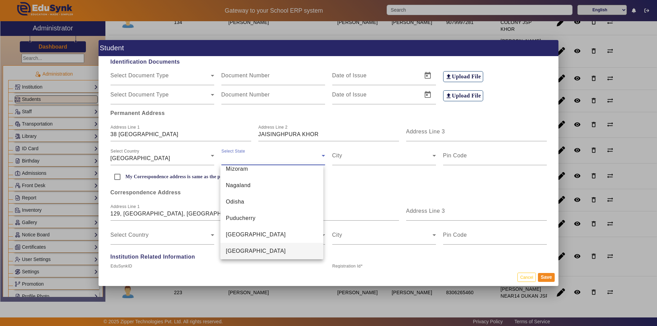
click at [264, 253] on mat-option "[GEOGRAPHIC_DATA]" at bounding box center [272, 251] width 103 height 16
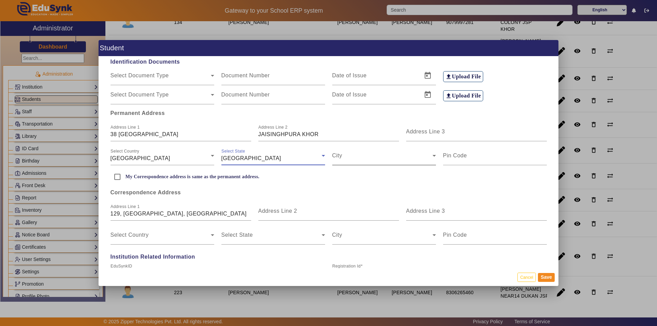
click at [380, 159] on span at bounding box center [383, 158] width 100 height 8
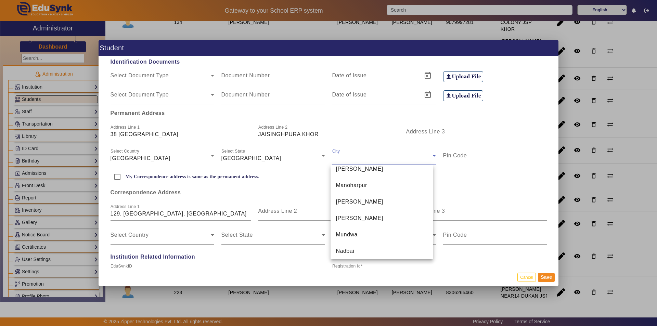
scroll to position [1088, 0]
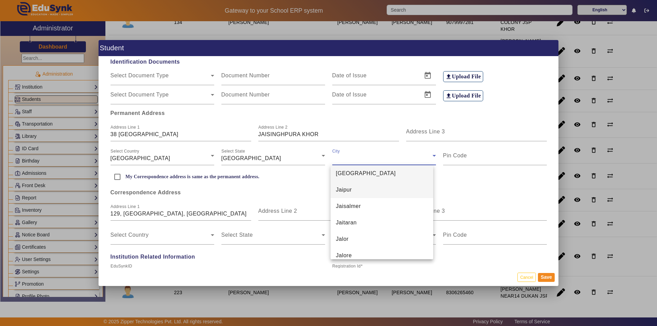
click at [362, 195] on mat-option "Jaipur" at bounding box center [382, 190] width 103 height 16
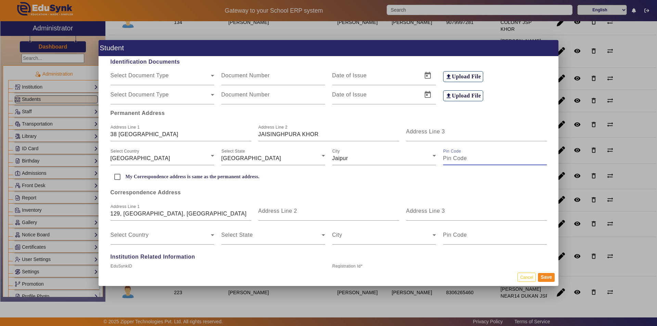
click at [472, 155] on input "Pin Code" at bounding box center [495, 158] width 104 height 8
type input "302027"
click at [118, 176] on input "My Correspondence address is same as the permanent address." at bounding box center [118, 177] width 14 height 14
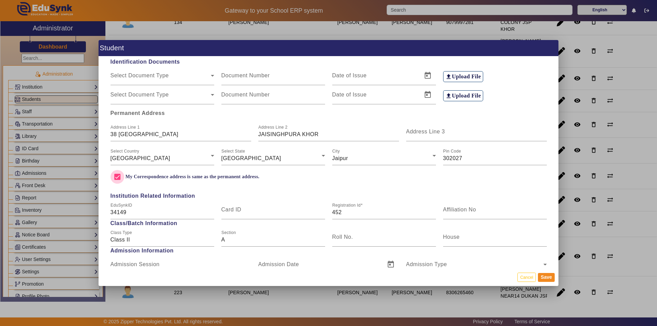
click at [118, 176] on input "My Correspondence address is same as the permanent address." at bounding box center [118, 177] width 14 height 14
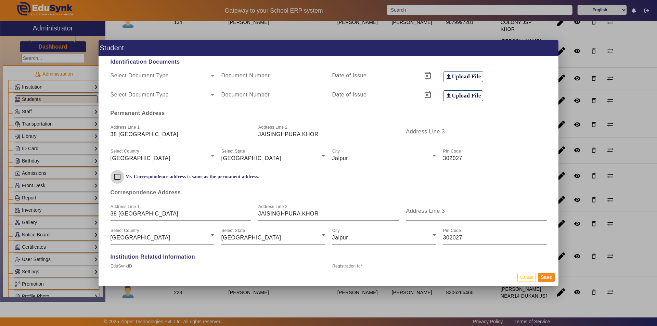
click at [118, 176] on input "My Correspondence address is same as the permanent address." at bounding box center [118, 177] width 14 height 14
checkbox input "true"
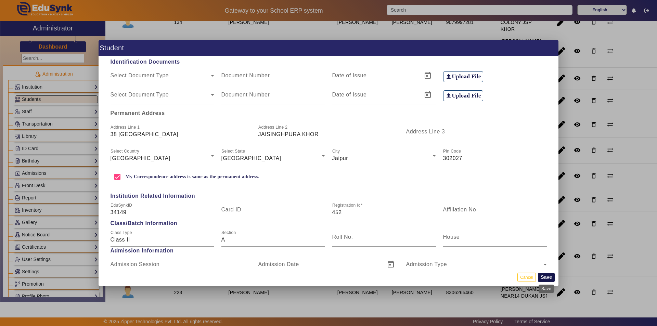
click at [548, 275] on button "Save" at bounding box center [546, 277] width 17 height 9
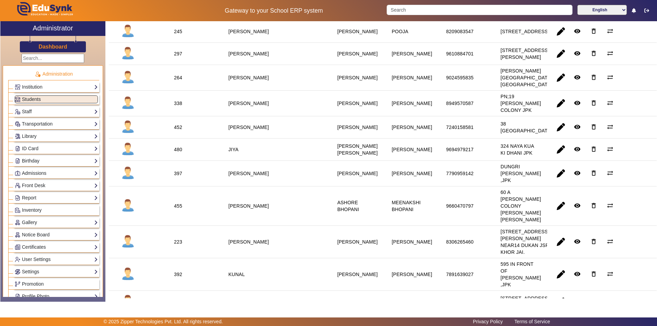
scroll to position [274, 0]
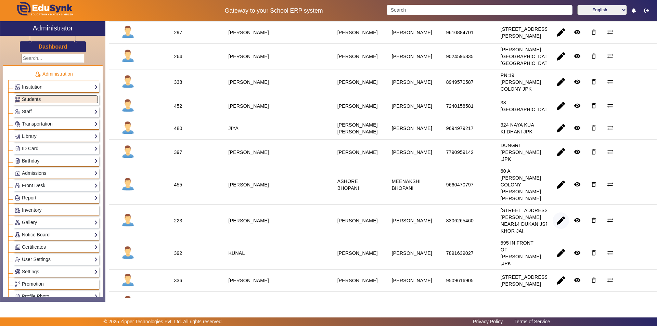
click at [560, 229] on span "button" at bounding box center [561, 221] width 16 height 16
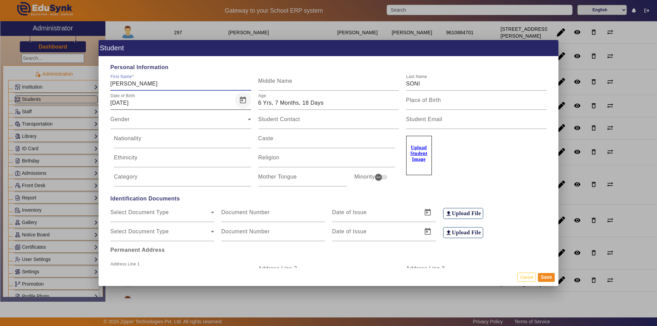
click at [241, 99] on span "Open calendar" at bounding box center [243, 100] width 16 height 16
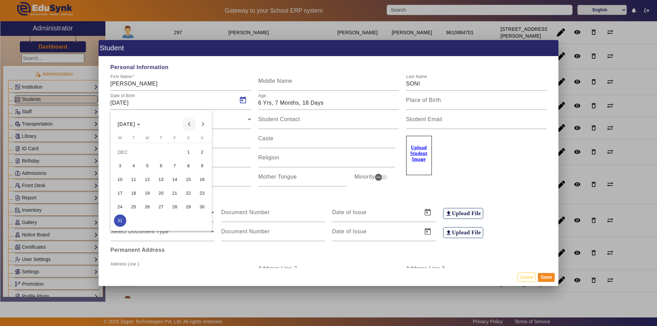
click at [192, 124] on span "Previous month" at bounding box center [190, 124] width 14 height 14
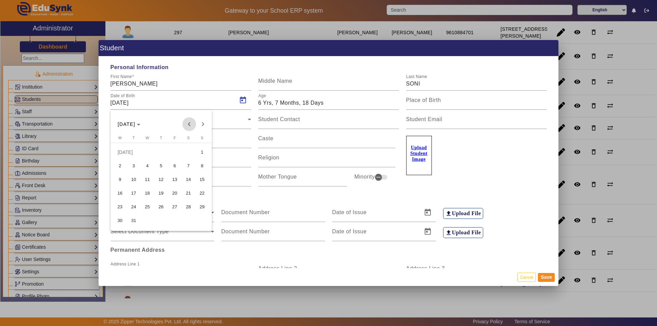
click at [192, 124] on span "Previous month" at bounding box center [190, 124] width 14 height 14
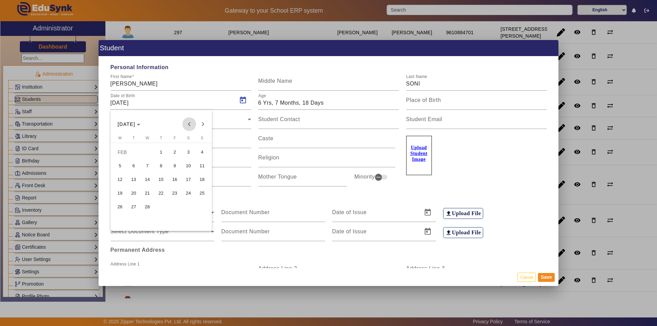
click at [192, 124] on span "Previous month" at bounding box center [190, 124] width 14 height 14
click at [203, 125] on span "Next month" at bounding box center [203, 124] width 14 height 14
click at [147, 218] on span "31" at bounding box center [147, 221] width 12 height 12
type input "[DATE]"
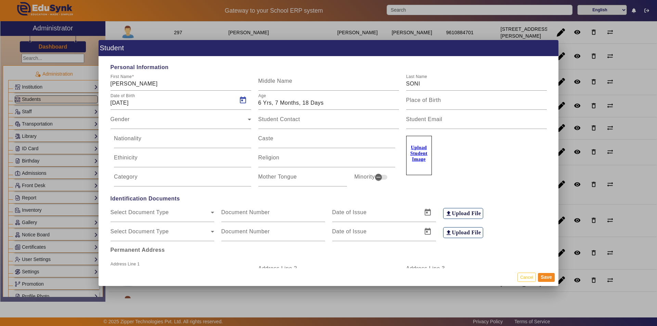
type input "7 Yrs, 6 Months, 18 Days"
click at [548, 277] on button "Save" at bounding box center [546, 277] width 17 height 9
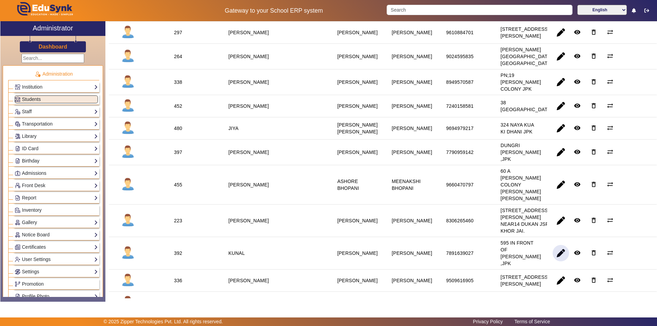
click at [560, 262] on span "button" at bounding box center [561, 253] width 16 height 16
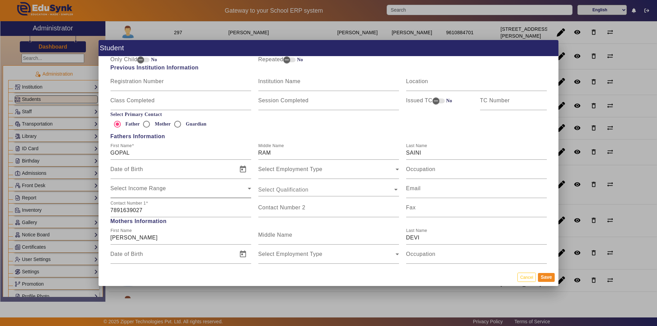
scroll to position [445, 0]
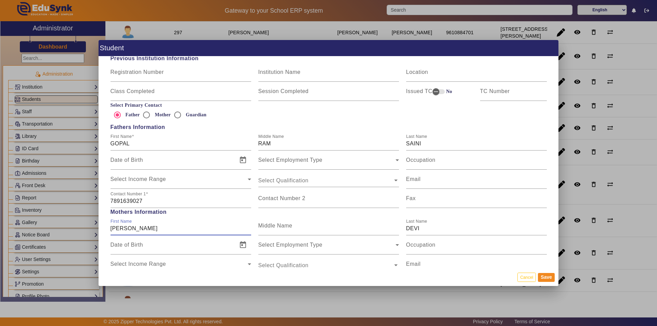
drag, startPoint x: 138, startPoint y: 230, endPoint x: 119, endPoint y: 233, distance: 19.4
click at [119, 233] on div "First Name [PERSON_NAME]" at bounding box center [181, 225] width 141 height 19
type input "[PERSON_NAME]"
click at [546, 277] on button "Save" at bounding box center [546, 277] width 17 height 9
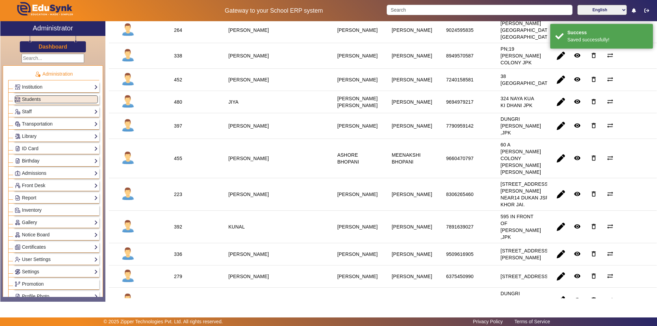
scroll to position [342, 0]
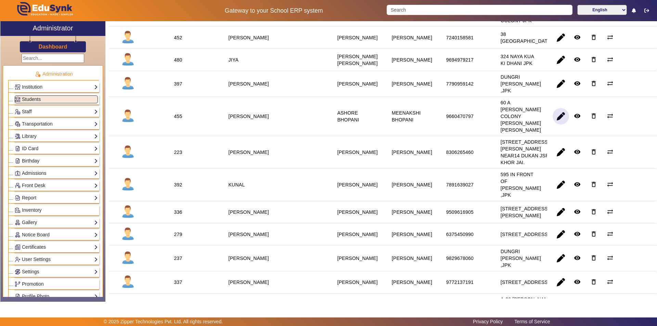
click at [559, 125] on span "button" at bounding box center [561, 116] width 16 height 16
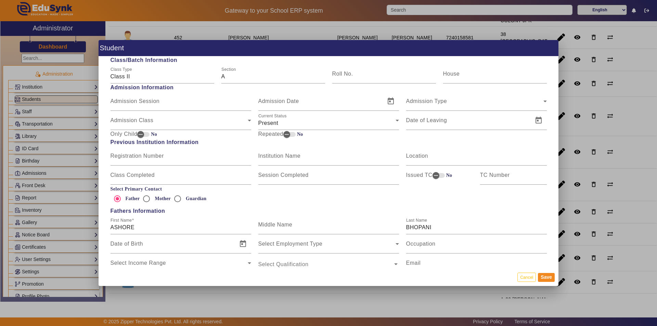
scroll to position [377, 0]
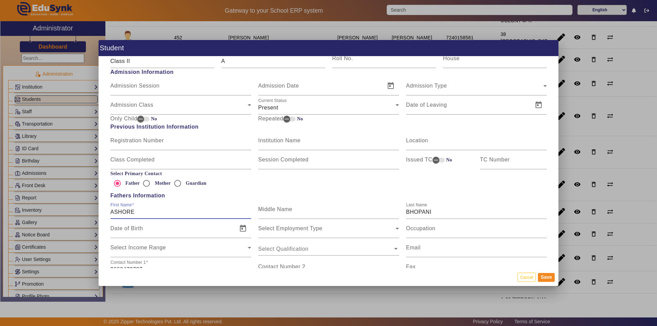
drag, startPoint x: 138, startPoint y: 213, endPoint x: 123, endPoint y: 215, distance: 14.5
click at [123, 215] on input "ASHORE" at bounding box center [181, 212] width 141 height 8
type input "ASHOK"
click at [547, 275] on button "Save" at bounding box center [546, 277] width 17 height 9
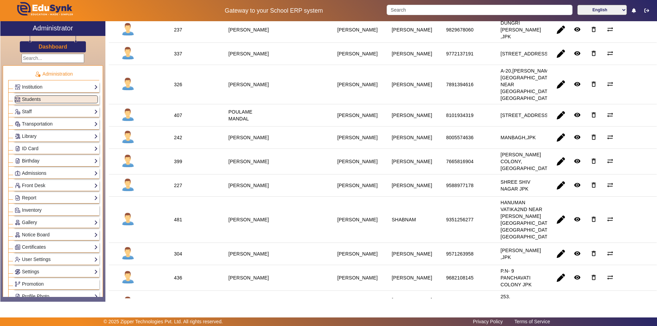
scroll to position [582, 0]
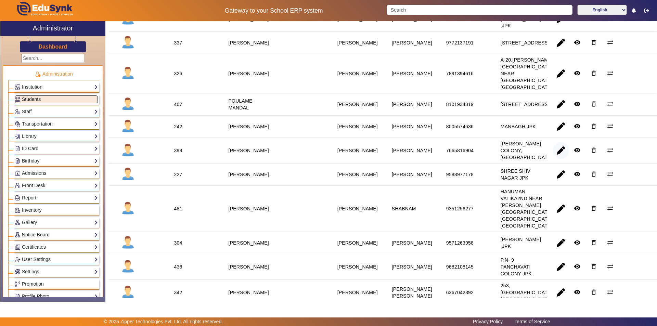
click at [557, 159] on span "button" at bounding box center [561, 150] width 16 height 16
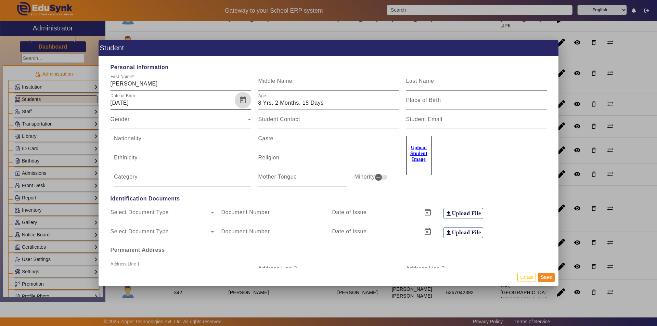
click at [241, 100] on span "Open calendar" at bounding box center [243, 100] width 16 height 16
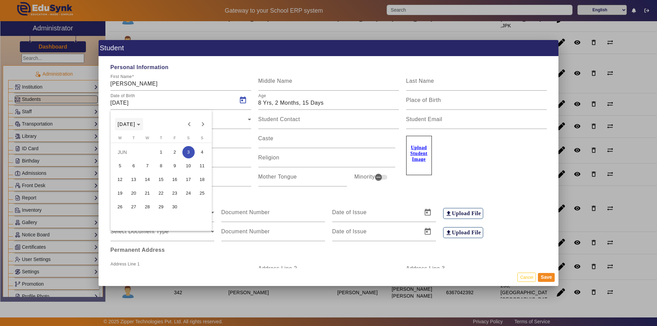
click at [140, 124] on polygon "Choose month and year" at bounding box center [138, 125] width 3 height 2
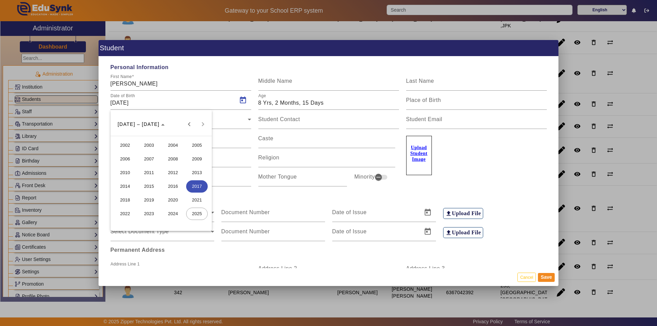
click at [145, 201] on span "2019" at bounding box center [149, 200] width 22 height 12
click at [196, 170] on span "AUG" at bounding box center [197, 173] width 22 height 12
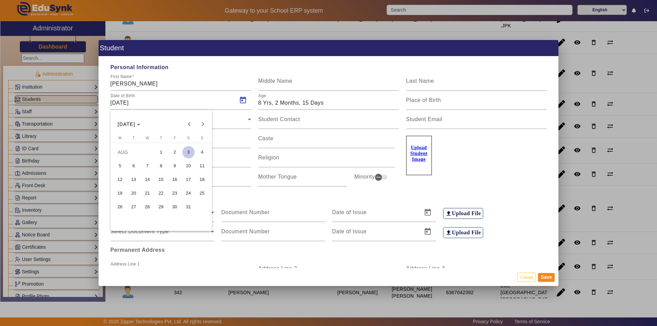
click at [159, 165] on span "8" at bounding box center [161, 166] width 12 height 12
type input "[DATE]"
type input "6 Yrs, 0 Months, 10 Days"
click at [244, 100] on span "Open calendar" at bounding box center [243, 100] width 16 height 16
click at [117, 164] on span "5" at bounding box center [120, 166] width 12 height 12
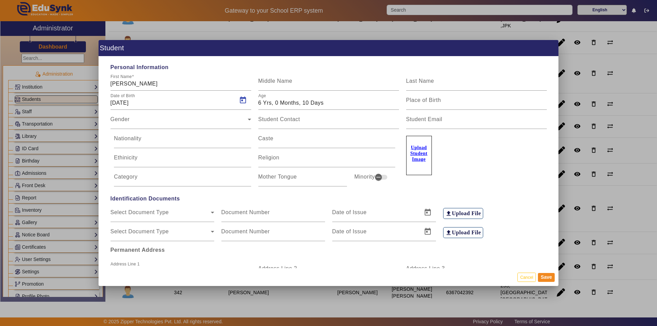
type input "[DATE]"
type input "6 Yrs, 0 Months, 13 Days"
click at [523, 277] on button "Cancel" at bounding box center [527, 277] width 18 height 9
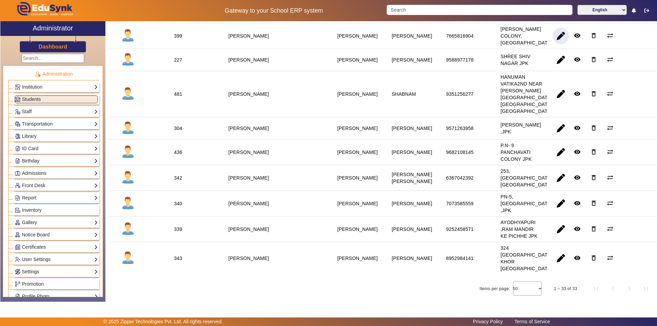
scroll to position [714, 0]
click at [559, 186] on span "button" at bounding box center [561, 178] width 16 height 16
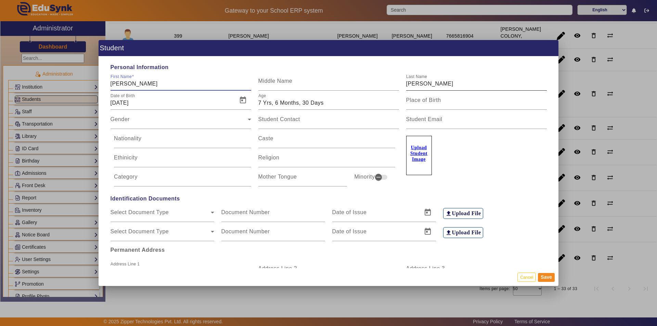
click at [443, 85] on input "[PERSON_NAME]" at bounding box center [476, 84] width 141 height 8
type input "[PERSON_NAME]"
click at [546, 278] on button "Save" at bounding box center [546, 277] width 17 height 9
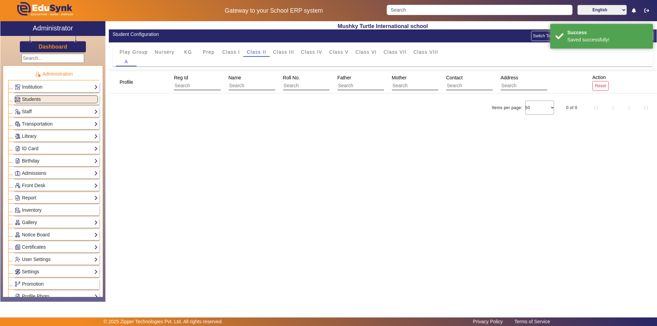
scroll to position [0, 0]
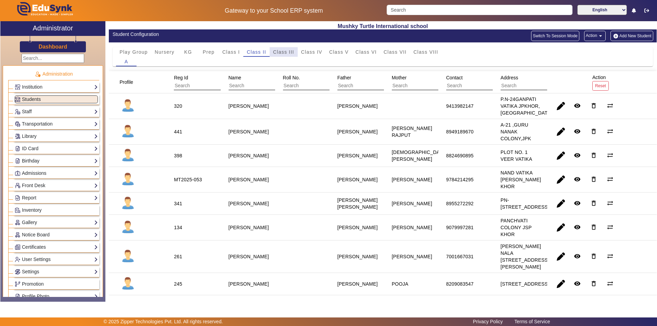
click at [291, 49] on span "Class III" at bounding box center [283, 52] width 21 height 10
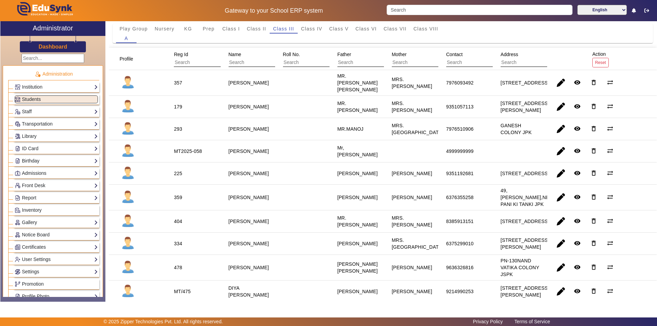
scroll to position [34, 0]
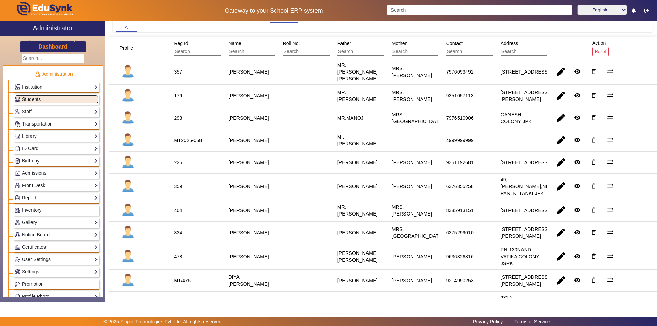
click at [179, 144] on div "MT2025-058" at bounding box center [188, 141] width 33 height 12
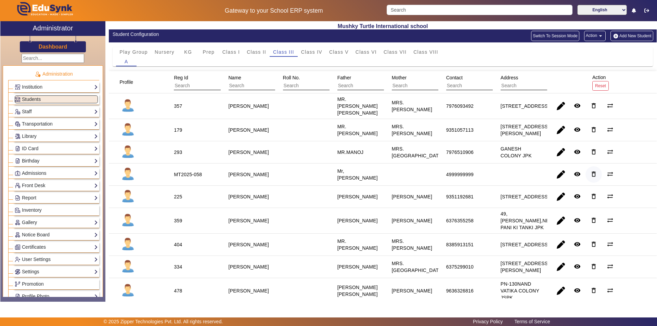
click at [591, 174] on mat-icon "delete_outline" at bounding box center [594, 174] width 7 height 7
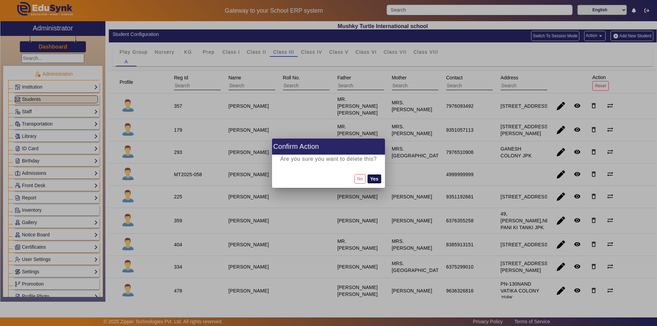
click at [378, 177] on button "Yes" at bounding box center [375, 179] width 14 height 9
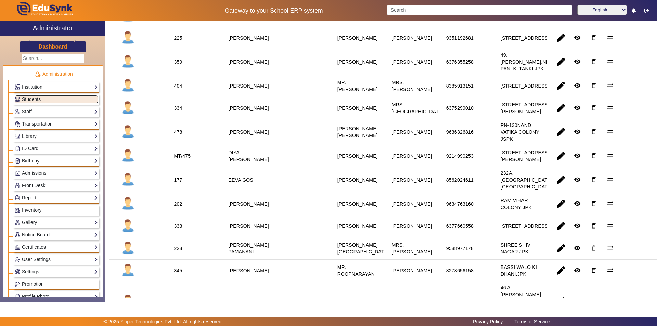
scroll to position [137, 0]
click at [557, 188] on span "button" at bounding box center [561, 180] width 16 height 16
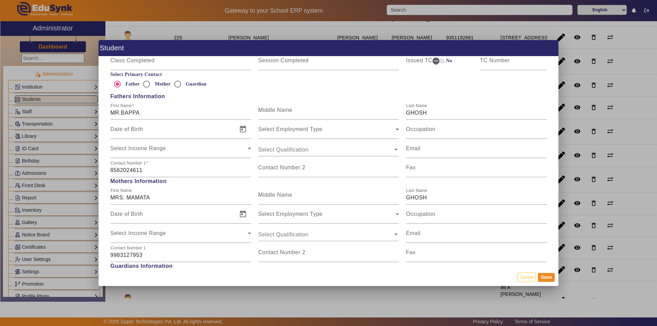
scroll to position [479, 0]
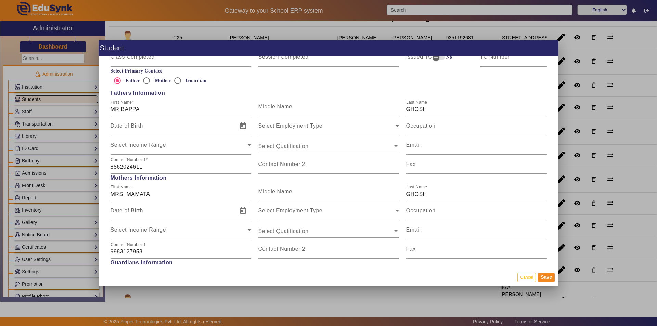
type input "EVAA"
click at [143, 195] on input "MRS. MAMATA" at bounding box center [181, 194] width 141 height 8
click at [127, 196] on input "MRS. [GEOGRAPHIC_DATA]" at bounding box center [181, 194] width 141 height 8
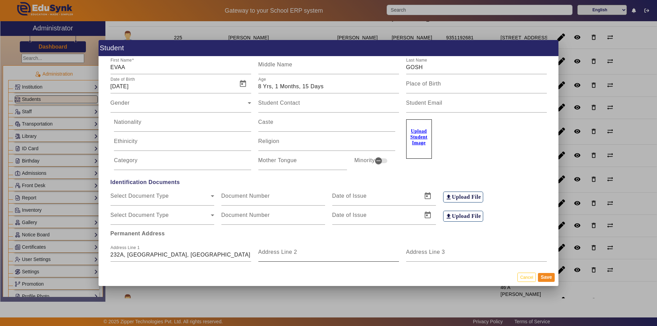
scroll to position [0, 0]
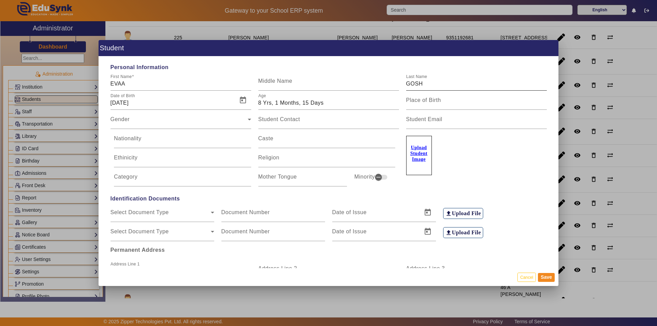
type input "MAMTA"
drag, startPoint x: 423, startPoint y: 85, endPoint x: 395, endPoint y: 90, distance: 28.2
click at [395, 90] on div "First Name [PERSON_NAME] Middle Name Last Name GOSH" at bounding box center [329, 81] width 444 height 19
type input "GHOSH"
click at [547, 276] on button "Save" at bounding box center [546, 277] width 17 height 9
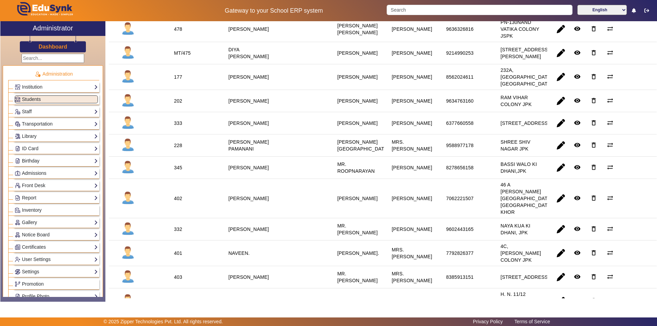
scroll to position [274, 0]
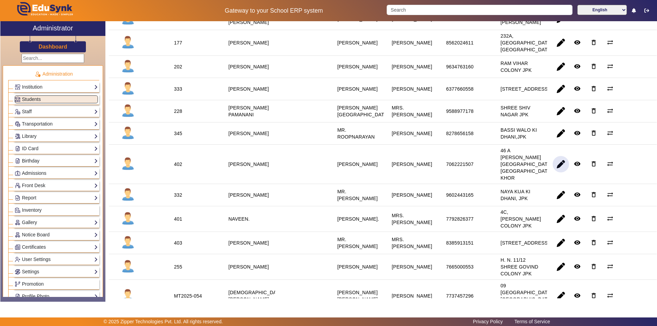
click at [557, 173] on span "button" at bounding box center [561, 164] width 16 height 16
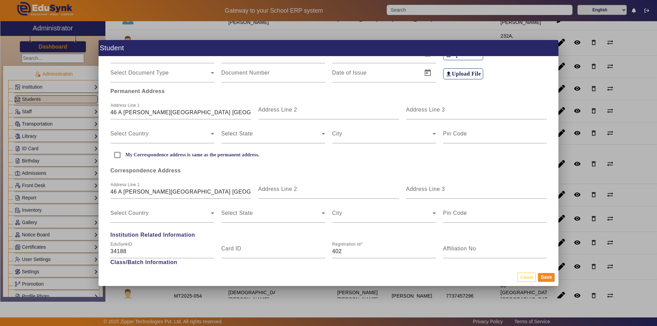
scroll to position [171, 0]
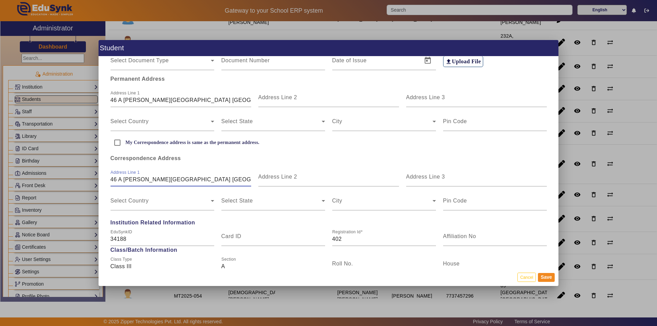
drag, startPoint x: 176, startPoint y: 179, endPoint x: 153, endPoint y: 179, distance: 23.3
click at [153, 179] on input "46 A [PERSON_NAME][GEOGRAPHIC_DATA] [GEOGRAPHIC_DATA] KHOR" at bounding box center [181, 180] width 141 height 8
type input "46 A [PERSON_NAME] VIHAR JAISINGHPURA KHOR"
click at [548, 277] on button "Save" at bounding box center [546, 277] width 17 height 9
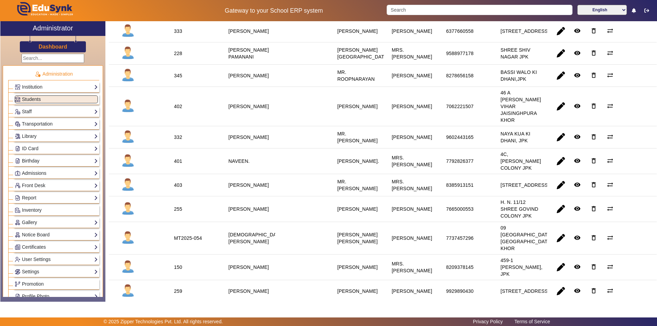
scroll to position [342, 0]
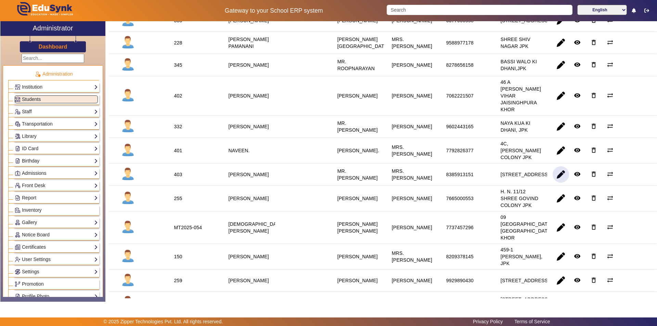
click at [558, 183] on span "button" at bounding box center [561, 174] width 16 height 16
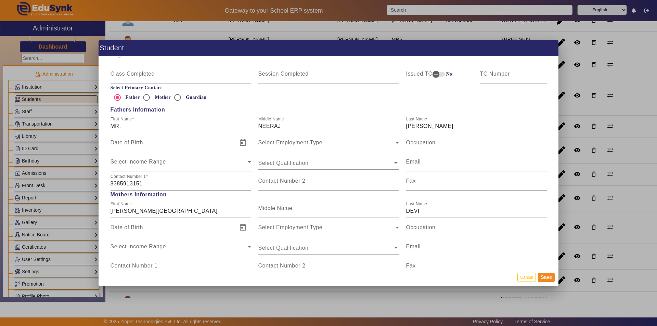
scroll to position [479, 0]
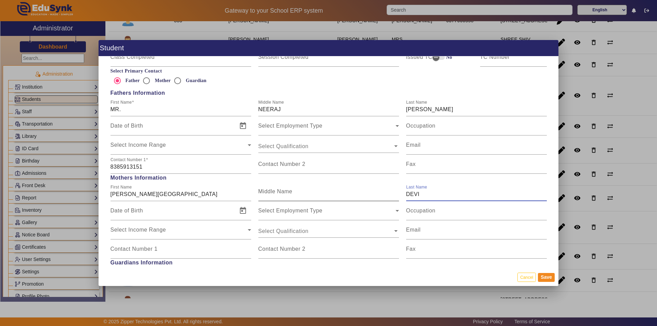
drag, startPoint x: 422, startPoint y: 196, endPoint x: 360, endPoint y: 188, distance: 62.8
click at [360, 188] on div "First Name [PERSON_NAME] Middle Name Last Name [PERSON_NAME]" at bounding box center [329, 191] width 444 height 19
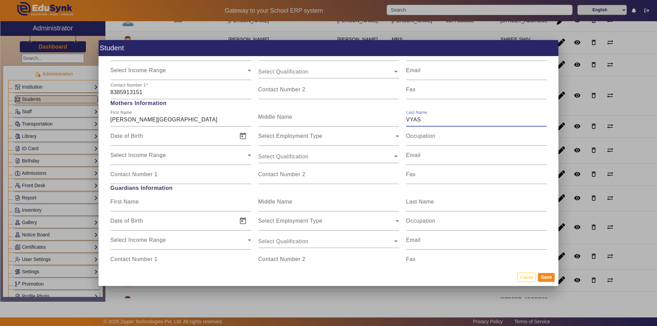
scroll to position [582, 0]
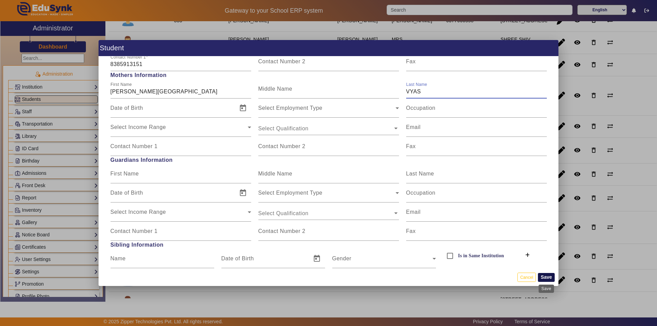
type input "VYAS"
click at [551, 276] on button "Save" at bounding box center [546, 277] width 17 height 9
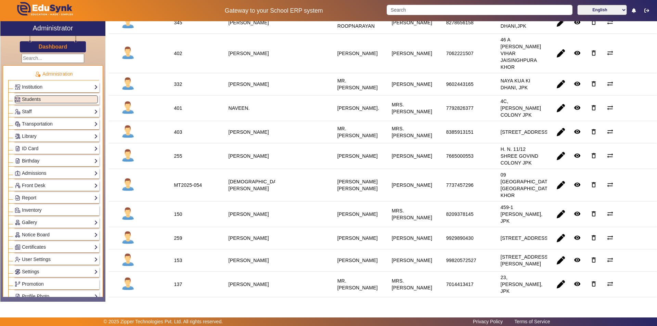
scroll to position [411, 0]
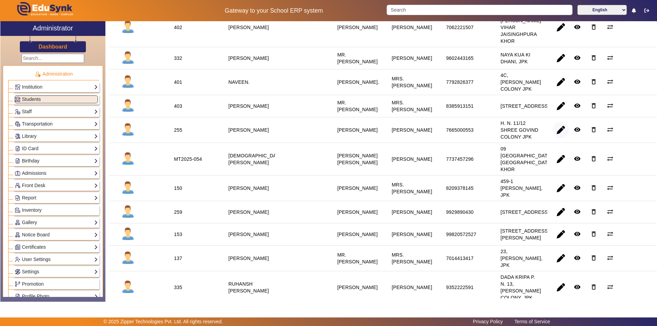
click at [556, 138] on span "button" at bounding box center [561, 130] width 16 height 16
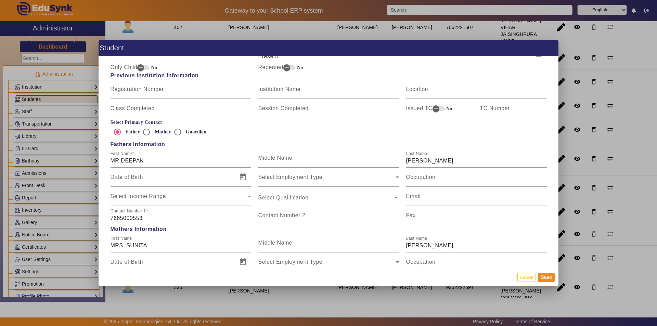
scroll to position [445, 0]
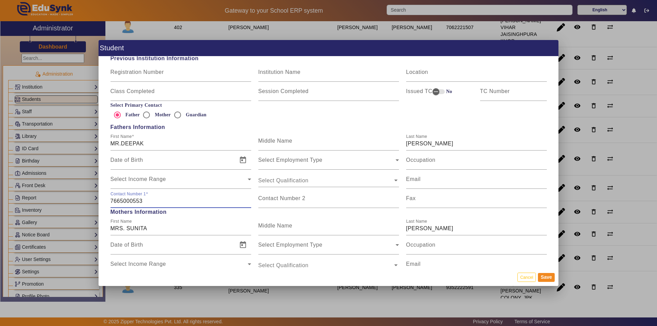
click at [146, 201] on input "7665000553" at bounding box center [181, 201] width 141 height 8
click at [311, 198] on input "Contact Number 2" at bounding box center [329, 201] width 141 height 8
click at [259, 203] on input "09828030300" at bounding box center [329, 201] width 141 height 8
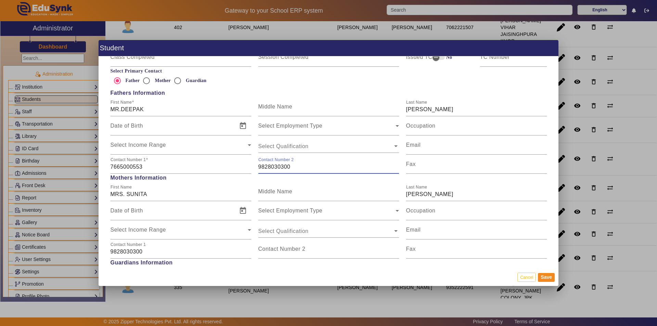
scroll to position [514, 0]
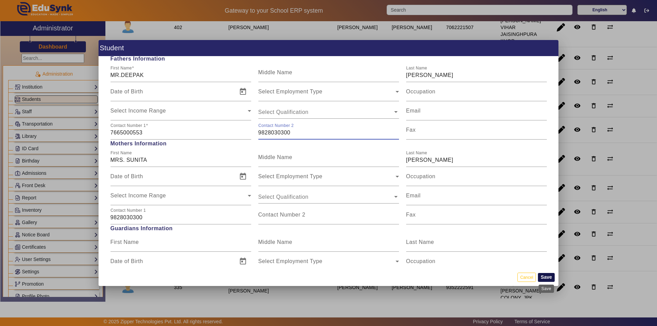
type input "9828030300"
click at [551, 278] on button "Save" at bounding box center [546, 277] width 17 height 9
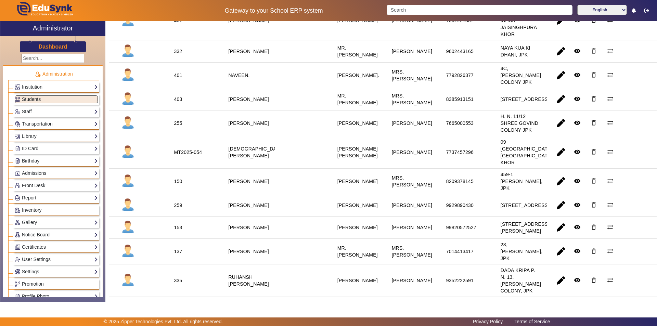
scroll to position [445, 0]
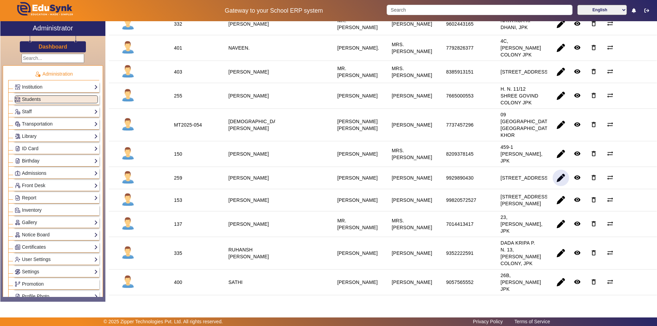
click at [555, 186] on span "button" at bounding box center [561, 178] width 16 height 16
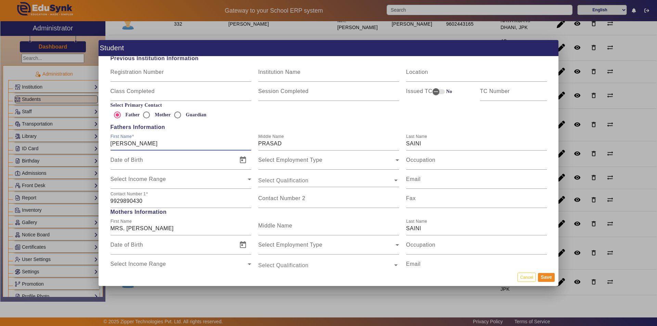
click at [140, 142] on input "[PERSON_NAME]" at bounding box center [181, 144] width 141 height 8
type input "MR.[PERSON_NAME]"
click at [550, 279] on button "Save" at bounding box center [546, 277] width 17 height 9
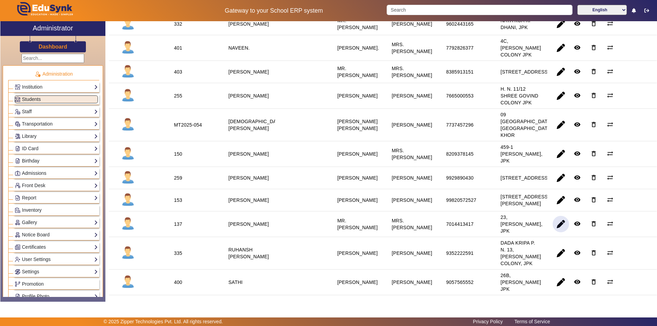
click at [562, 233] on span "button" at bounding box center [561, 224] width 16 height 16
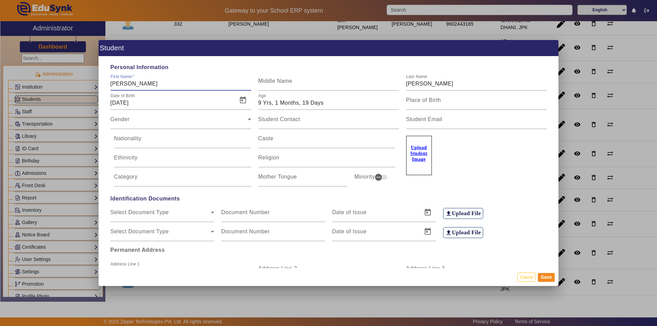
click at [117, 81] on input "[PERSON_NAME]" at bounding box center [181, 84] width 141 height 8
type input "[PERSON_NAME]"
click at [225, 120] on div "Gender" at bounding box center [179, 122] width 137 height 8
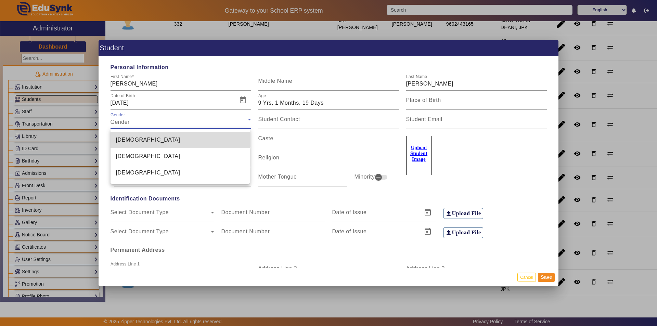
click at [200, 138] on mat-option "[DEMOGRAPHIC_DATA]" at bounding box center [181, 140] width 140 height 16
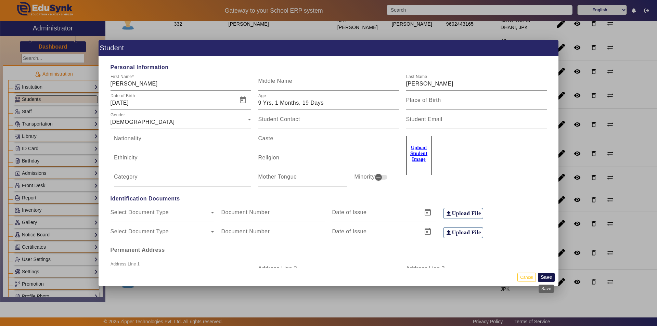
click at [546, 276] on button "Save" at bounding box center [546, 277] width 17 height 9
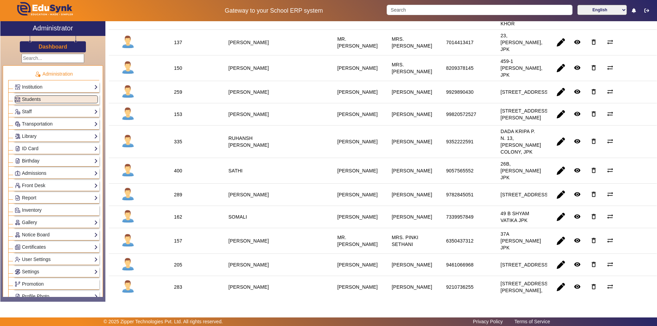
scroll to position [582, 0]
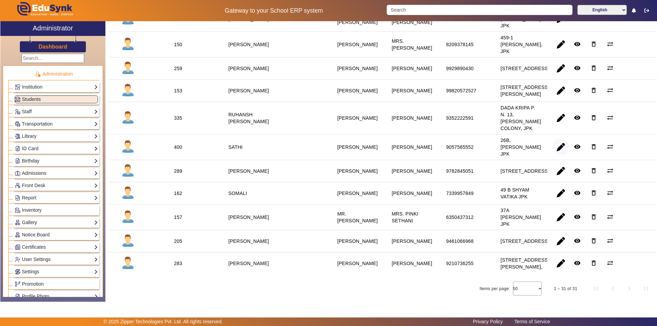
click at [557, 155] on span "button" at bounding box center [561, 147] width 16 height 16
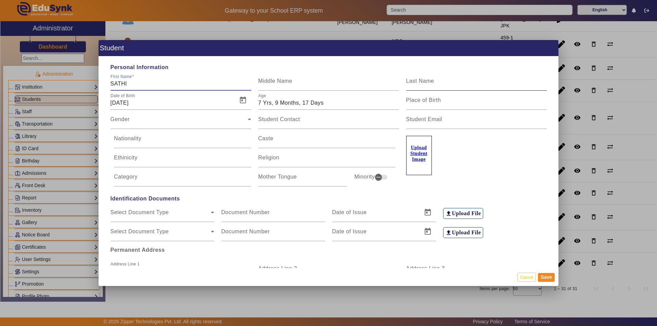
type input "SATHI"
click at [448, 82] on input "Last Name" at bounding box center [476, 84] width 141 height 8
type input "SARKAR"
click at [549, 275] on button "Save" at bounding box center [546, 277] width 17 height 9
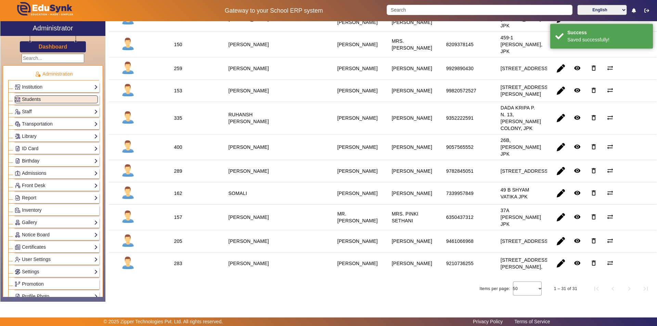
scroll to position [622, 0]
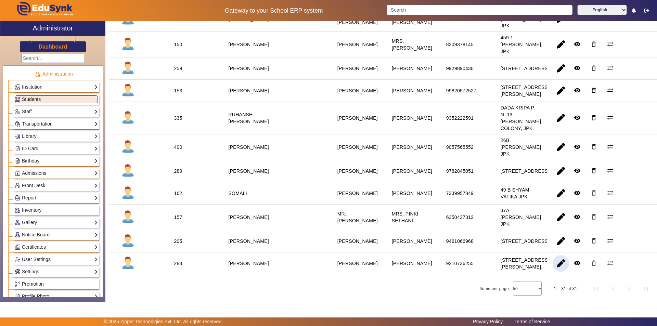
click at [558, 260] on span "button" at bounding box center [561, 263] width 16 height 16
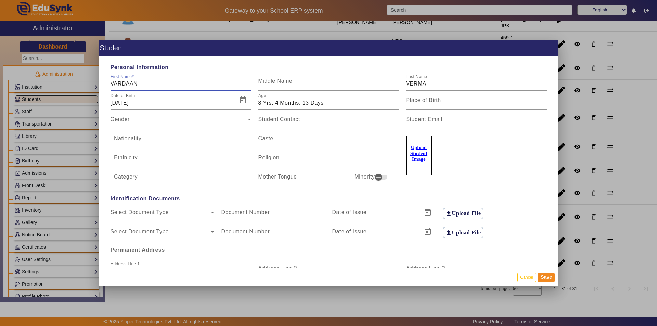
click at [132, 83] on input "VARDAAN" at bounding box center [181, 84] width 141 height 8
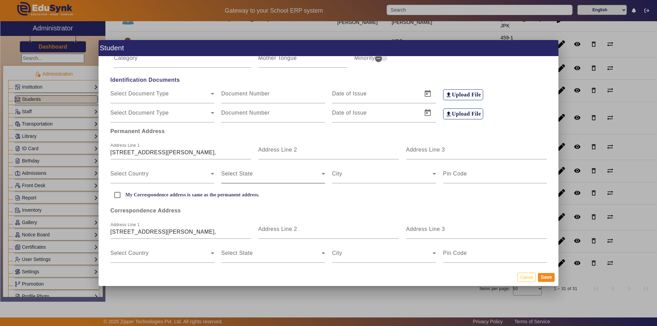
scroll to position [171, 0]
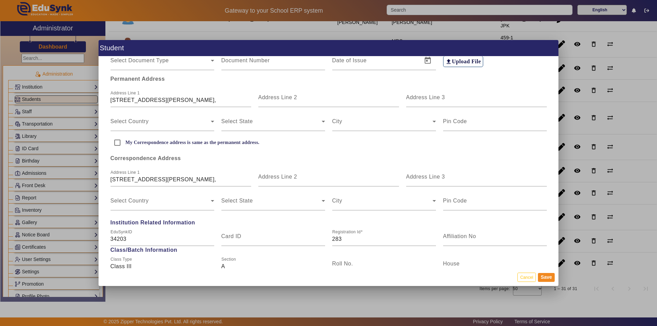
type input "[PERSON_NAME]"
drag, startPoint x: 110, startPoint y: 98, endPoint x: 210, endPoint y: 104, distance: 100.2
click at [210, 104] on div "Address [STREET_ADDRESS]," at bounding box center [181, 97] width 148 height 19
click at [210, 103] on input "[STREET_ADDRESS][PERSON_NAME]," at bounding box center [181, 100] width 141 height 8
drag, startPoint x: 108, startPoint y: 100, endPoint x: 186, endPoint y: 104, distance: 78.5
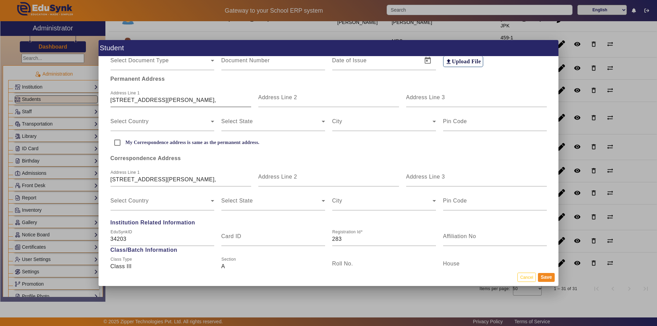
click at [186, 104] on div "Address [STREET_ADDRESS]," at bounding box center [181, 97] width 148 height 19
click at [196, 99] on input "[STREET_ADDRESS][PERSON_NAME]," at bounding box center [181, 100] width 141 height 8
click at [109, 101] on div "Address [STREET_ADDRESS]," at bounding box center [181, 97] width 148 height 19
drag, startPoint x: 109, startPoint y: 100, endPoint x: 124, endPoint y: 104, distance: 14.8
click at [124, 104] on div "Address [STREET_ADDRESS]," at bounding box center [181, 97] width 148 height 19
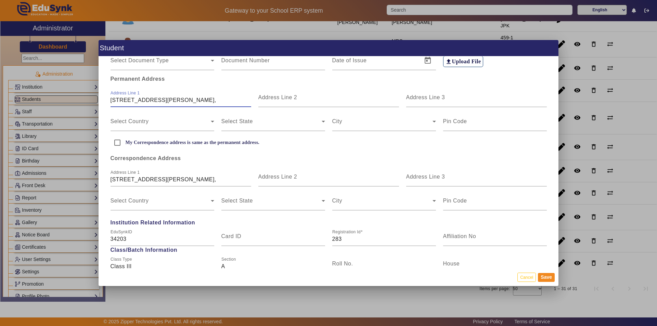
click at [115, 100] on input "[STREET_ADDRESS][PERSON_NAME]," at bounding box center [181, 100] width 141 height 8
click at [109, 100] on div "Address [STREET_ADDRESS]," at bounding box center [181, 97] width 148 height 19
drag, startPoint x: 109, startPoint y: 103, endPoint x: 196, endPoint y: 105, distance: 87.0
click at [194, 108] on app-address "Permanent Address Address [STREET_ADDRESS], Address Line 2 Address Line 3 Selec…" at bounding box center [329, 140] width 444 height 140
click at [217, 97] on input "[STREET_ADDRESS][PERSON_NAME]," at bounding box center [181, 100] width 141 height 8
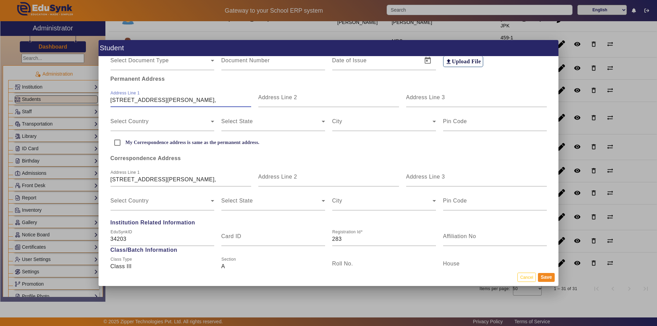
drag, startPoint x: 240, startPoint y: 100, endPoint x: 67, endPoint y: 108, distance: 173.1
click at [67, 108] on div "Student Personal Information First Name [PERSON_NAME] Middle Name Last Name VER…" at bounding box center [328, 163] width 657 height 326
type input "HNO. 10 GANESH VIHAR NEAR [GEOGRAPHIC_DATA]"
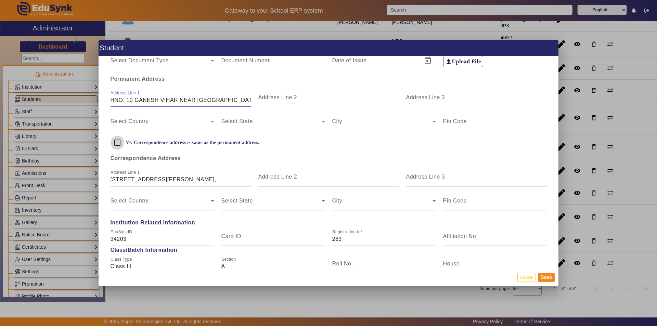
click at [118, 142] on input "My Correspondence address is same as the permanent address." at bounding box center [118, 143] width 14 height 14
checkbox input "true"
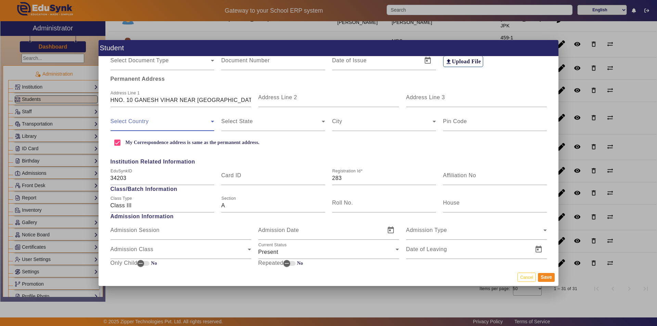
click at [134, 121] on span at bounding box center [161, 124] width 100 height 8
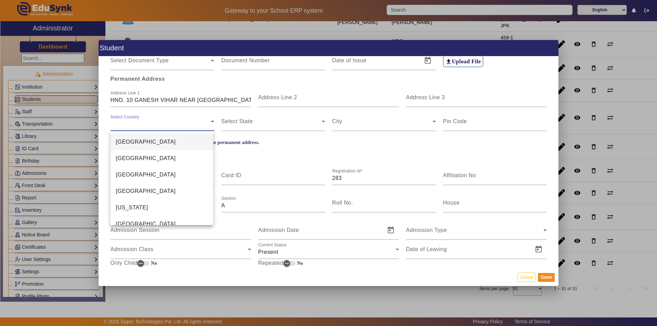
click at [180, 101] on div at bounding box center [328, 163] width 657 height 326
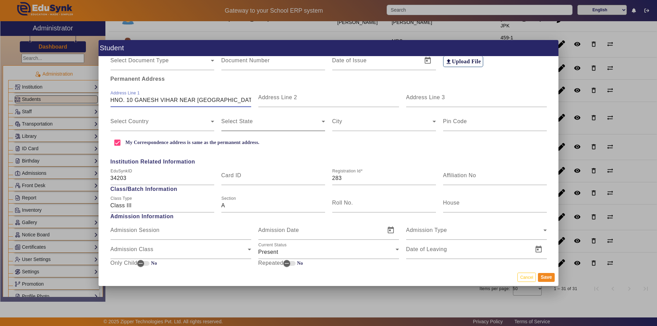
scroll to position [0, 15]
drag, startPoint x: 180, startPoint y: 101, endPoint x: 258, endPoint y: 114, distance: 79.2
click at [258, 114] on app-address "Permanent Address Address Line 1 HNO. [GEOGRAPHIC_DATA] NEAR NUTAN PUBLIC SCHOO…" at bounding box center [329, 109] width 444 height 79
click at [264, 103] on input "Address Line 2" at bounding box center [329, 100] width 141 height 8
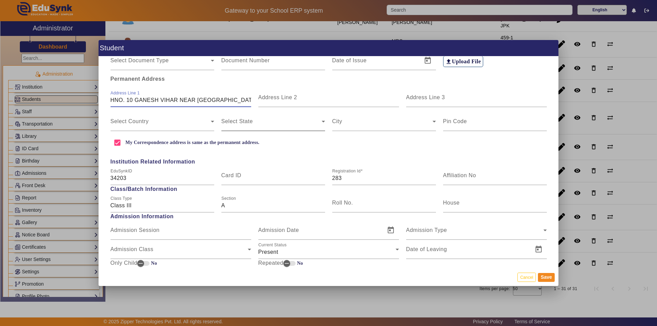
scroll to position [0, 15]
drag, startPoint x: 180, startPoint y: 100, endPoint x: 300, endPoint y: 124, distance: 122.8
click at [300, 124] on app-address "Permanent Address Address Line 1 HNO. [GEOGRAPHIC_DATA] NEAR NUTAN PUBLIC SCHOO…" at bounding box center [329, 109] width 444 height 79
type input "HNO. 10 GANESH VIHAR"
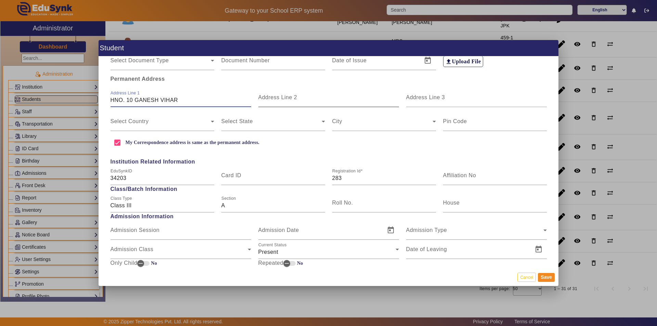
click at [296, 101] on input "Address Line 2" at bounding box center [329, 100] width 141 height 8
paste input "NEAR [GEOGRAPHIC_DATA]"
type input "NEAR [GEOGRAPHIC_DATA]"
click at [415, 100] on mat-label "Address Line 3" at bounding box center [425, 98] width 39 height 6
click at [415, 100] on input "Address Line 3" at bounding box center [476, 100] width 141 height 8
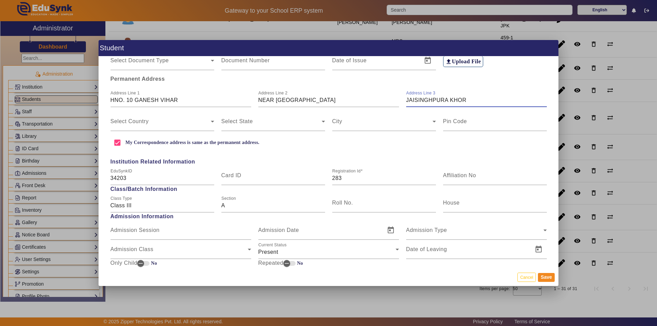
click at [430, 99] on input "JAISINGHPURA KHOR" at bounding box center [476, 100] width 141 height 8
type input "[PERSON_NAME] KHOR"
click at [174, 121] on span at bounding box center [161, 124] width 100 height 8
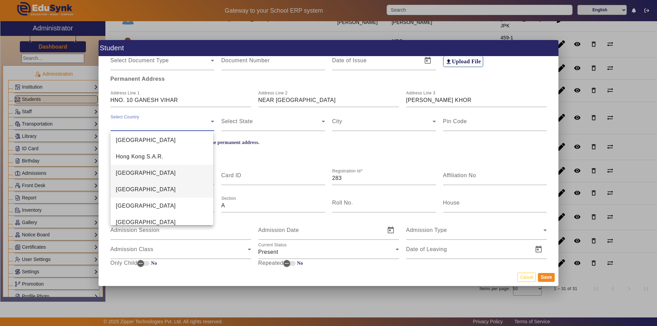
scroll to position [1621, 0]
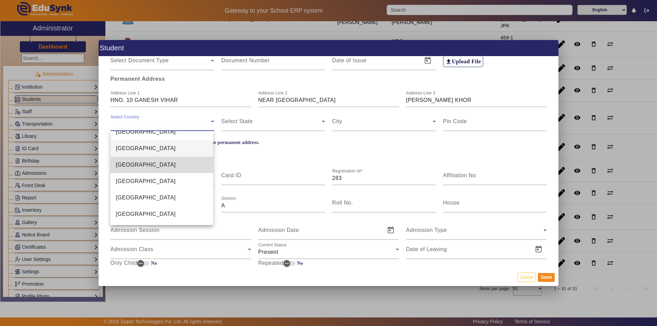
click at [172, 166] on mat-option "[GEOGRAPHIC_DATA]" at bounding box center [162, 165] width 103 height 16
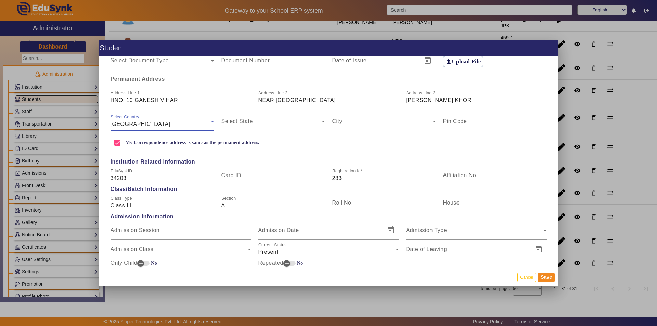
click at [261, 122] on span at bounding box center [272, 124] width 100 height 8
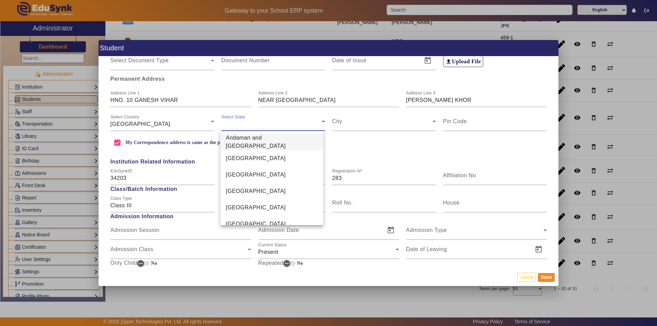
scroll to position [385, 0]
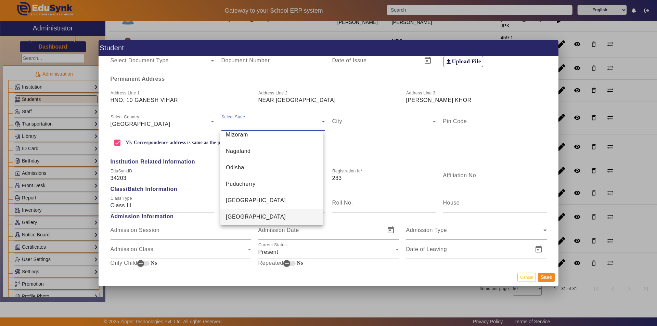
click at [259, 216] on mat-option "[GEOGRAPHIC_DATA]" at bounding box center [272, 217] width 103 height 16
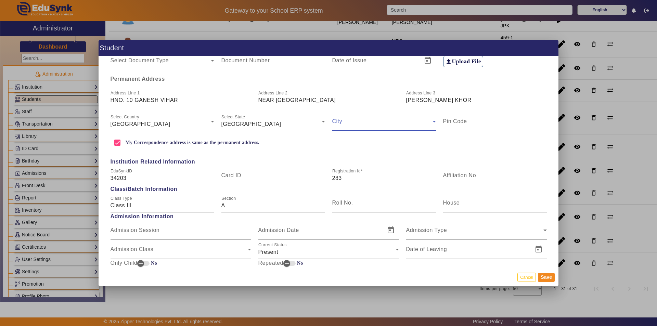
click at [378, 123] on span at bounding box center [383, 124] width 100 height 8
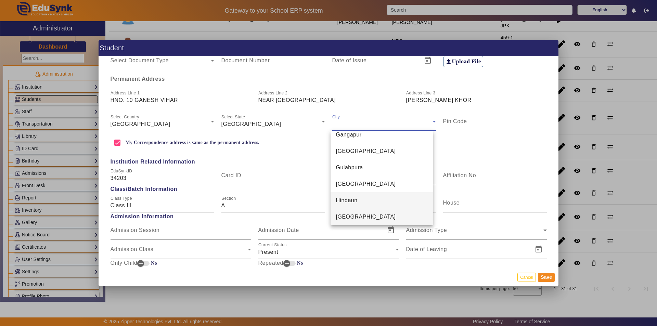
scroll to position [1044, 0]
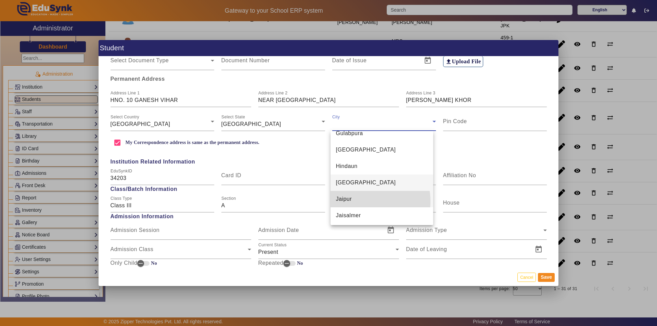
click at [355, 201] on mat-option "Jaipur" at bounding box center [382, 199] width 103 height 16
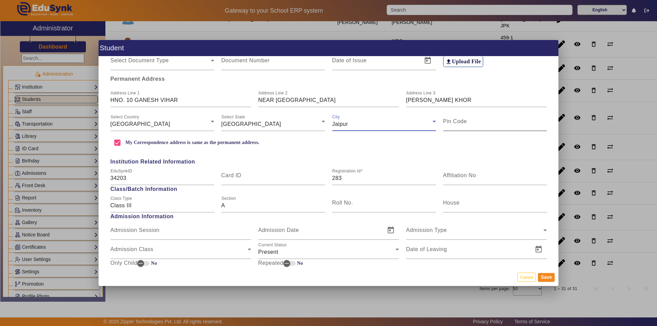
click at [460, 120] on mat-label "Pin Code" at bounding box center [455, 121] width 24 height 6
click at [460, 120] on input "Pin Code" at bounding box center [495, 124] width 104 height 8
type input "302027"
click at [115, 142] on input "My Correspondence address is same as the permanent address." at bounding box center [118, 143] width 14 height 14
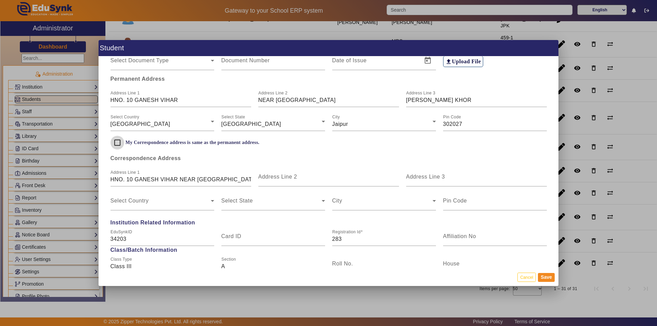
click at [115, 142] on input "My Correspondence address is same as the permanent address." at bounding box center [118, 143] width 14 height 14
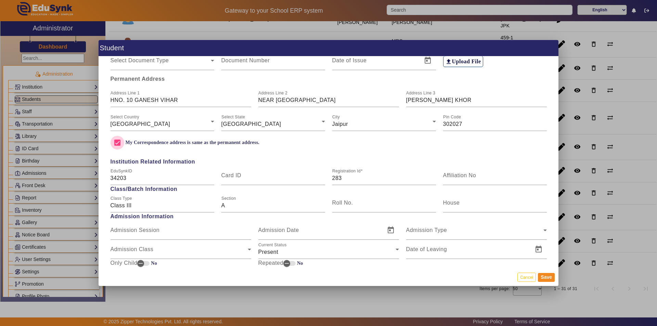
click at [115, 142] on input "My Correspondence address is same as the permanent address." at bounding box center [118, 143] width 14 height 14
checkbox input "false"
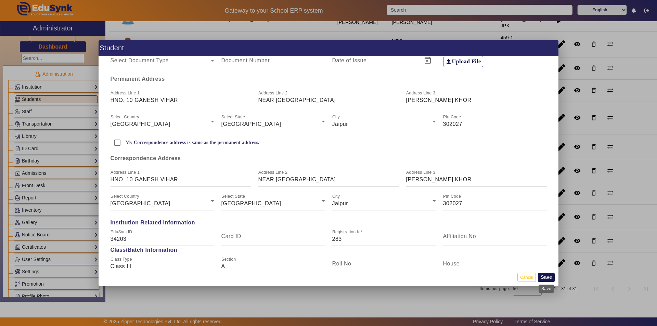
click at [551, 277] on button "Save" at bounding box center [546, 277] width 17 height 9
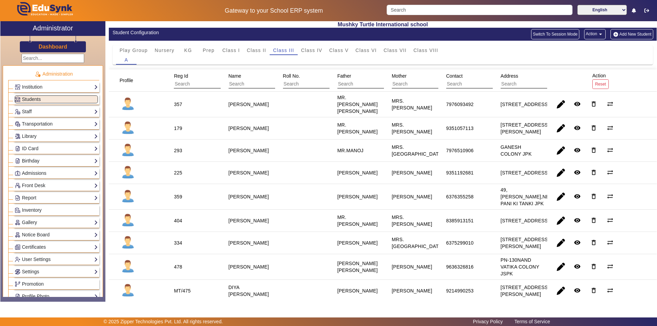
scroll to position [0, 0]
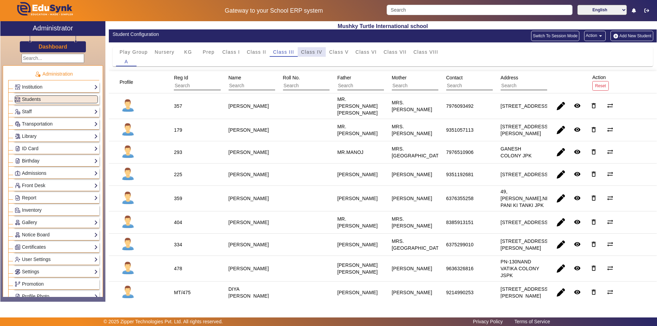
click at [309, 54] on span "Class IV" at bounding box center [311, 52] width 21 height 5
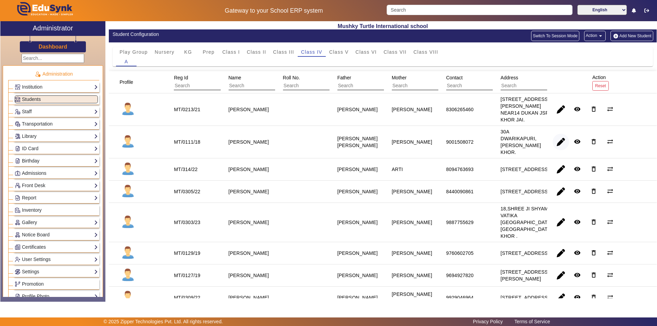
click at [558, 150] on span "button" at bounding box center [561, 142] width 16 height 16
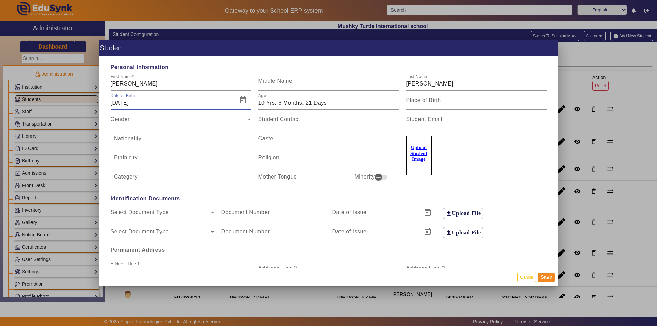
click at [147, 106] on input "[DATE]" at bounding box center [172, 103] width 123 height 8
type input "28/01/201"
type input "55 Yrs, 7 Months, 17 Days"
type input "[DATE]"
click at [547, 276] on button "Save" at bounding box center [546, 277] width 17 height 9
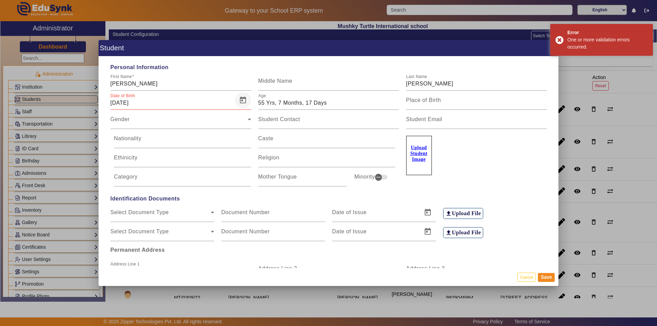
click at [241, 99] on span "Open calendar" at bounding box center [243, 100] width 16 height 16
click at [141, 123] on span "[DATE]" at bounding box center [129, 124] width 23 height 5
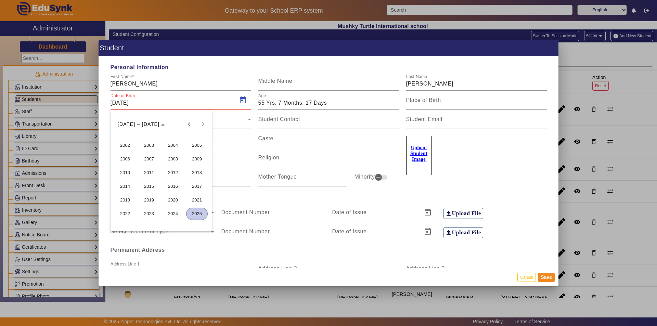
click at [172, 187] on span "2016" at bounding box center [173, 186] width 22 height 12
click at [126, 161] on span "JAN" at bounding box center [125, 159] width 22 height 12
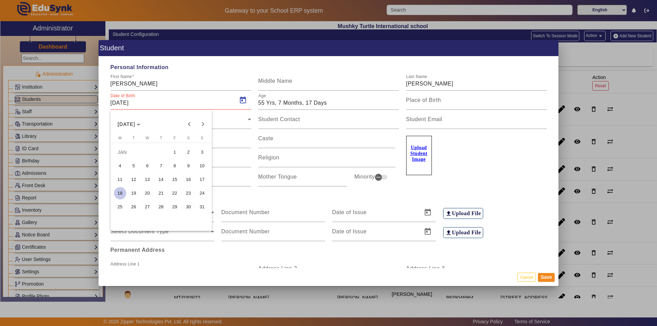
click at [161, 209] on span "28" at bounding box center [161, 207] width 12 height 12
type input "9 Yrs, 6 Months, 21 Days"
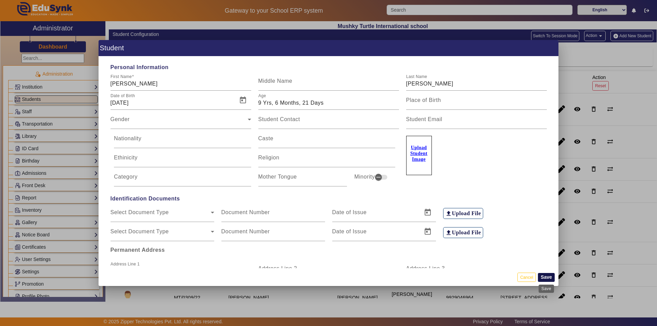
click at [549, 277] on button "Save" at bounding box center [546, 277] width 17 height 9
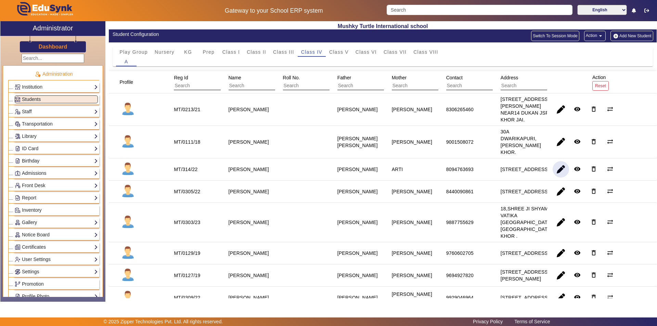
click at [556, 178] on span "button" at bounding box center [561, 169] width 16 height 16
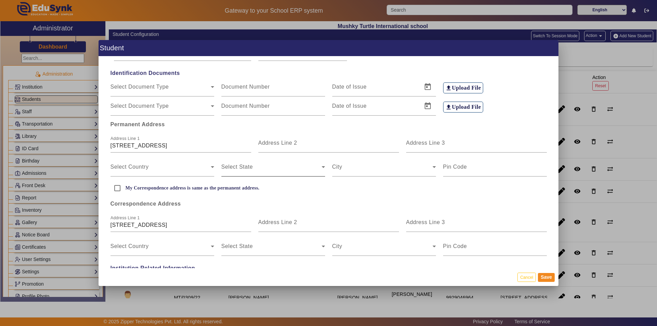
scroll to position [137, 0]
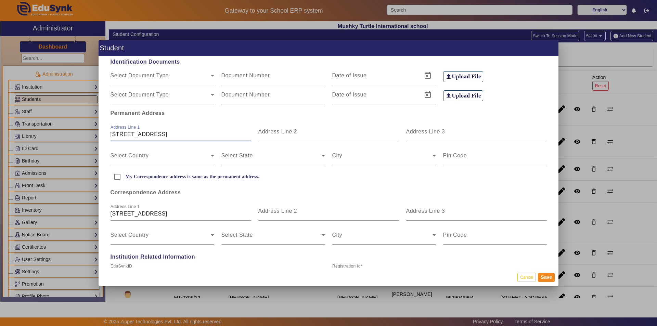
drag, startPoint x: 234, startPoint y: 134, endPoint x: 197, endPoint y: 134, distance: 37.0
click at [197, 134] on input "[STREET_ADDRESS]" at bounding box center [181, 134] width 141 height 8
type input "[STREET_ADDRESS],"
click at [287, 136] on input "Address Line 2" at bounding box center [329, 134] width 141 height 8
type input "JAISINGHPURA KHOR"
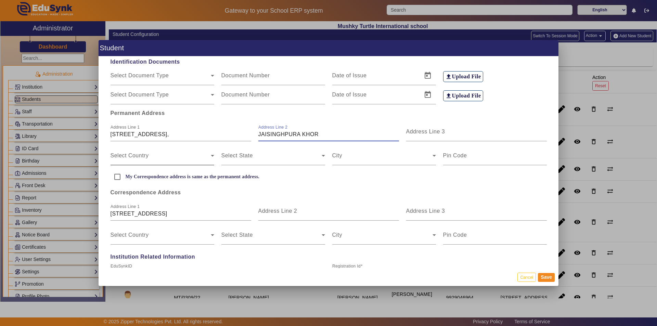
click at [169, 156] on span at bounding box center [161, 158] width 100 height 8
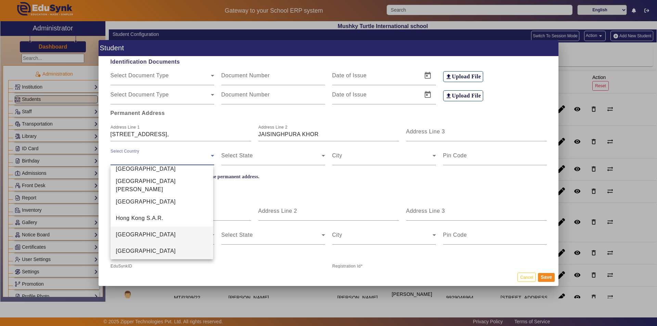
scroll to position [1587, 0]
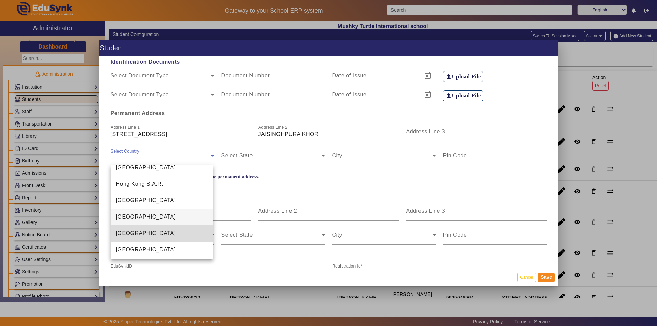
click at [175, 236] on mat-option "[GEOGRAPHIC_DATA]" at bounding box center [162, 233] width 103 height 16
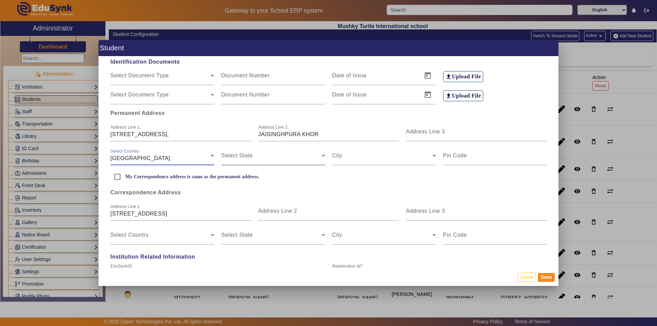
click at [255, 154] on span at bounding box center [272, 158] width 100 height 8
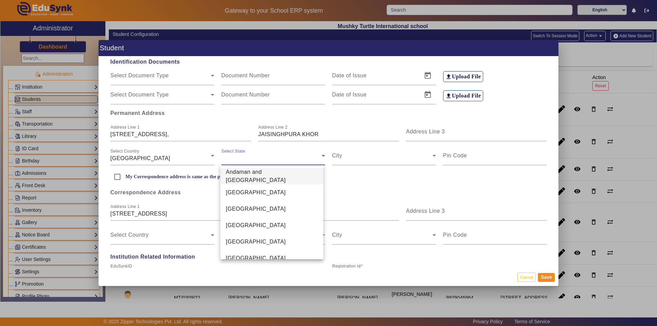
scroll to position [385, 0]
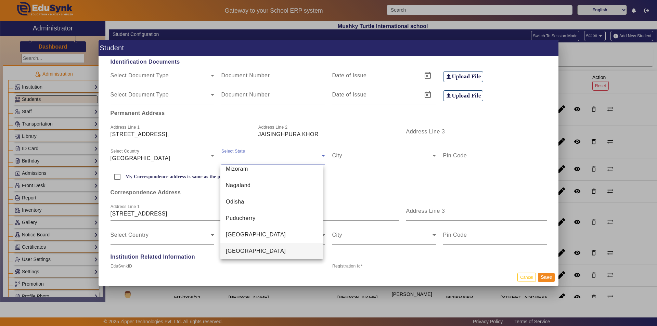
click at [235, 251] on span "[GEOGRAPHIC_DATA]" at bounding box center [256, 251] width 60 height 8
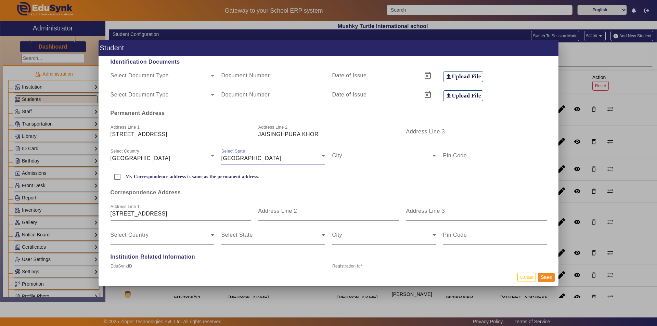
click at [358, 158] on span at bounding box center [383, 158] width 100 height 8
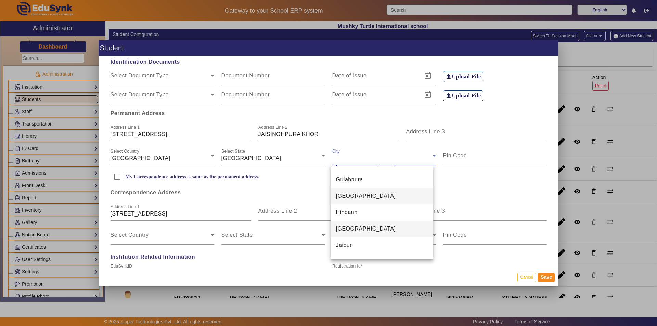
scroll to position [1044, 0]
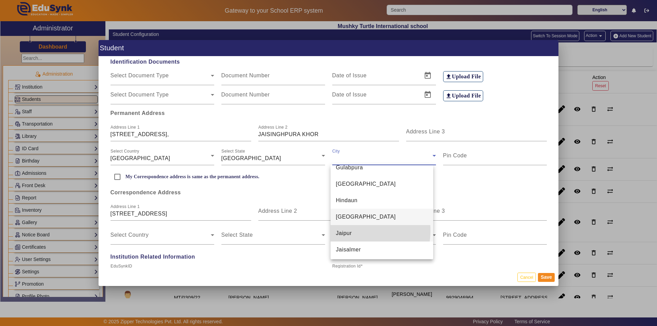
click at [354, 231] on mat-option "Jaipur" at bounding box center [382, 233] width 103 height 16
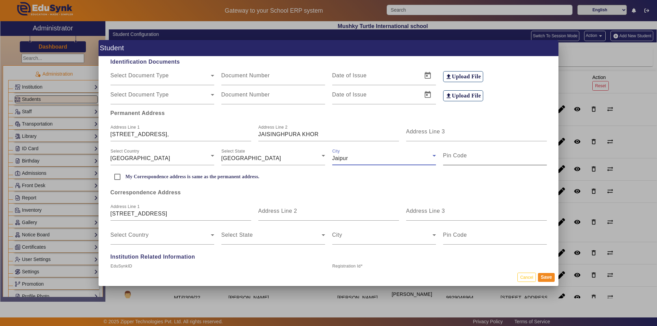
click at [465, 155] on input "Pin Code" at bounding box center [495, 158] width 104 height 8
type input "302027"
click at [117, 176] on input "My Correspondence address is same as the permanent address." at bounding box center [118, 177] width 14 height 14
checkbox input "true"
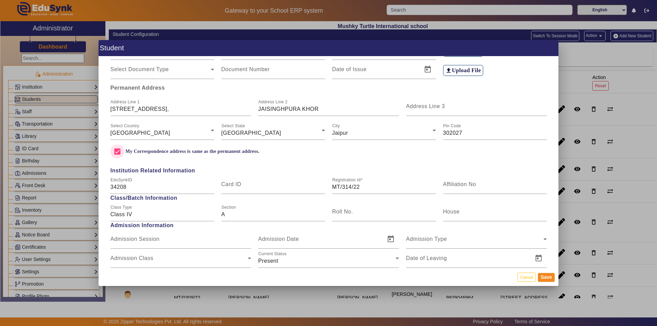
scroll to position [274, 0]
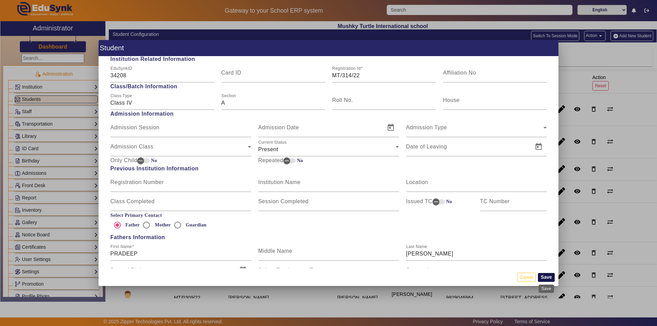
click at [550, 277] on button "Save" at bounding box center [546, 277] width 17 height 9
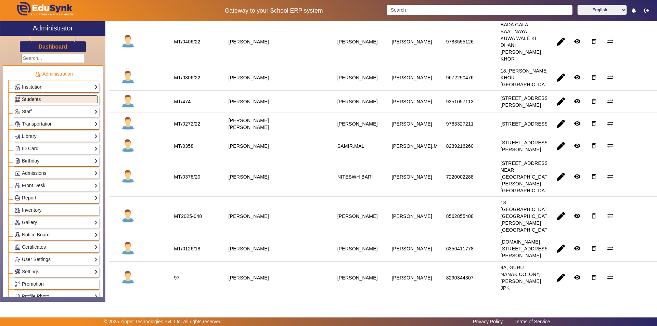
scroll to position [308, 0]
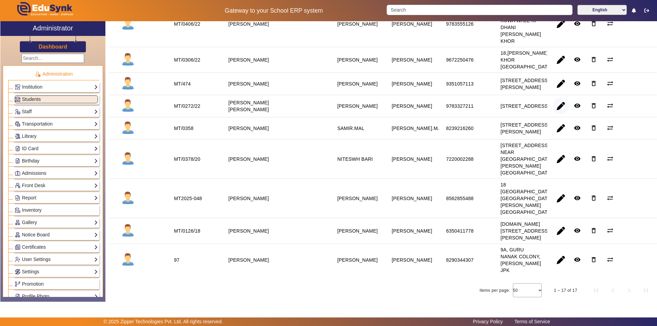
click at [554, 114] on span "button" at bounding box center [561, 106] width 16 height 16
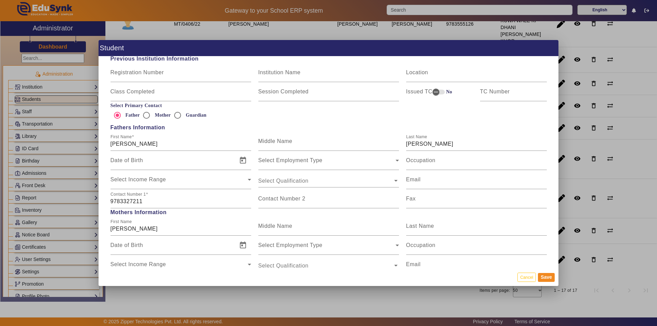
scroll to position [479, 0]
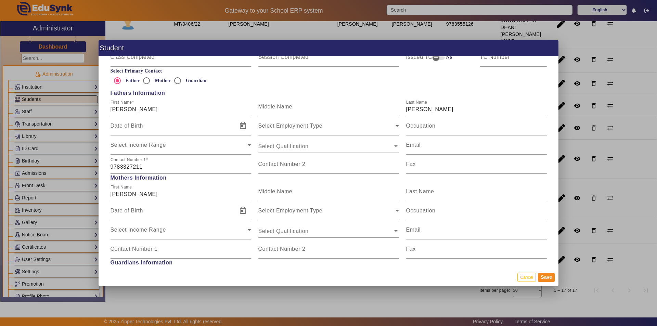
click at [415, 192] on mat-label "Last Name" at bounding box center [420, 192] width 28 height 6
click at [415, 192] on input "Last Name" at bounding box center [476, 194] width 141 height 8
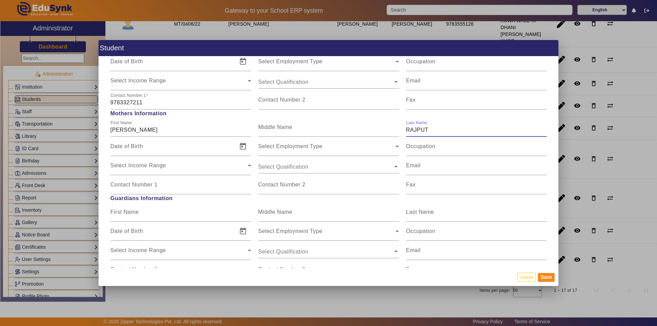
scroll to position [548, 0]
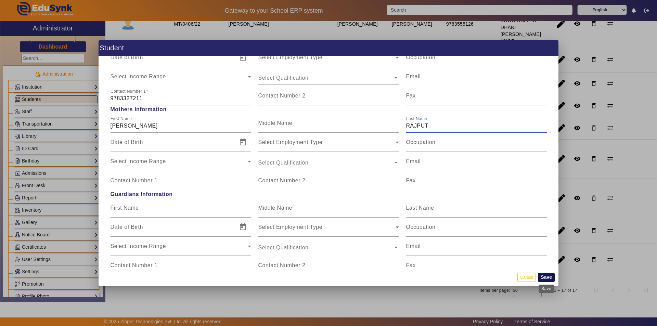
type input "RAJPUT"
click at [546, 276] on button "Save" at bounding box center [546, 277] width 17 height 9
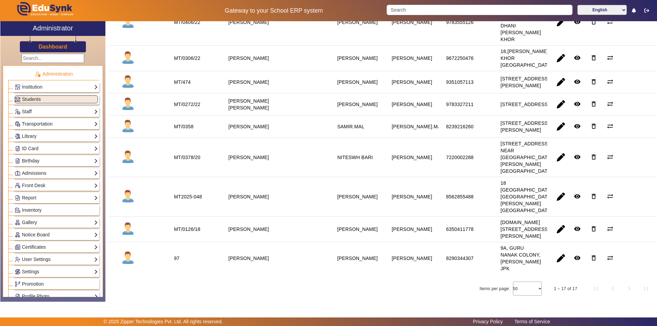
scroll to position [342, 0]
click at [555, 135] on span "button" at bounding box center [561, 126] width 16 height 16
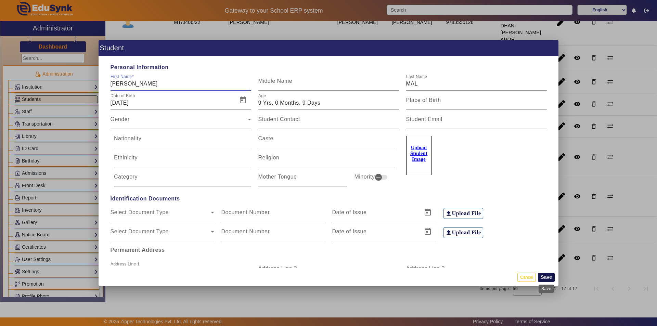
type input "[PERSON_NAME]"
click at [544, 274] on button "Save" at bounding box center [546, 277] width 17 height 9
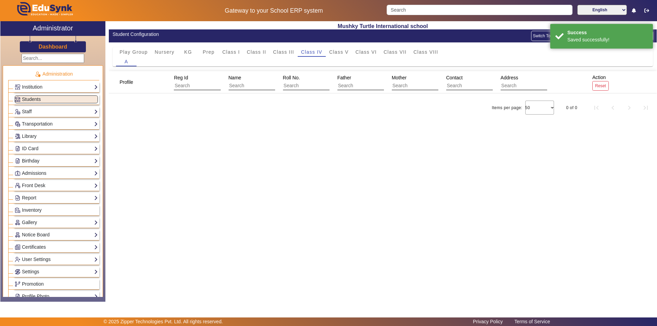
scroll to position [0, 0]
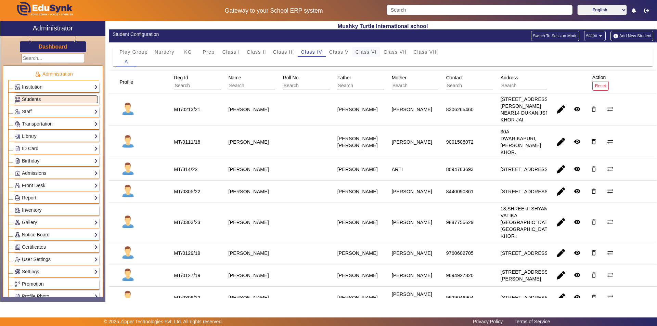
click at [375, 50] on span "Class VI" at bounding box center [366, 52] width 21 height 5
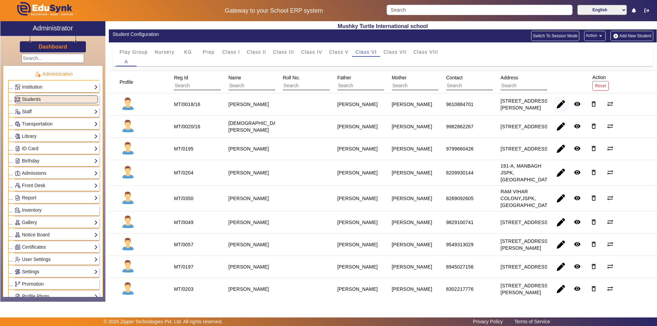
click at [555, 104] on span "button" at bounding box center [561, 104] width 16 height 16
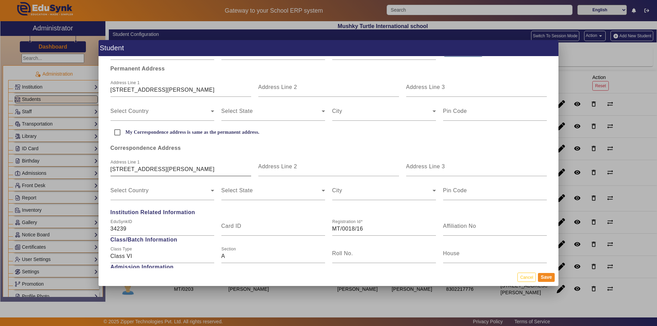
scroll to position [171, 0]
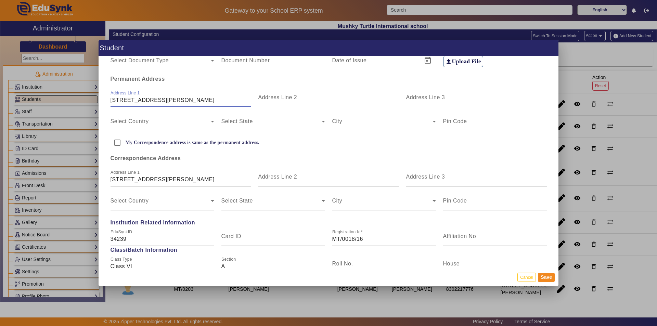
drag, startPoint x: 209, startPoint y: 100, endPoint x: 72, endPoint y: 106, distance: 136.8
click at [72, 106] on div "Student Personal Information First Name [PERSON_NAME] Middle Name Last Name [PE…" at bounding box center [328, 163] width 657 height 326
type input "8 [GEOGRAPHIC_DATA]"
type input "JAISINGHPURA KHOR"
click at [184, 127] on span at bounding box center [161, 124] width 100 height 8
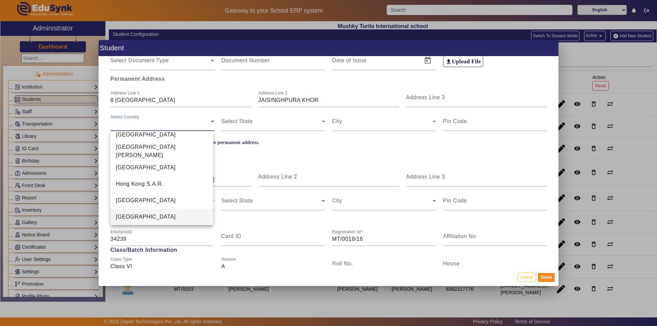
scroll to position [1621, 0]
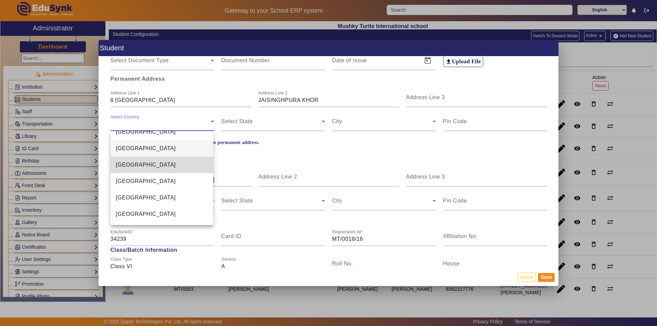
click at [163, 169] on mat-option "[GEOGRAPHIC_DATA]" at bounding box center [162, 165] width 103 height 16
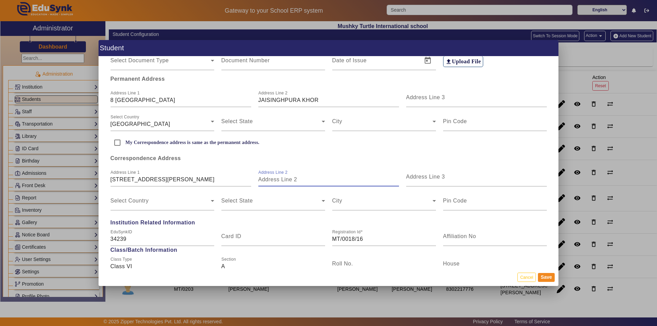
click at [283, 180] on input "Address Line 2" at bounding box center [329, 180] width 141 height 8
type input "R"
click at [292, 182] on input "R" at bounding box center [329, 180] width 141 height 8
click at [279, 125] on span at bounding box center [272, 124] width 100 height 8
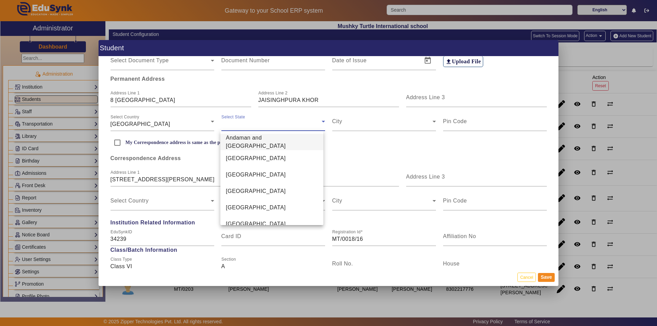
scroll to position [385, 0]
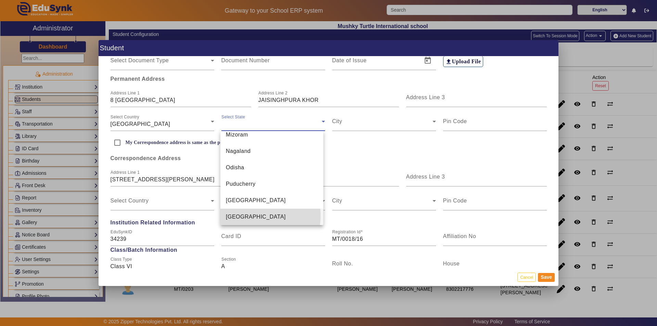
click at [256, 216] on mat-option "[GEOGRAPHIC_DATA]" at bounding box center [272, 217] width 103 height 16
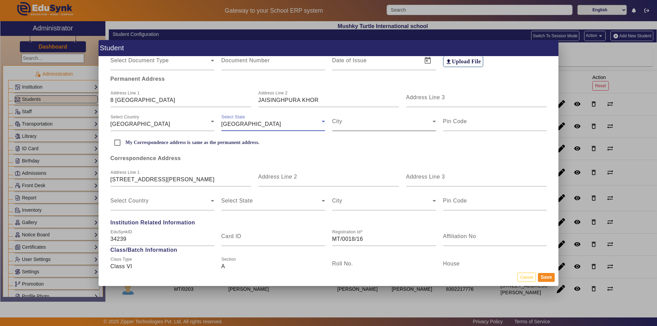
click at [352, 124] on span at bounding box center [383, 124] width 100 height 8
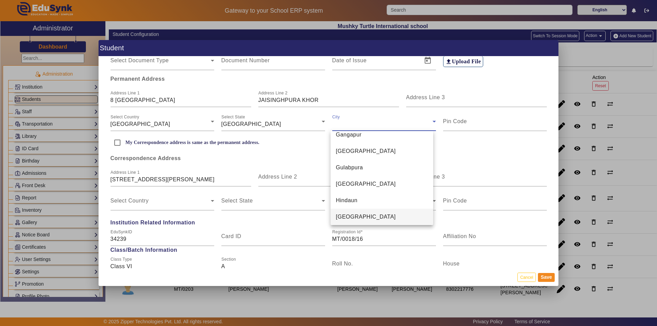
scroll to position [1044, 0]
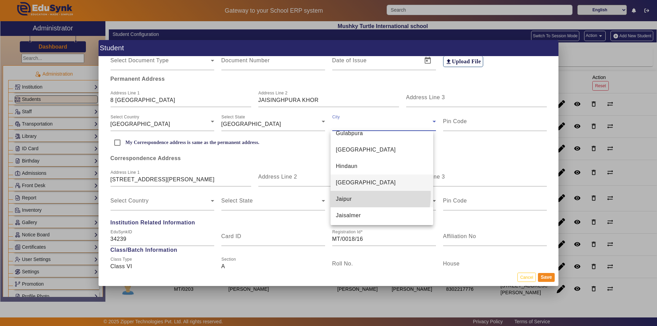
click at [348, 195] on mat-option "Jaipur" at bounding box center [382, 199] width 103 height 16
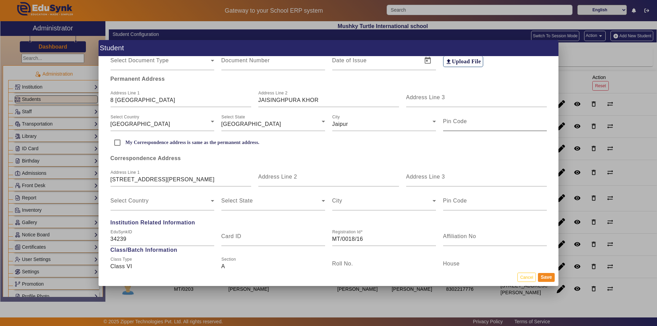
click at [456, 122] on mat-label "Pin Code" at bounding box center [455, 121] width 24 height 6
click at [456, 122] on input "Pin Code" at bounding box center [495, 124] width 104 height 8
type input "302027"
click at [118, 143] on input "My Correspondence address is same as the permanent address." at bounding box center [118, 143] width 14 height 14
checkbox input "true"
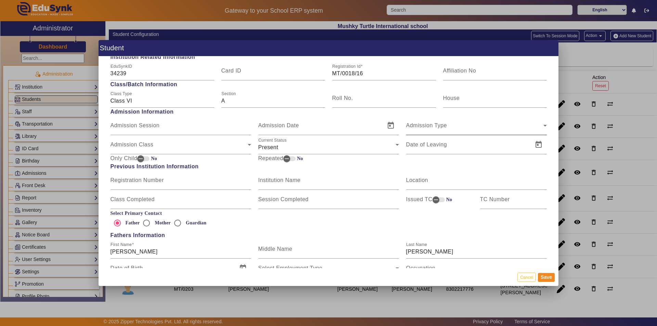
scroll to position [308, 0]
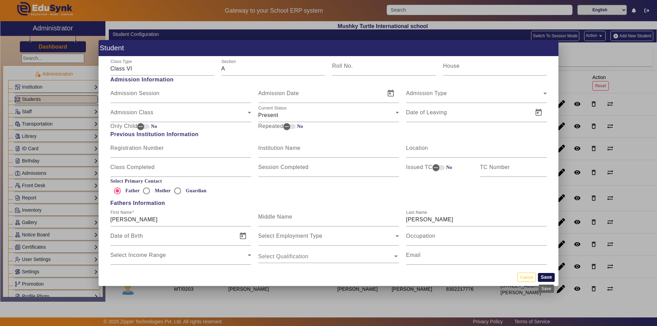
click at [547, 277] on button "Save" at bounding box center [546, 277] width 17 height 9
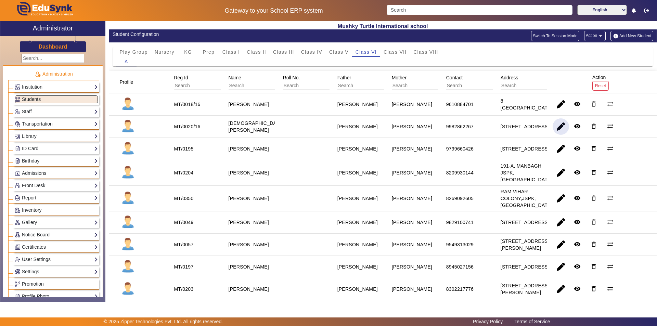
click at [559, 133] on span "button" at bounding box center [561, 126] width 16 height 16
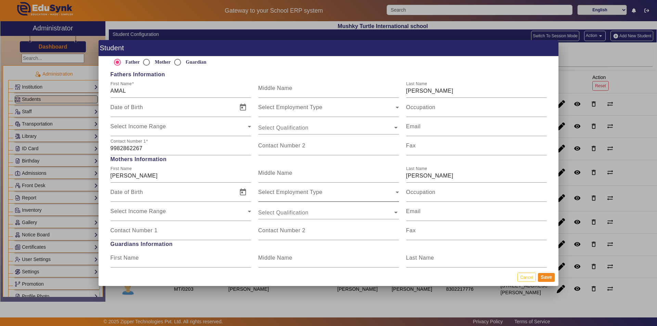
scroll to position [514, 0]
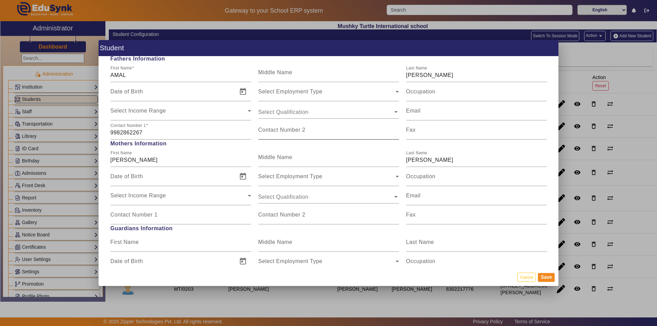
click at [275, 130] on mat-label "Contact Number 2" at bounding box center [282, 130] width 47 height 6
click at [275, 130] on input "Contact Number 2" at bounding box center [329, 133] width 141 height 8
type input "9667719130"
click at [548, 275] on button "Save" at bounding box center [546, 277] width 17 height 9
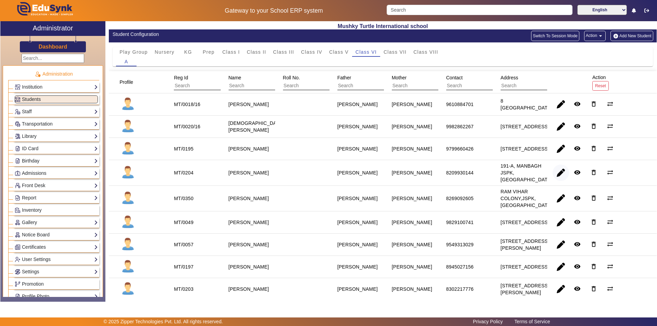
click at [555, 175] on span "button" at bounding box center [561, 173] width 16 height 16
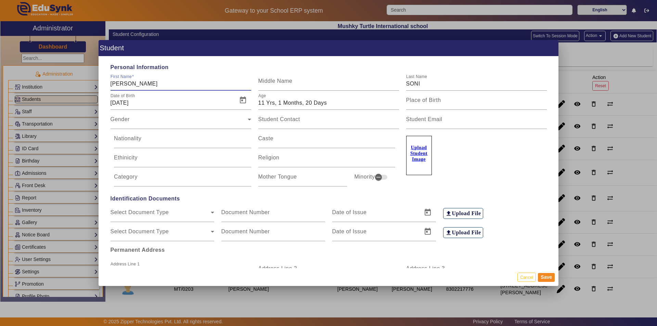
click at [125, 84] on input "[PERSON_NAME]" at bounding box center [181, 84] width 141 height 8
type input "DHARYA"
click at [546, 277] on button "Save" at bounding box center [546, 277] width 17 height 9
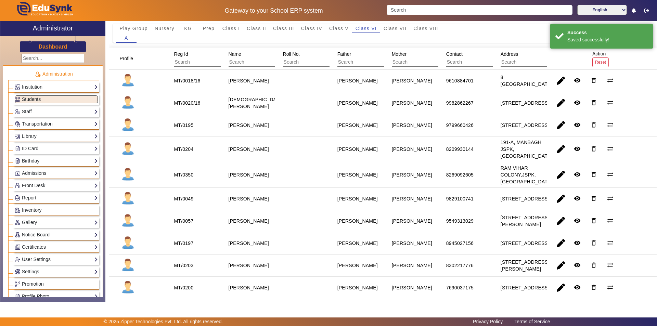
scroll to position [34, 0]
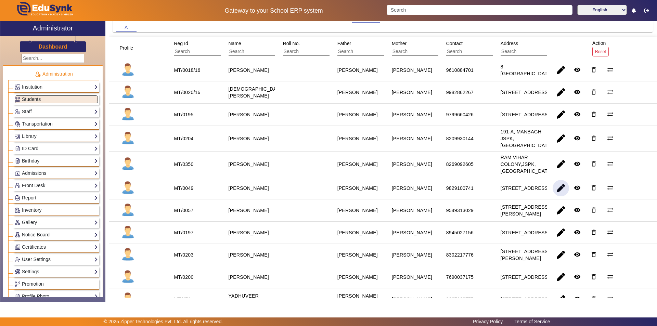
click at [557, 190] on span "button" at bounding box center [561, 188] width 16 height 16
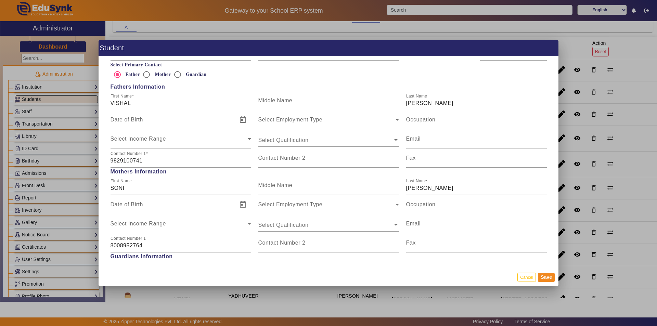
scroll to position [479, 0]
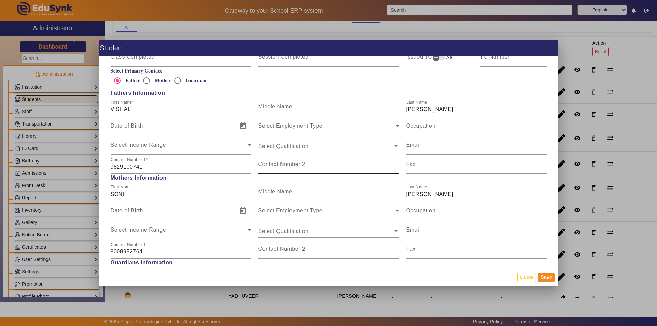
click at [293, 167] on input "Contact Number 2" at bounding box center [329, 167] width 141 height 8
type input "8005952764"
click at [546, 278] on button "Save" at bounding box center [546, 277] width 17 height 9
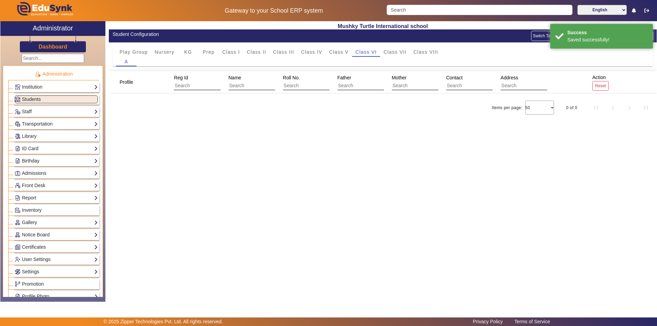
scroll to position [0, 0]
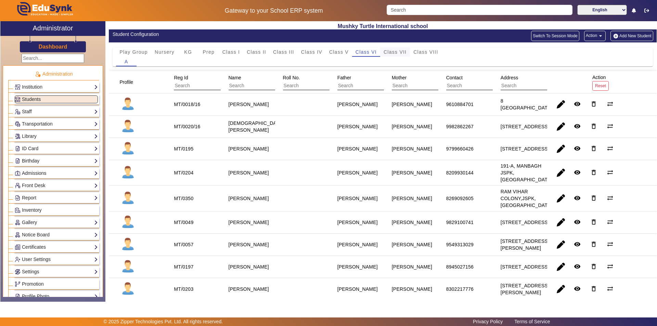
click at [408, 51] on div "Class VII" at bounding box center [395, 52] width 30 height 10
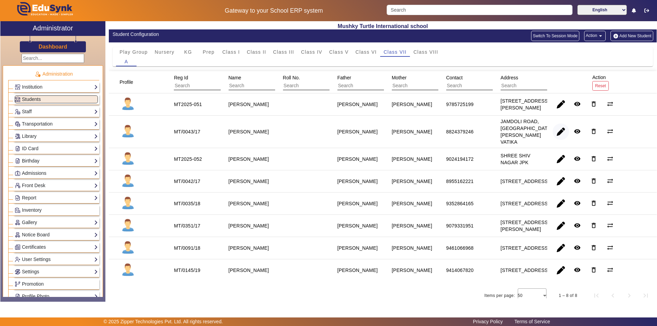
click at [555, 137] on span "button" at bounding box center [561, 132] width 16 height 16
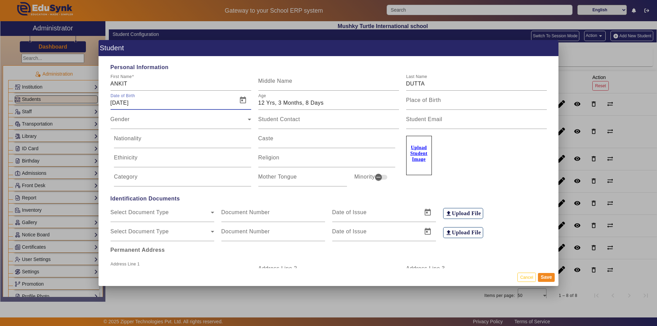
click at [116, 102] on input "[DATE]" at bounding box center [172, 103] width 123 height 8
click at [238, 100] on span "Open calendar" at bounding box center [243, 100] width 16 height 16
click at [190, 192] on span "18" at bounding box center [189, 193] width 12 height 12
type input "18/05/2013"
type input "12 Yrs, 3 Months, 0 Days"
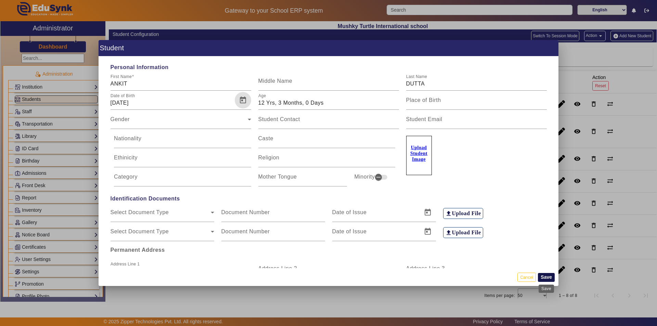
click at [549, 275] on button "Save" at bounding box center [546, 277] width 17 height 9
